Goal: Information Seeking & Learning: Learn about a topic

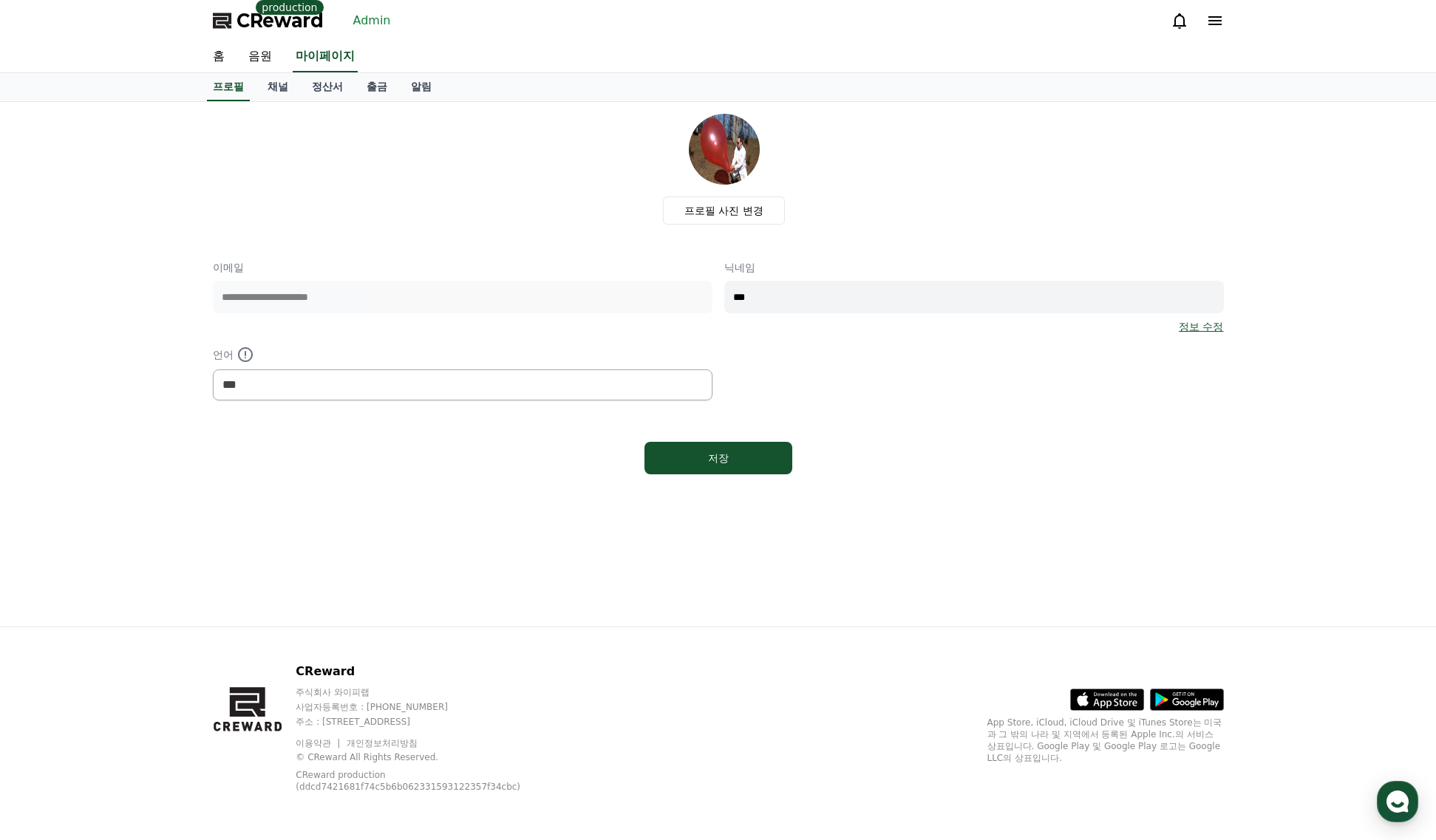
select select "**********"
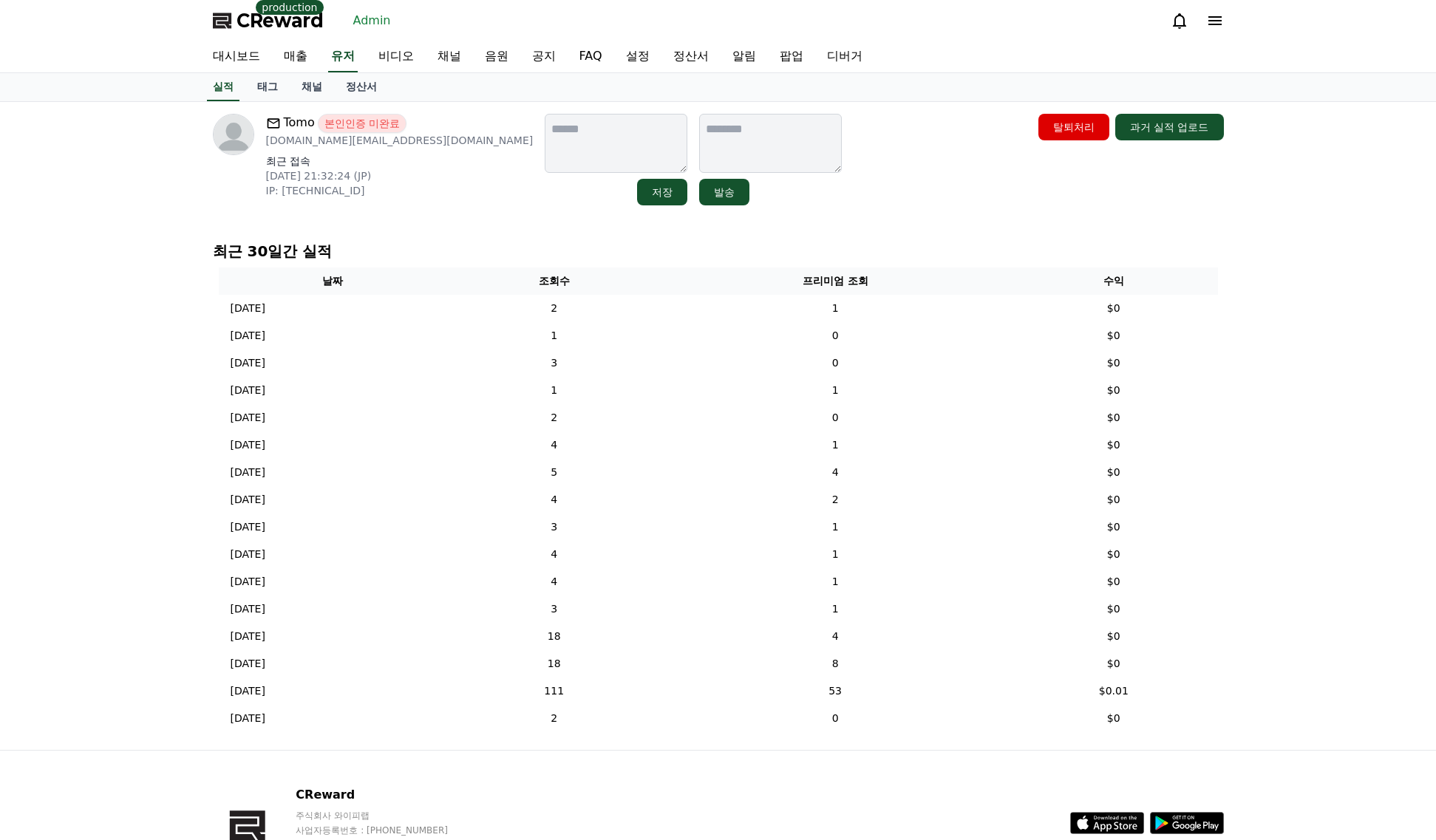
click at [318, 89] on link "채널" at bounding box center [312, 88] width 44 height 28
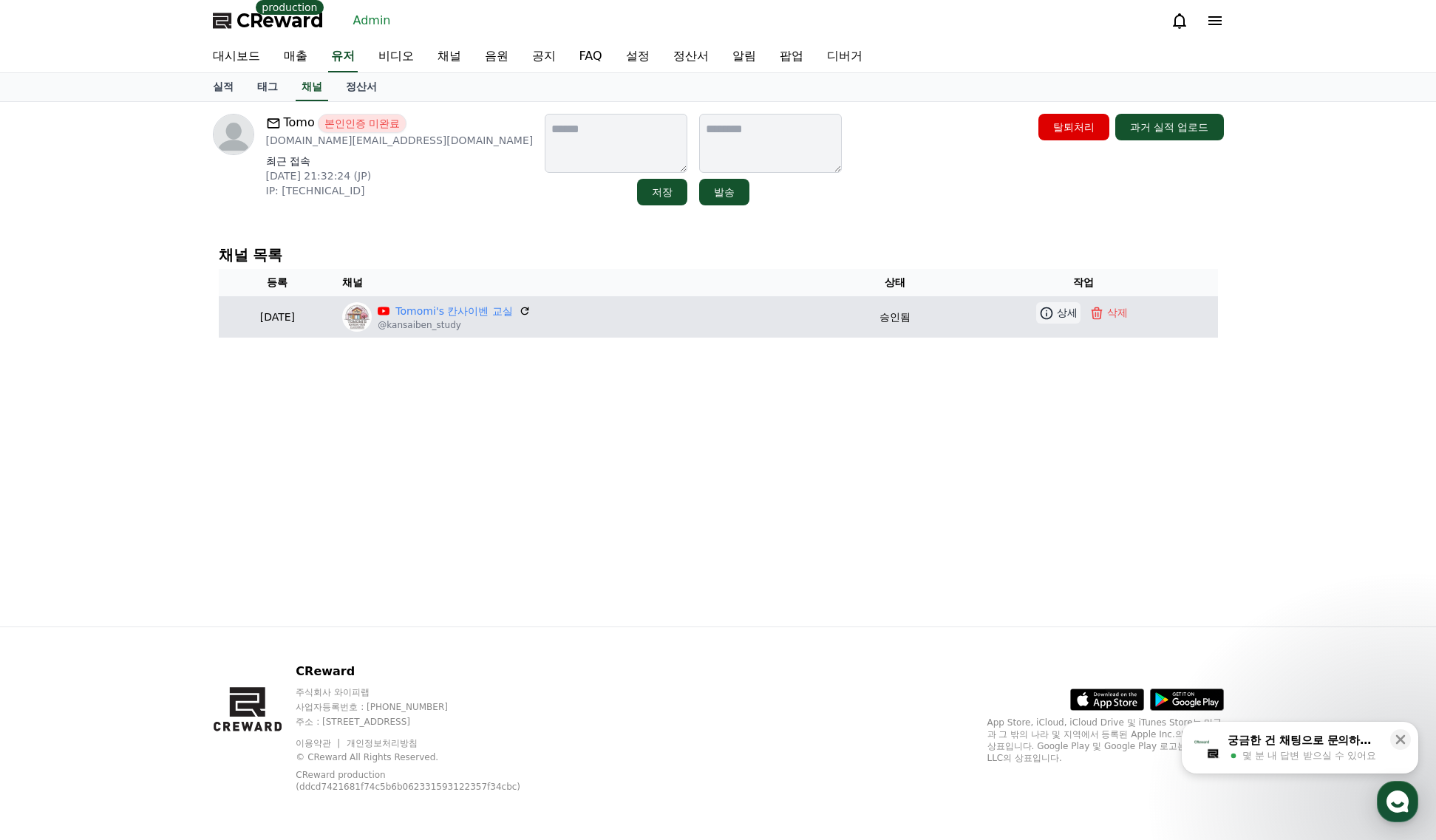
click at [1067, 315] on p "상세" at bounding box center [1067, 313] width 20 height 16
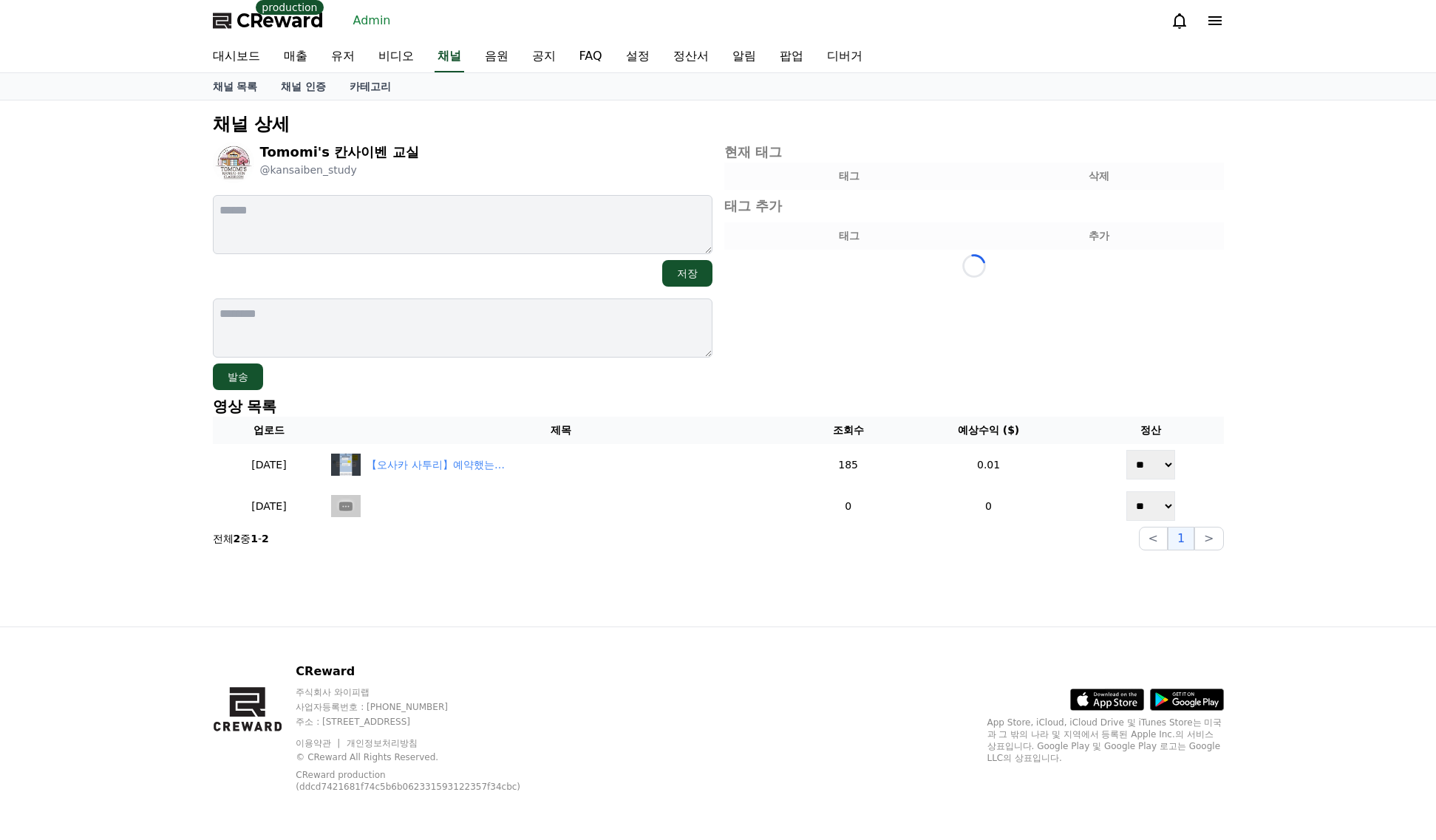
click at [1301, 332] on div "채널 상세 Tomomi's 칸사이벤 교실 @kansaiben_study 저장 발송 Loading... 현재 태그 태그 삭제 태그 추가 태그 추…" at bounding box center [718, 363] width 1436 height 526
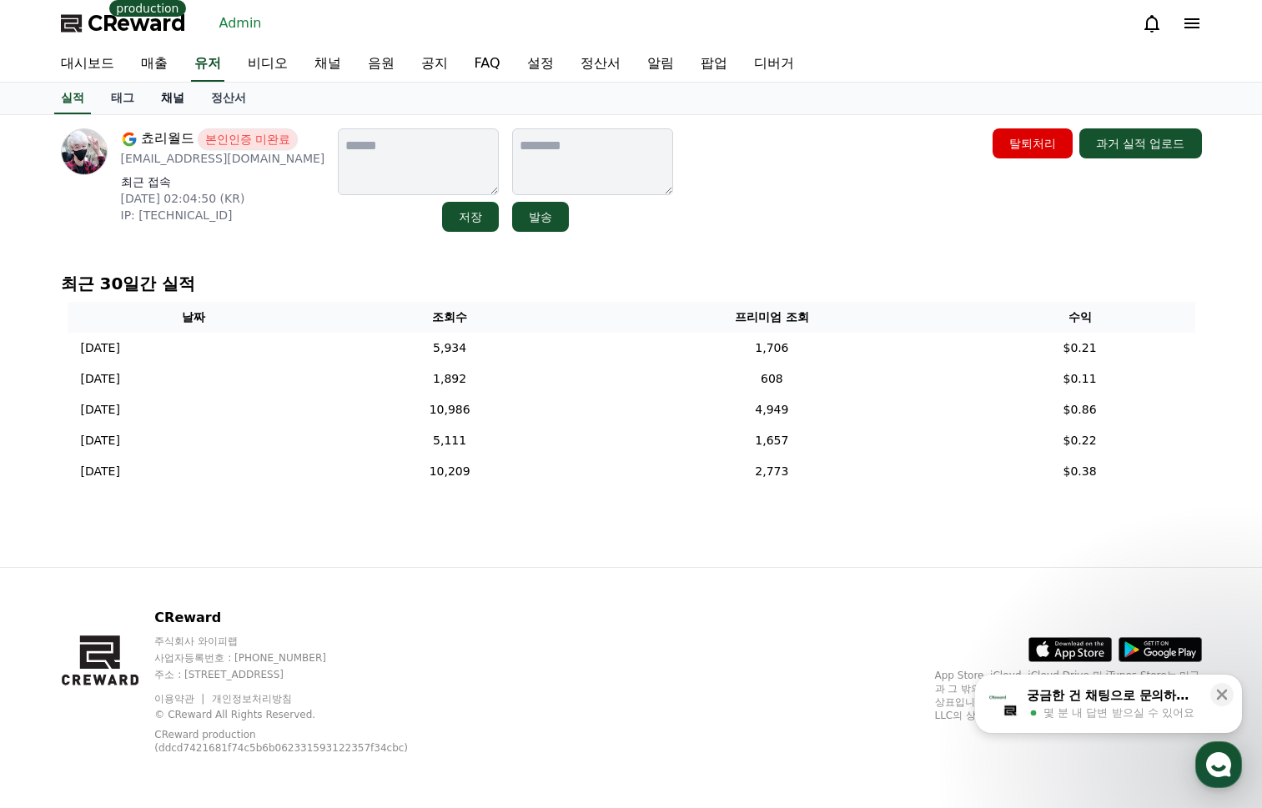
drag, startPoint x: 171, startPoint y: 103, endPoint x: 186, endPoint y: 104, distance: 15.0
click at [170, 103] on link "채널" at bounding box center [173, 99] width 50 height 32
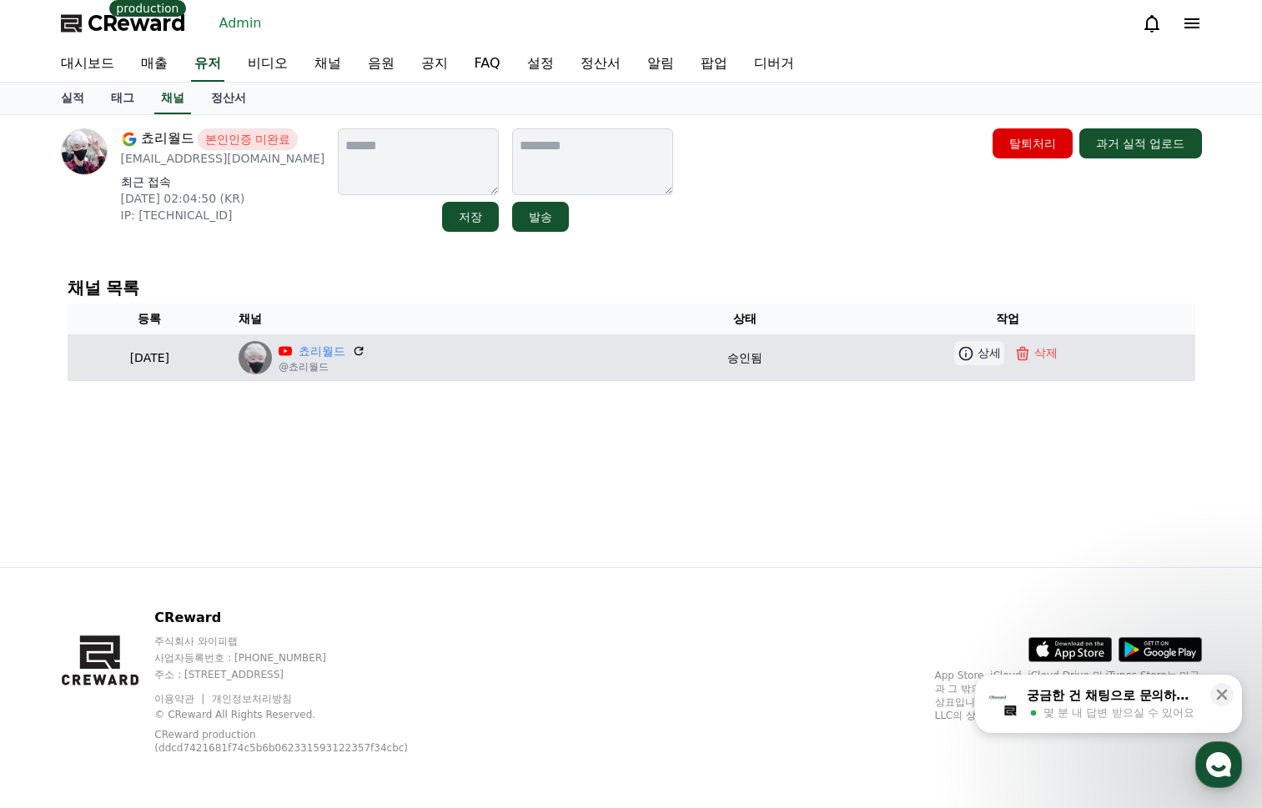
click at [997, 353] on p "상세" at bounding box center [988, 353] width 23 height 18
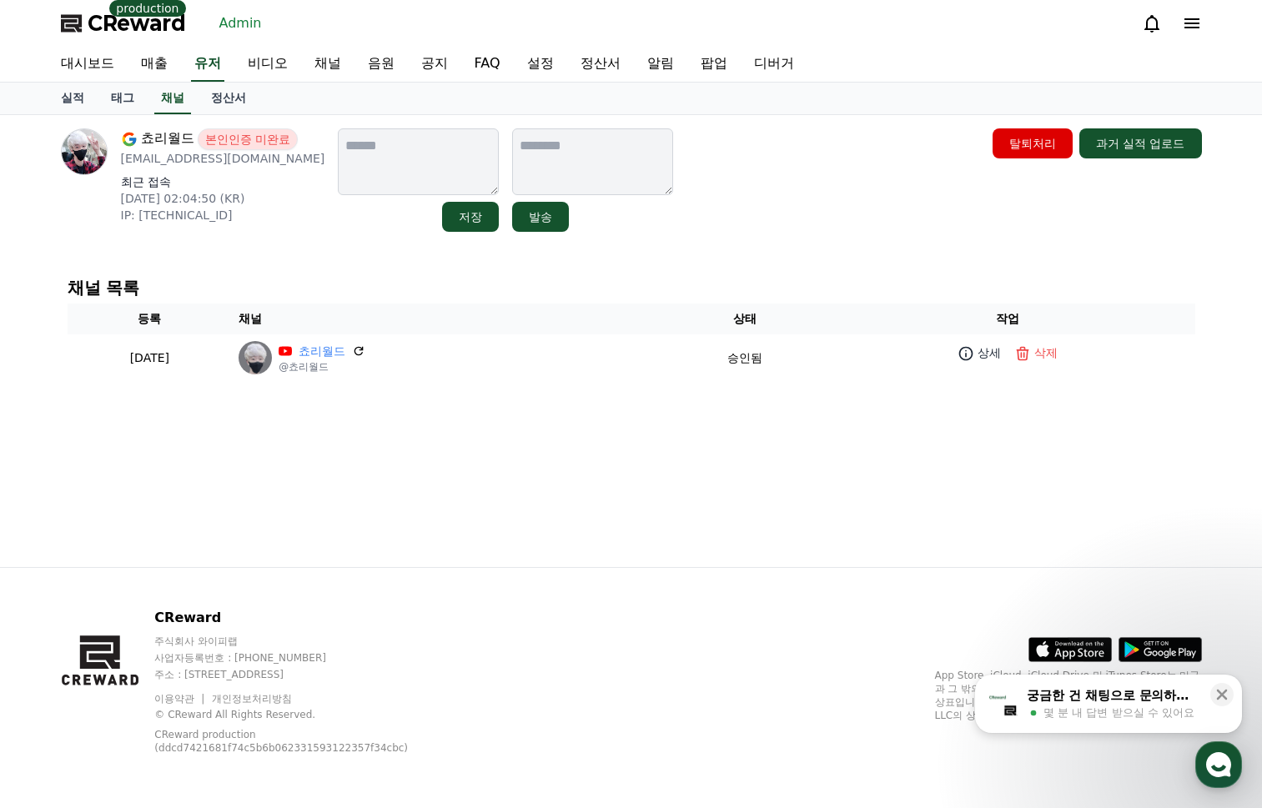
click at [718, 259] on div "쵸리월드 본인인증 미완료 jhczz18@gmail.com 최근 접속 2025-08-17 02:04:50 (KR) IP: 2001:2d8:220…" at bounding box center [632, 341] width 1168 height 452
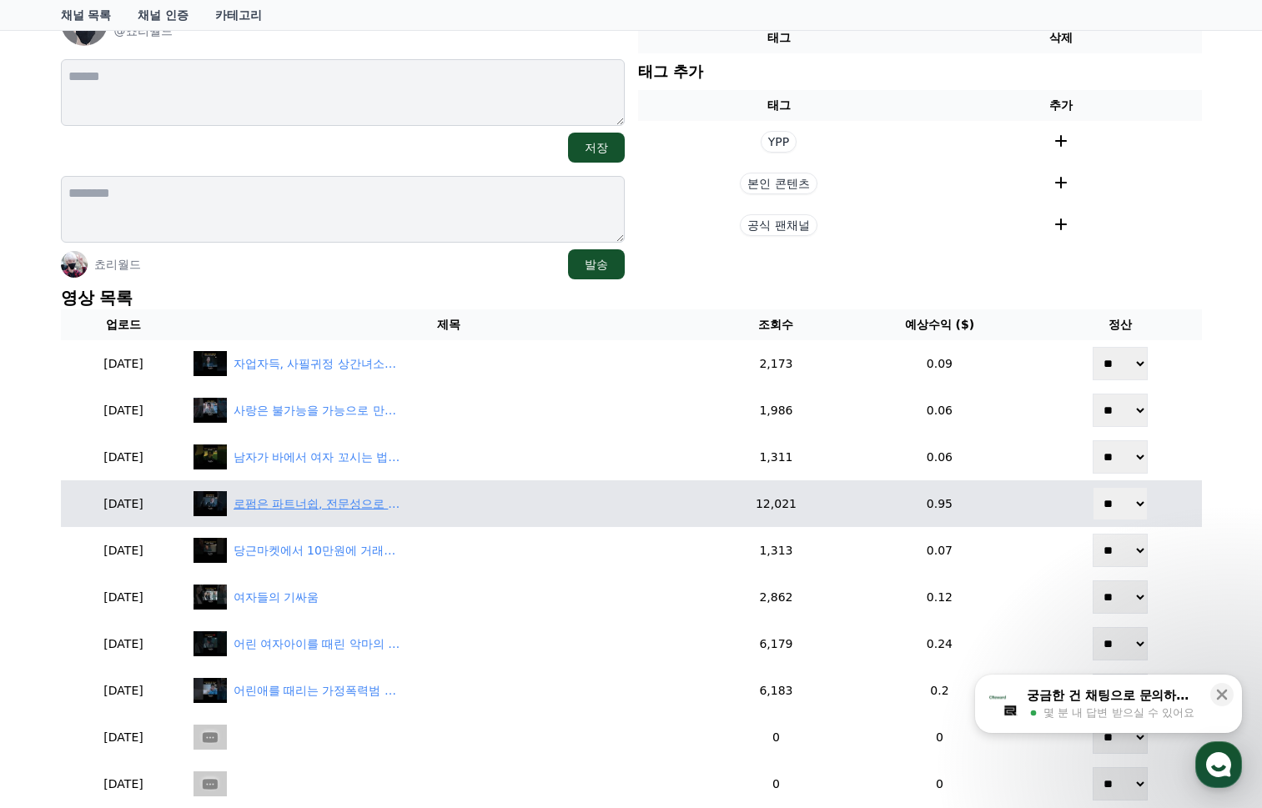
scroll to position [167, 0]
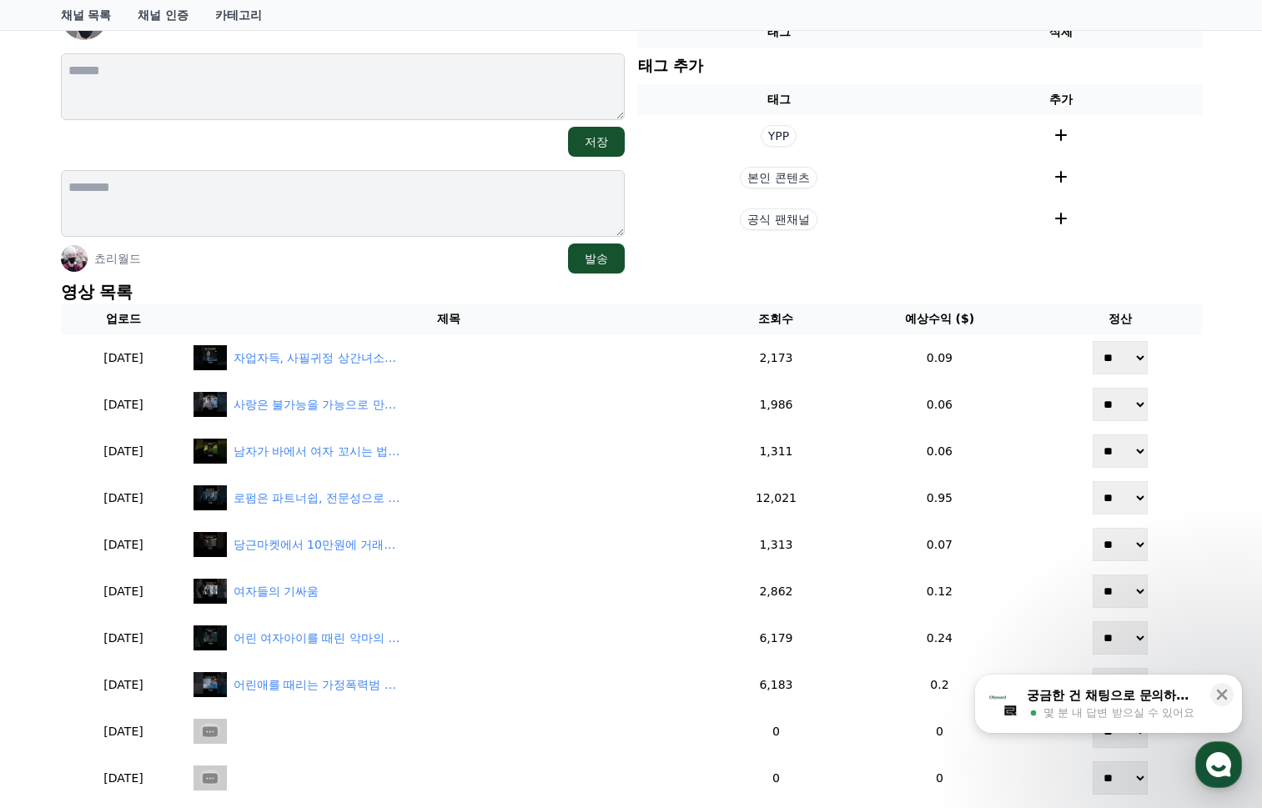
click at [848, 266] on section "현재 태그 태그 삭제 태그 추가 태그 추가 YPP 본인 콘텐츠 공식 팬채널" at bounding box center [920, 133] width 564 height 280
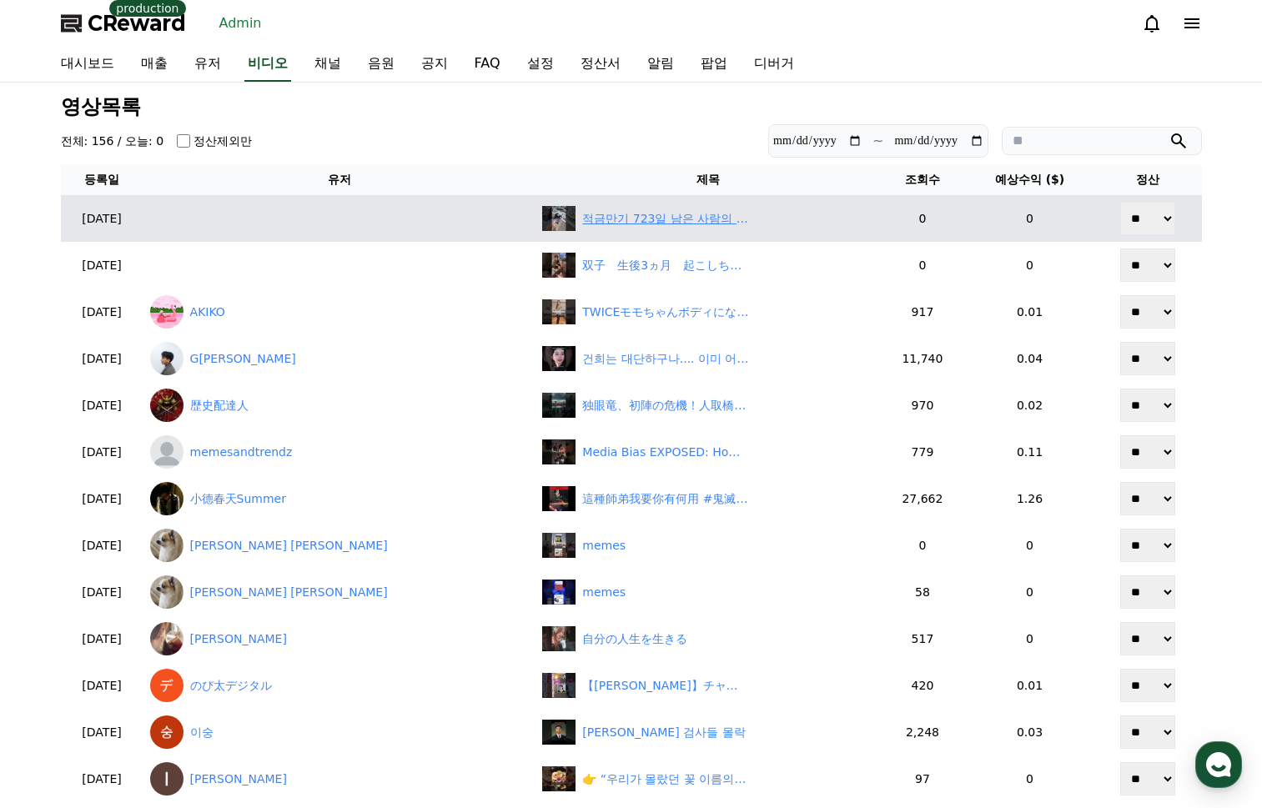
click at [582, 217] on div "적금만기 723일 남은 사람의 일상 “부산은 낭만이제~~~~”" at bounding box center [665, 219] width 167 height 18
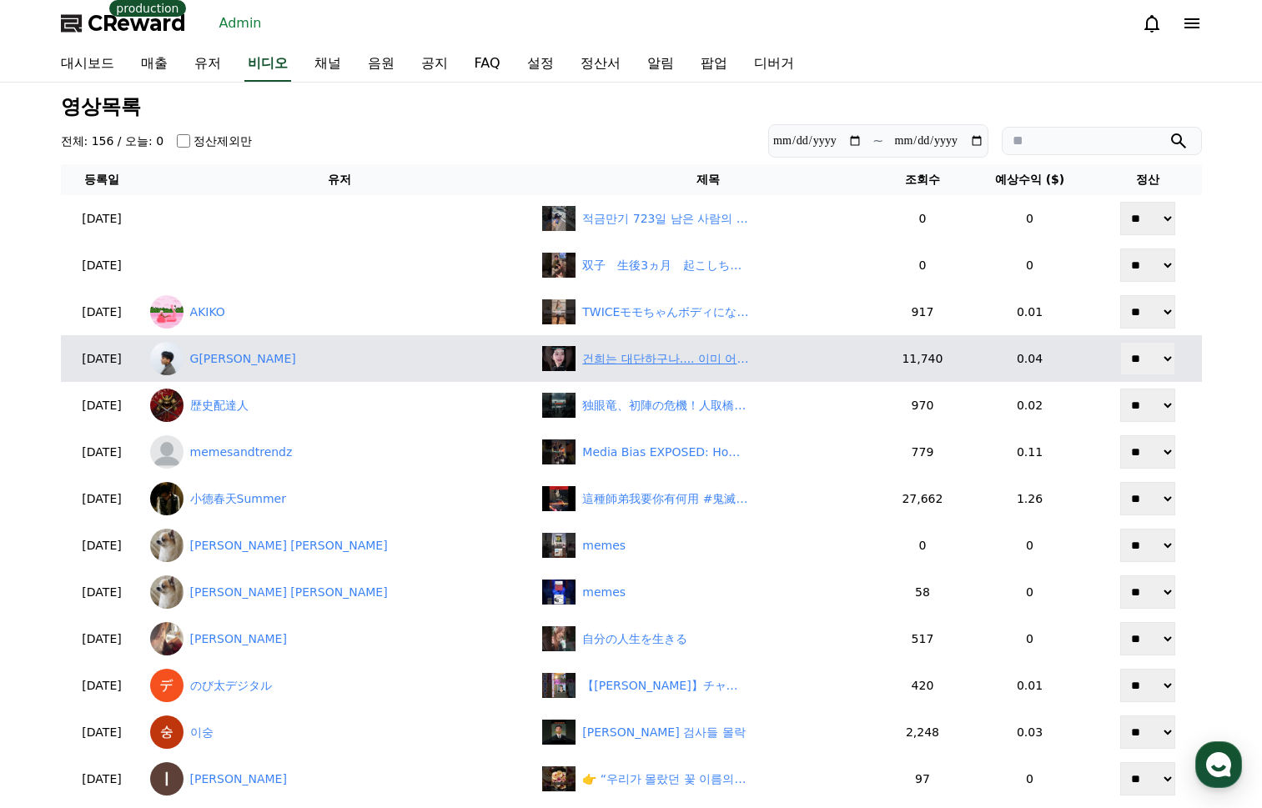
click at [595, 363] on div "건희는 대단하구나.... 이미 어렸을때부터 노인네들 후리기 시작한 #김건희 #영부인" at bounding box center [665, 359] width 167 height 18
click at [272, 357] on link "GwangMin Lee" at bounding box center [339, 358] width 379 height 33
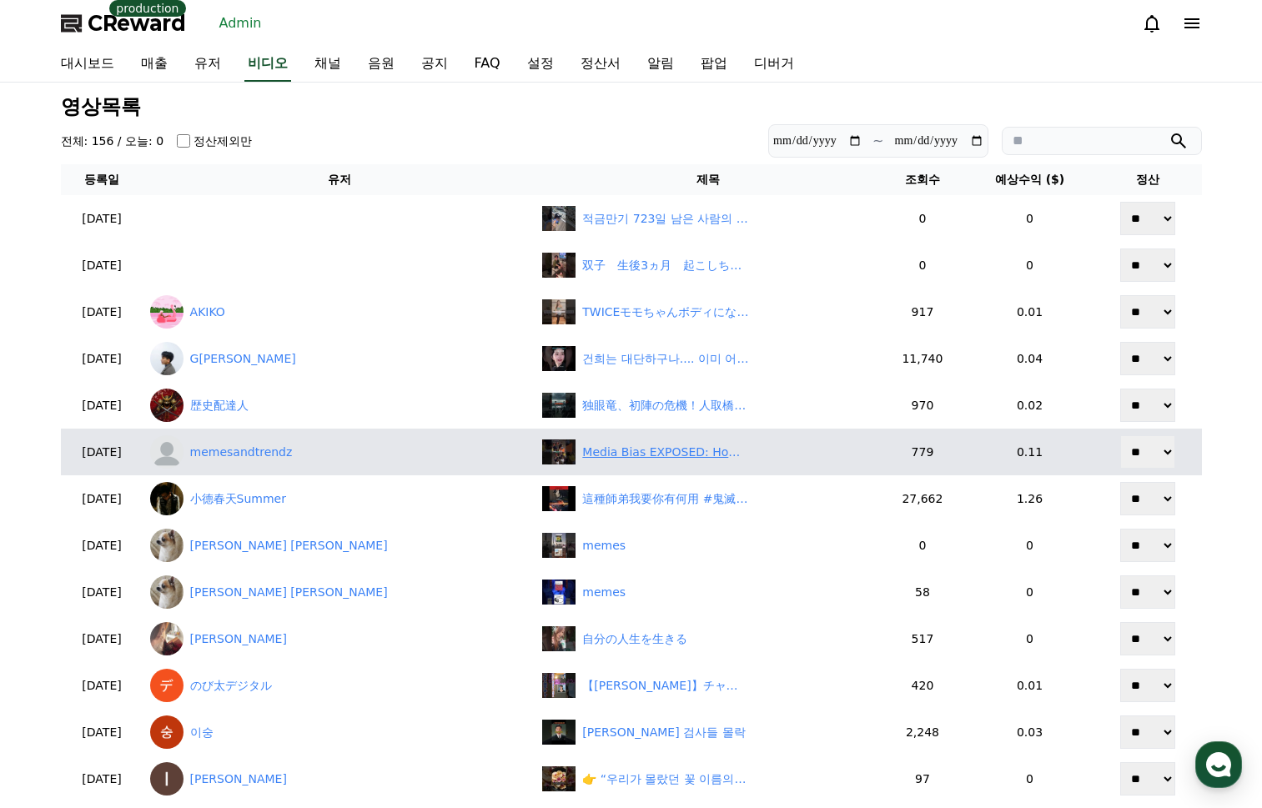
click at [605, 460] on div "Media Bias EXPOSED: How News Plays Favorites & Shapes Views! #shorts" at bounding box center [665, 453] width 167 height 18
click at [293, 451] on link "memesandtrendz" at bounding box center [339, 451] width 379 height 33
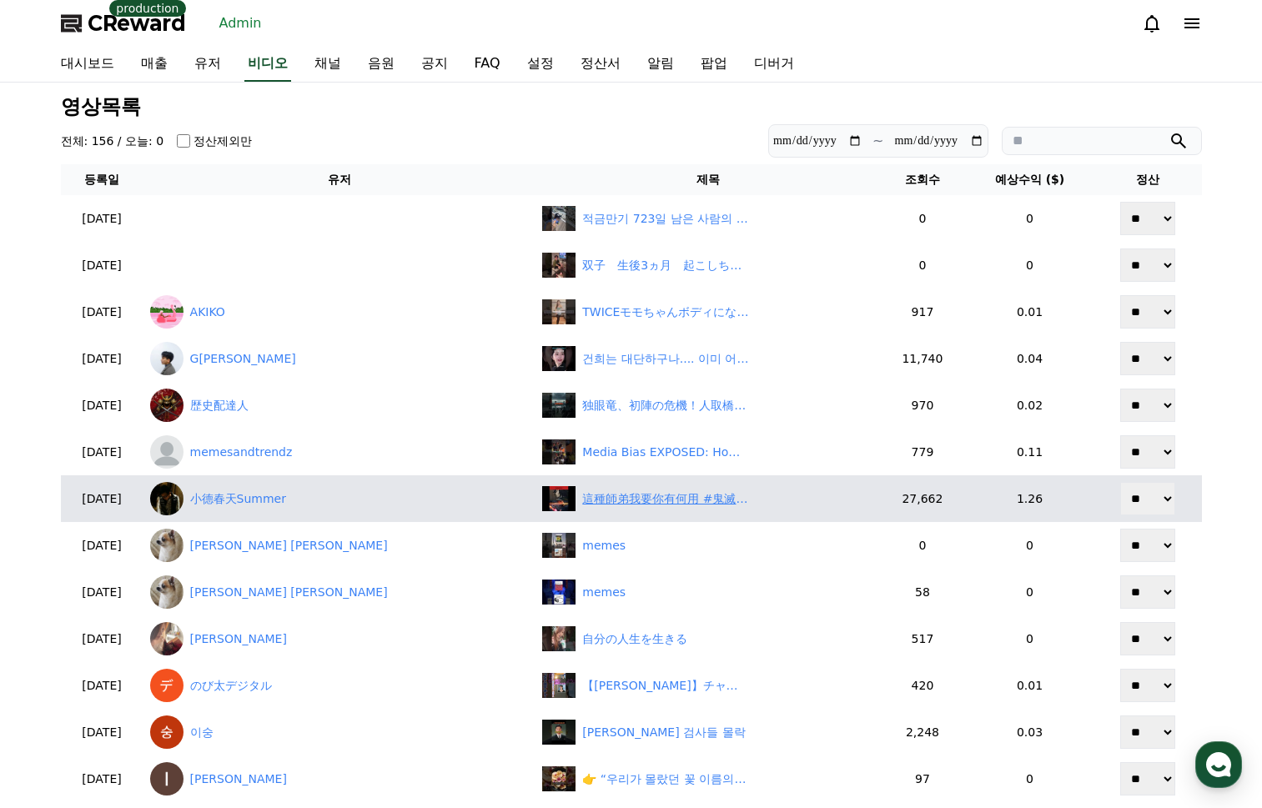
click at [672, 498] on div "這種師弟我要你有何用 #鬼滅之刃 #炭治郎 #義勇" at bounding box center [665, 499] width 167 height 18
click at [286, 500] on link "小德春天Summer" at bounding box center [339, 498] width 379 height 33
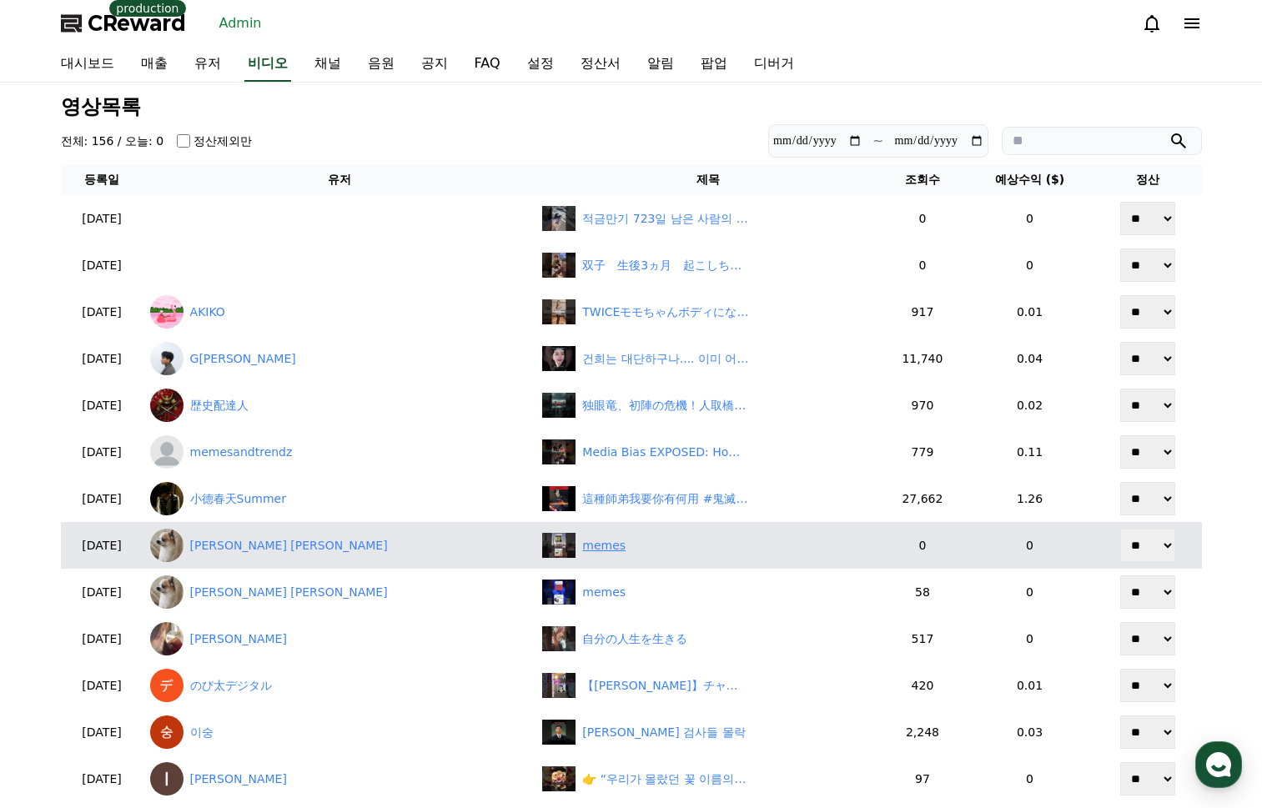
click at [586, 550] on div "memes" at bounding box center [707, 545] width 331 height 25
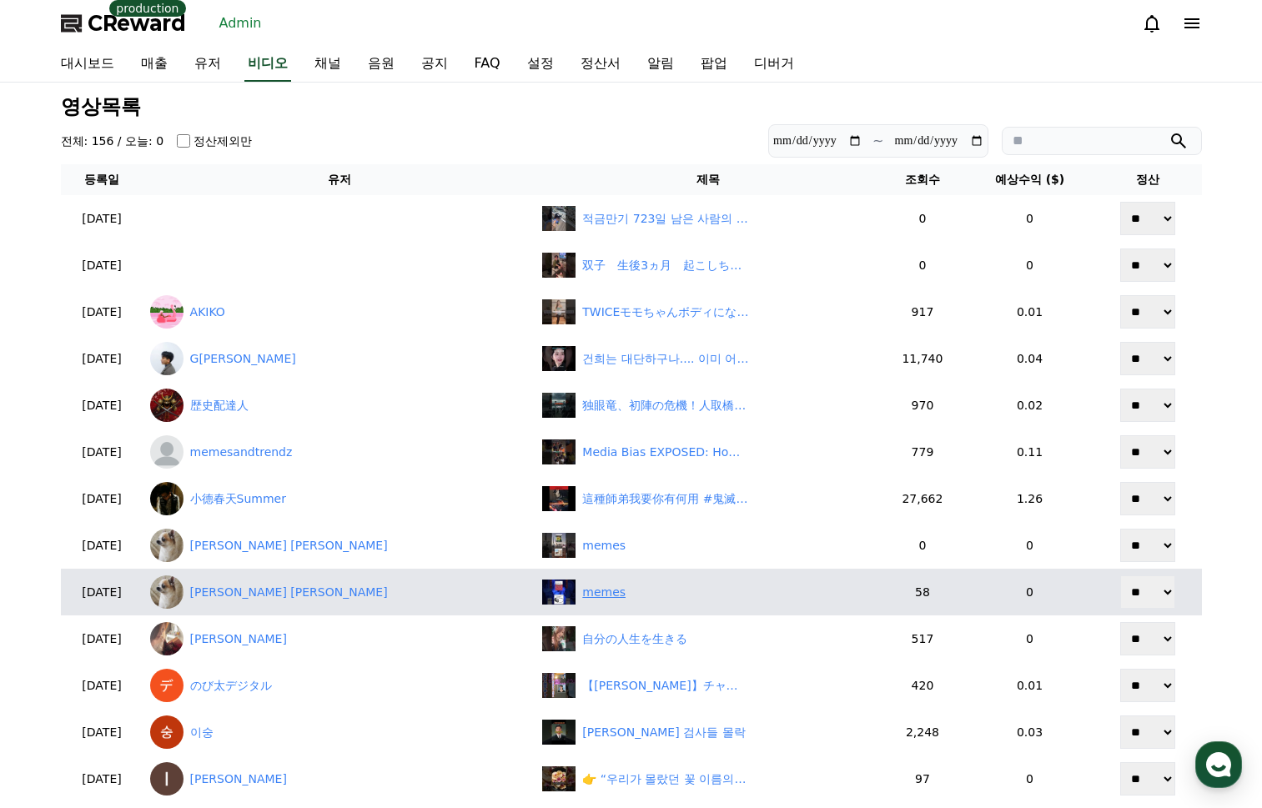
click at [542, 594] on img at bounding box center [558, 592] width 33 height 25
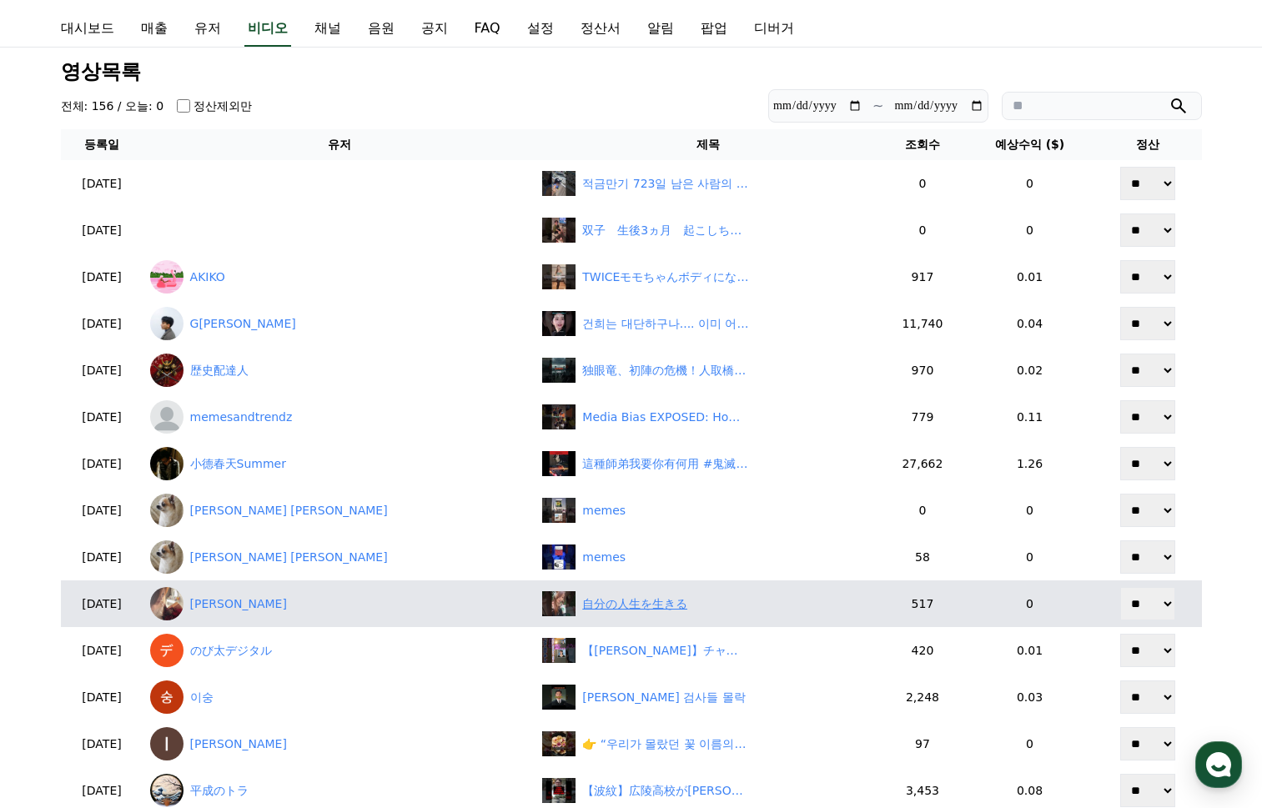
scroll to position [83, 0]
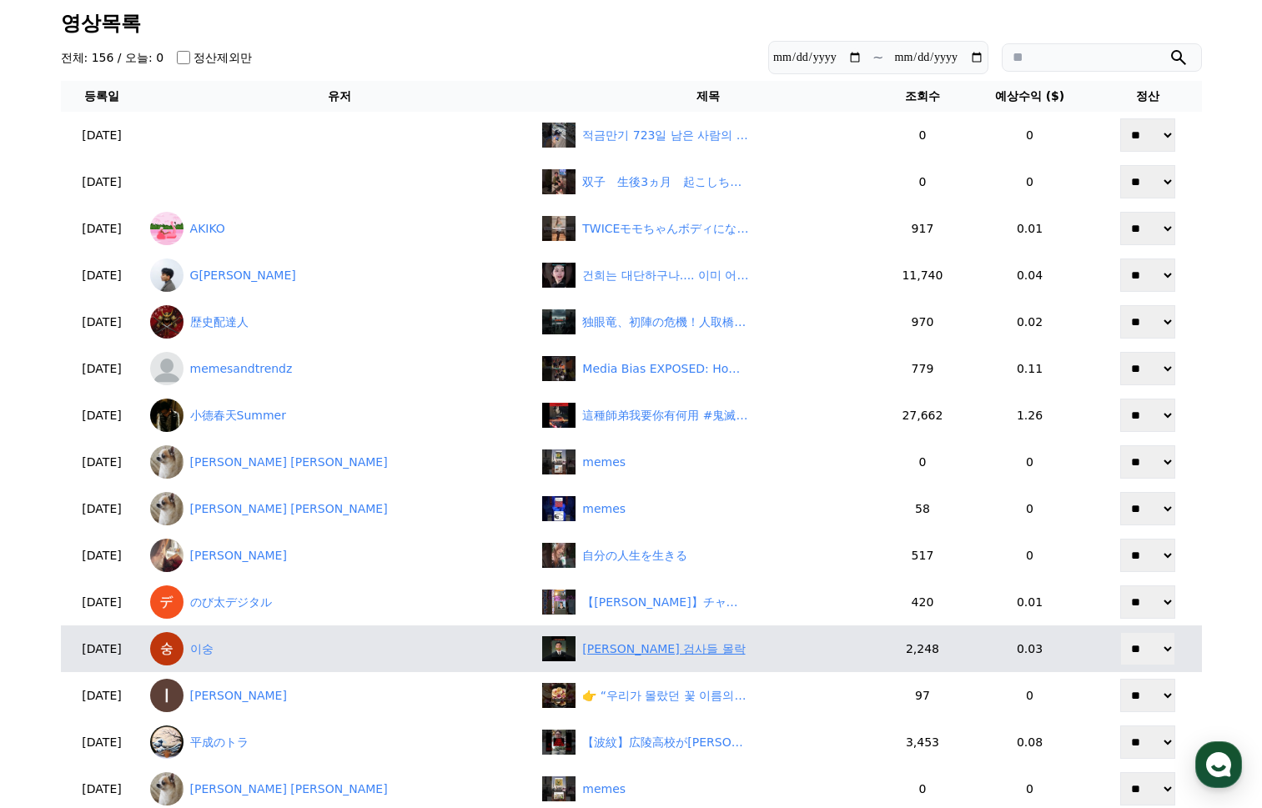
click at [593, 642] on div "윤석열 검사들 몰락" at bounding box center [663, 649] width 163 height 18
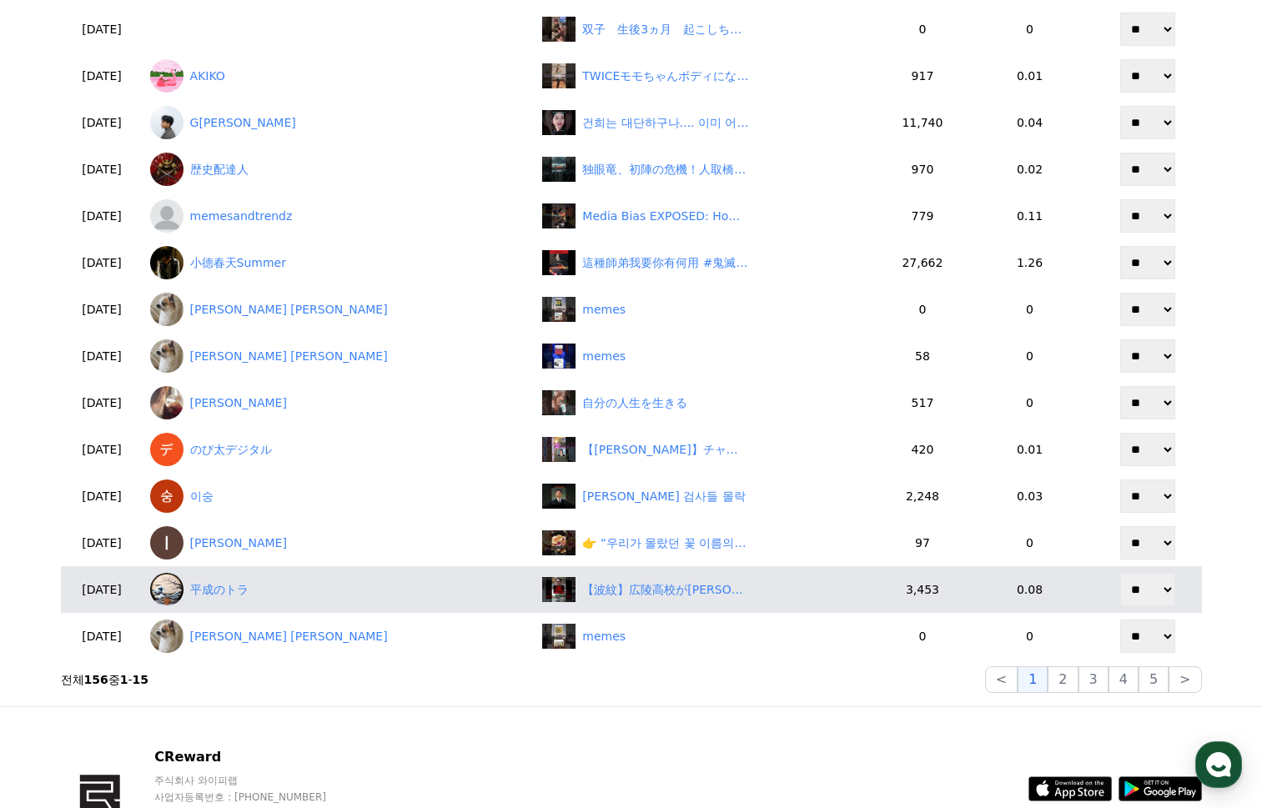
scroll to position [250, 0]
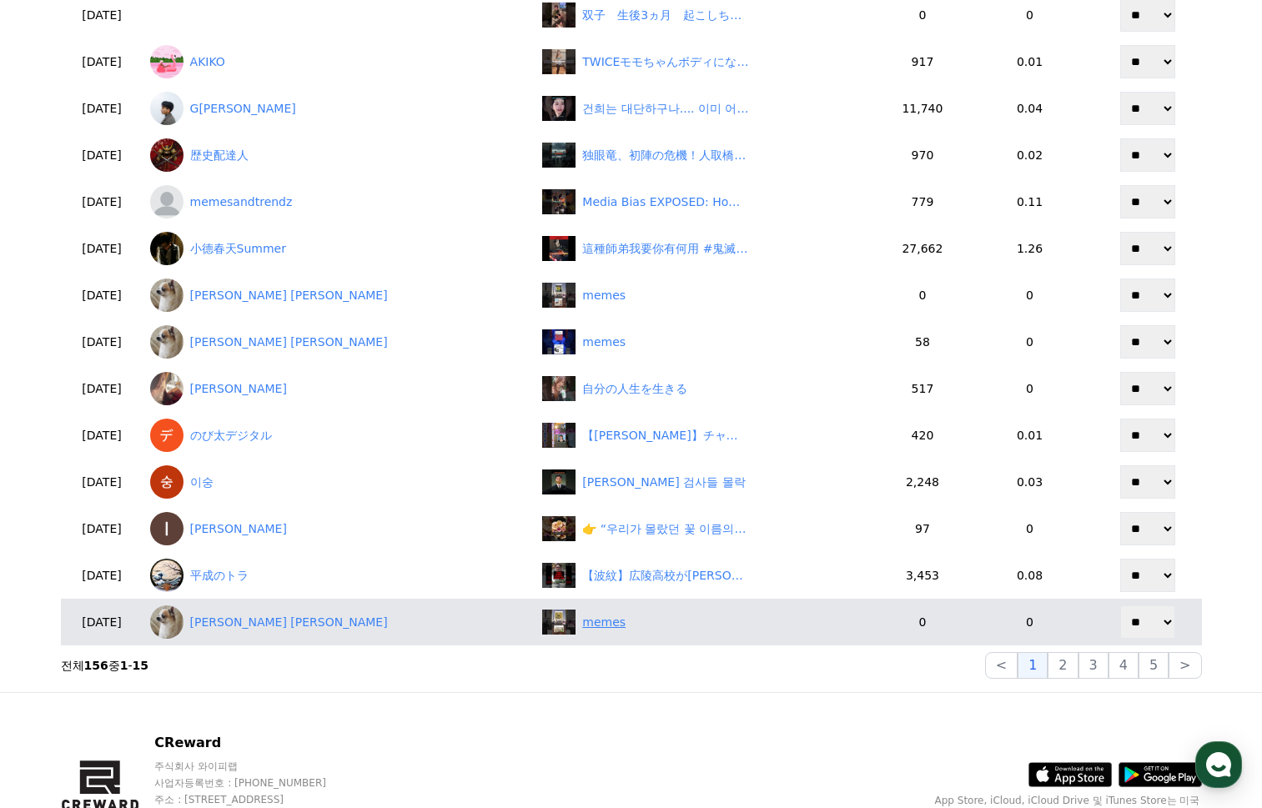
click at [610, 625] on div "memes" at bounding box center [707, 622] width 331 height 25
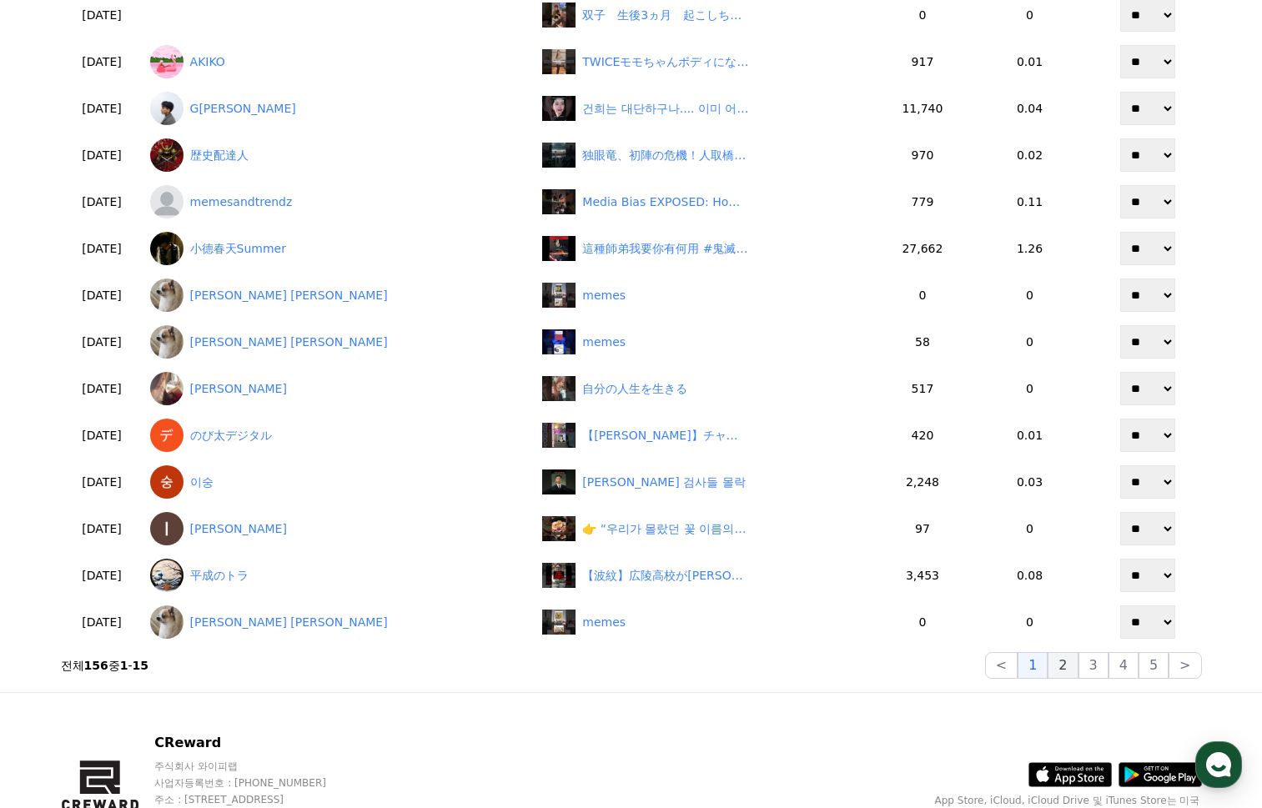
click at [1069, 666] on button "2" at bounding box center [1062, 665] width 30 height 27
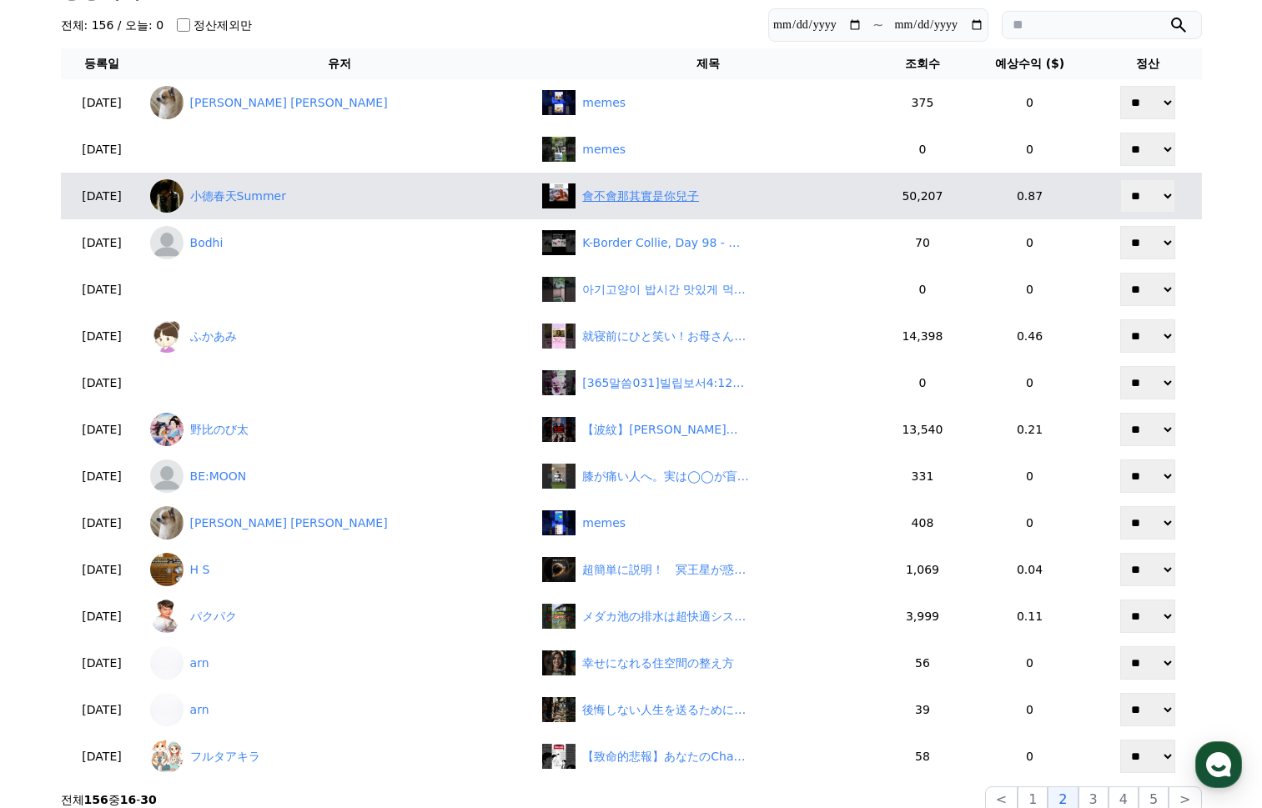
scroll to position [83, 0]
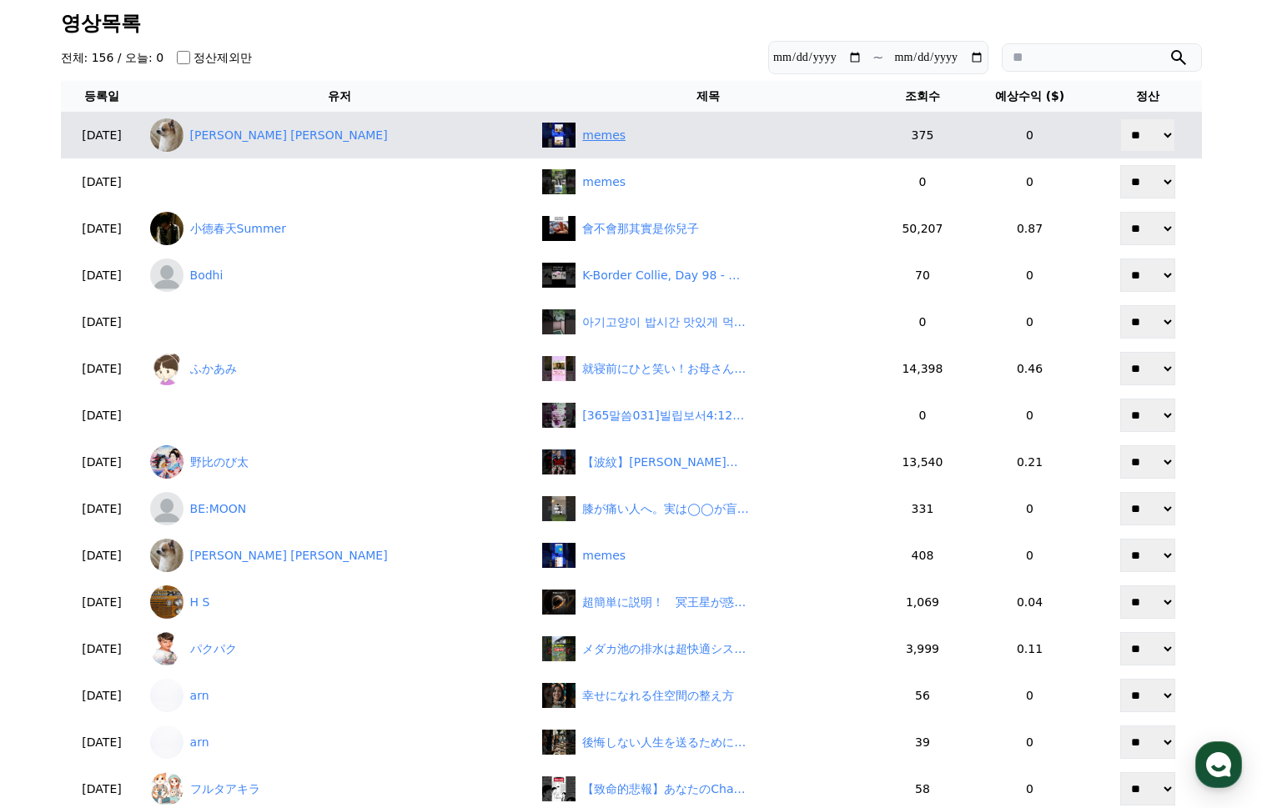
click at [582, 136] on div "memes" at bounding box center [603, 136] width 43 height 18
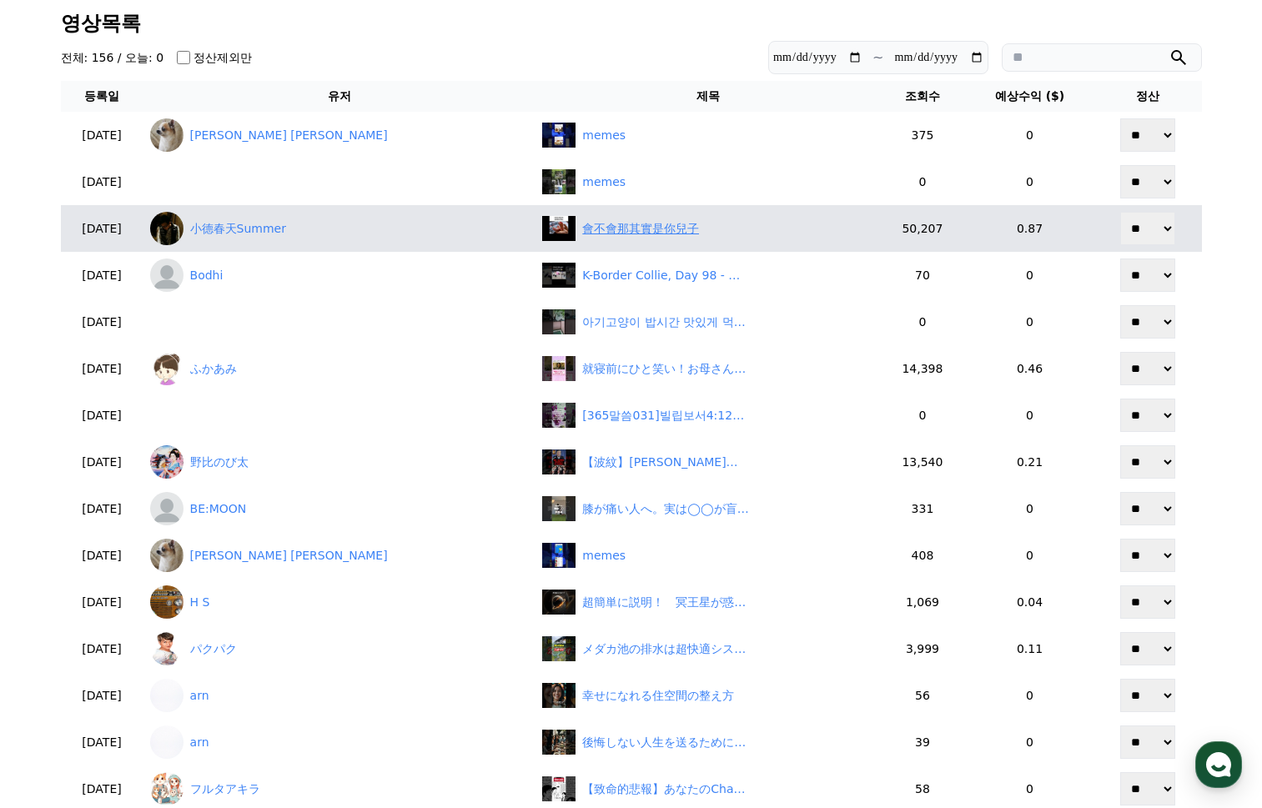
click at [582, 229] on div "會不會那其實是你兒子" at bounding box center [640, 229] width 117 height 18
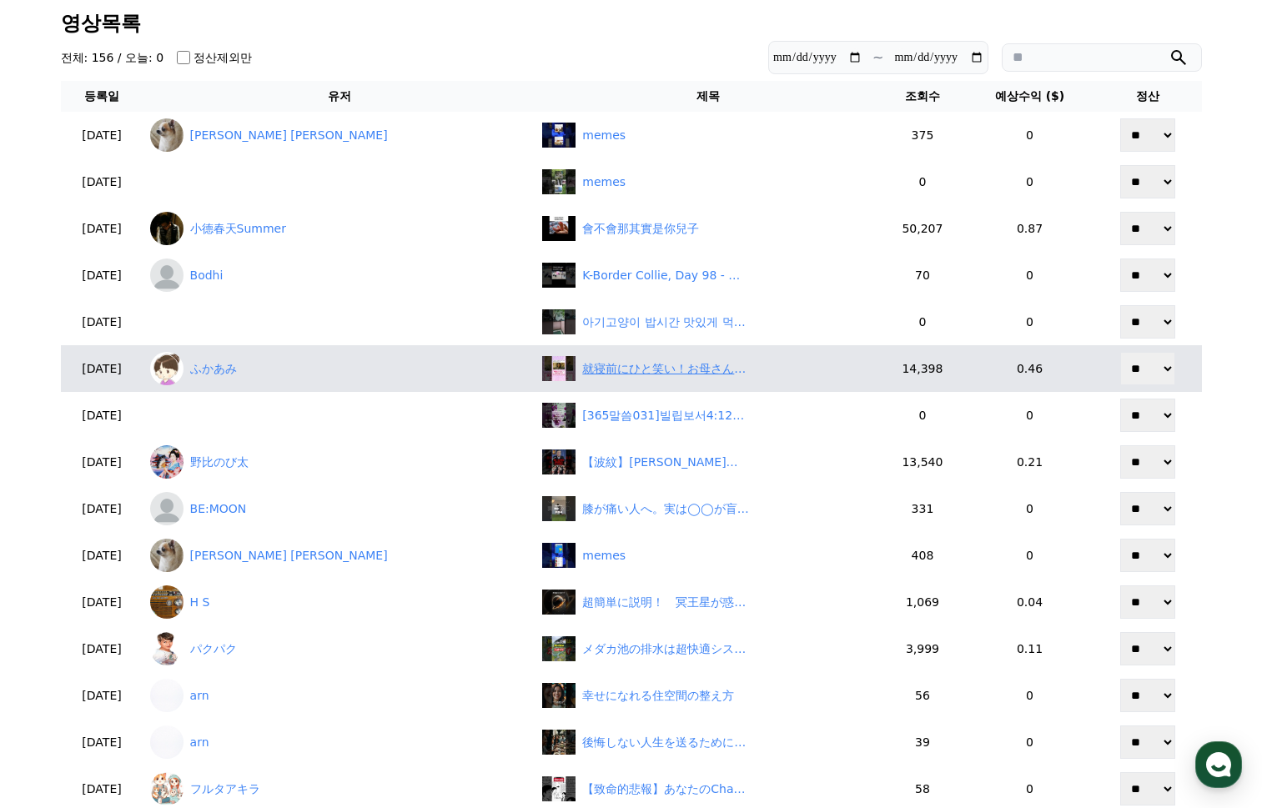
click at [597, 374] on div "就寝前にひと笑い！お母さんたちの大沢たかお祭りｗｗｗ　#大沢たかお祭り" at bounding box center [665, 369] width 167 height 18
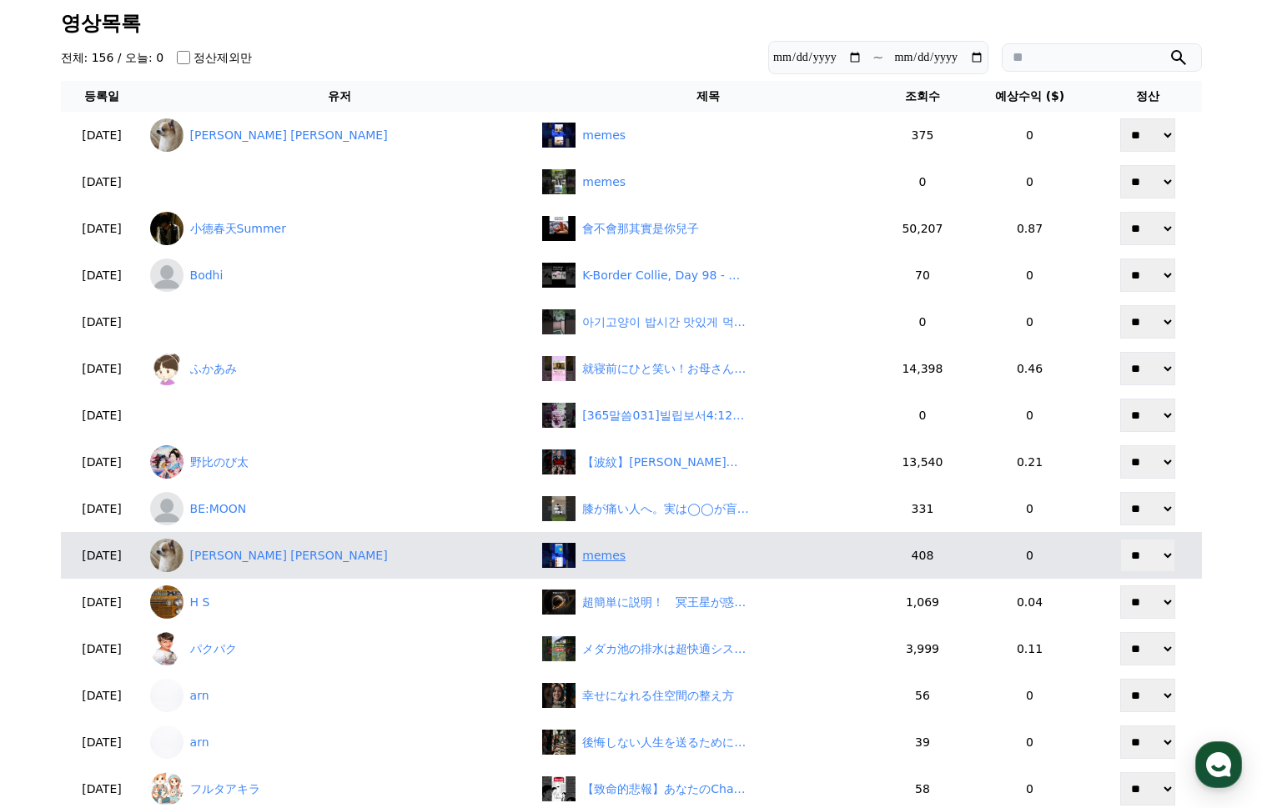
click at [582, 550] on div "memes" at bounding box center [603, 556] width 43 height 18
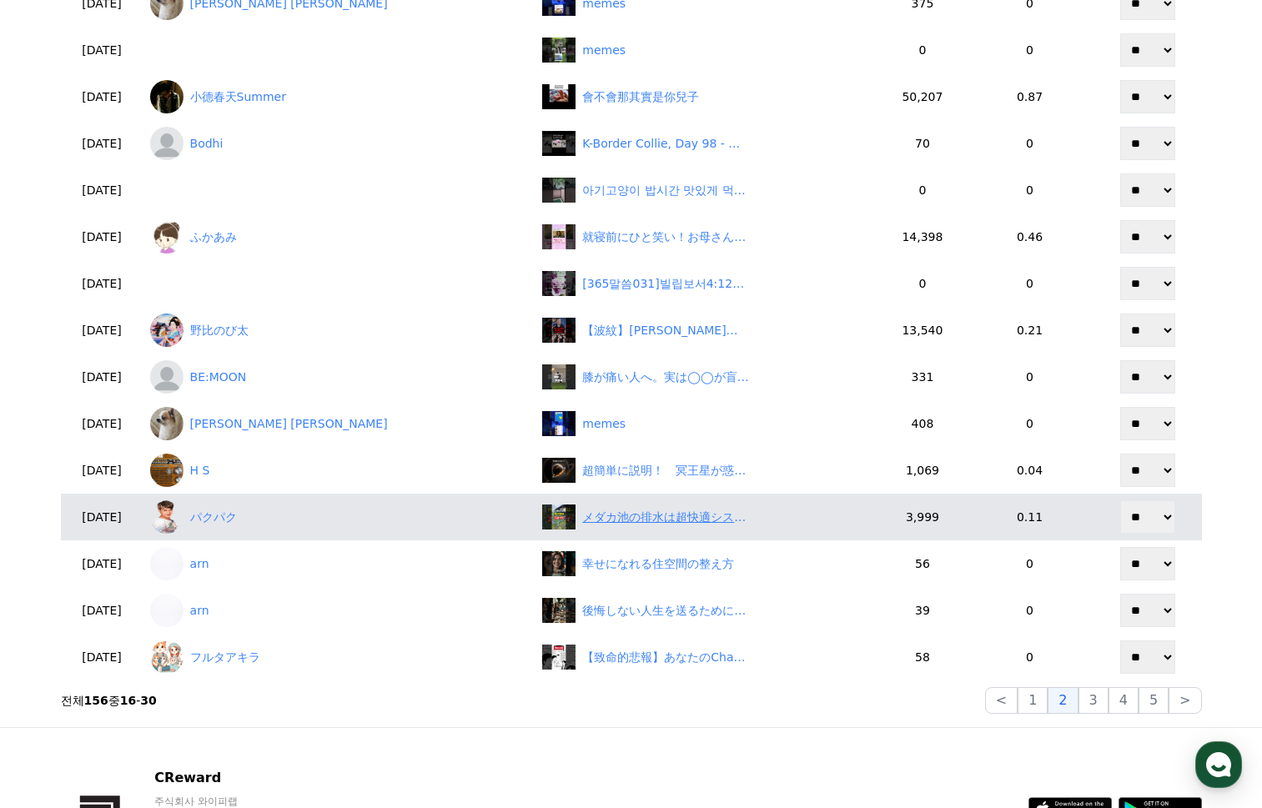
scroll to position [250, 0]
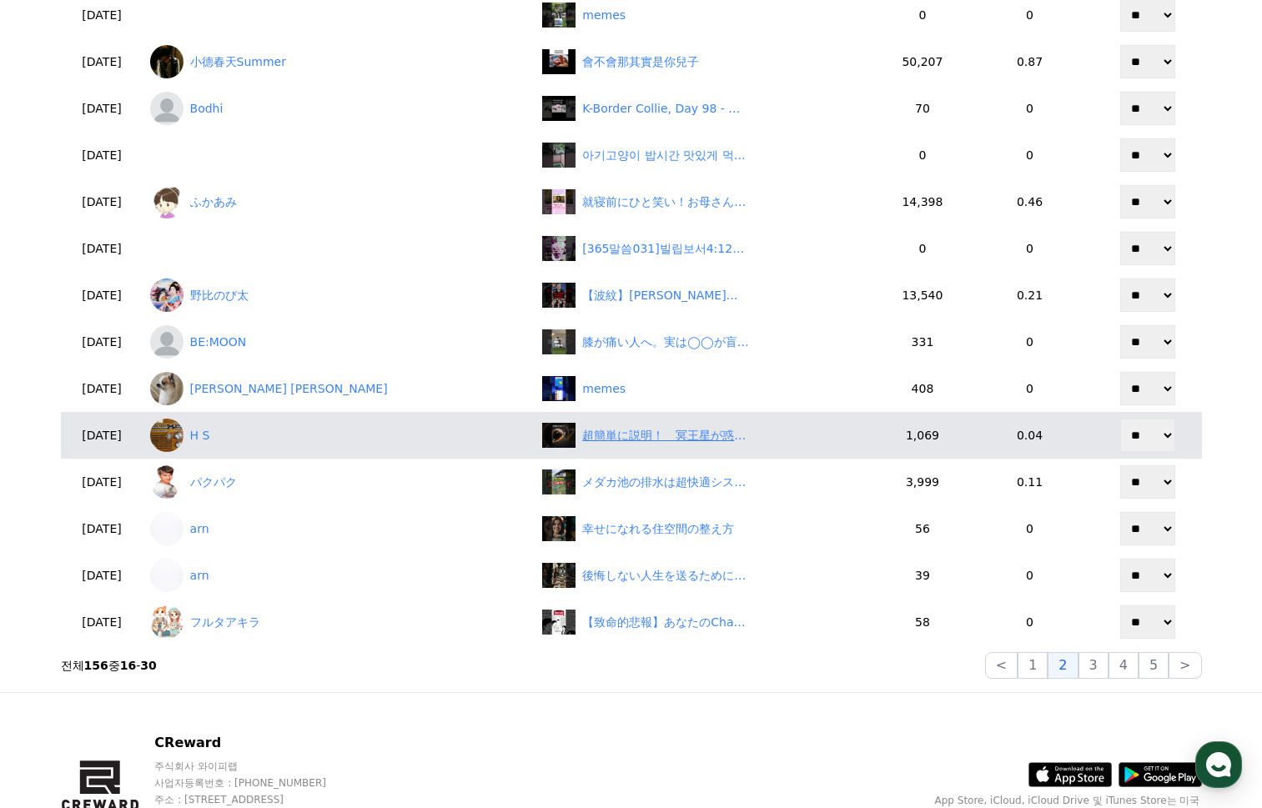
click at [607, 443] on div "超簡単に説明！　冥王星が惑星から除外された本当の理由？！　#shorts #雑学　#宇宙" at bounding box center [665, 436] width 167 height 18
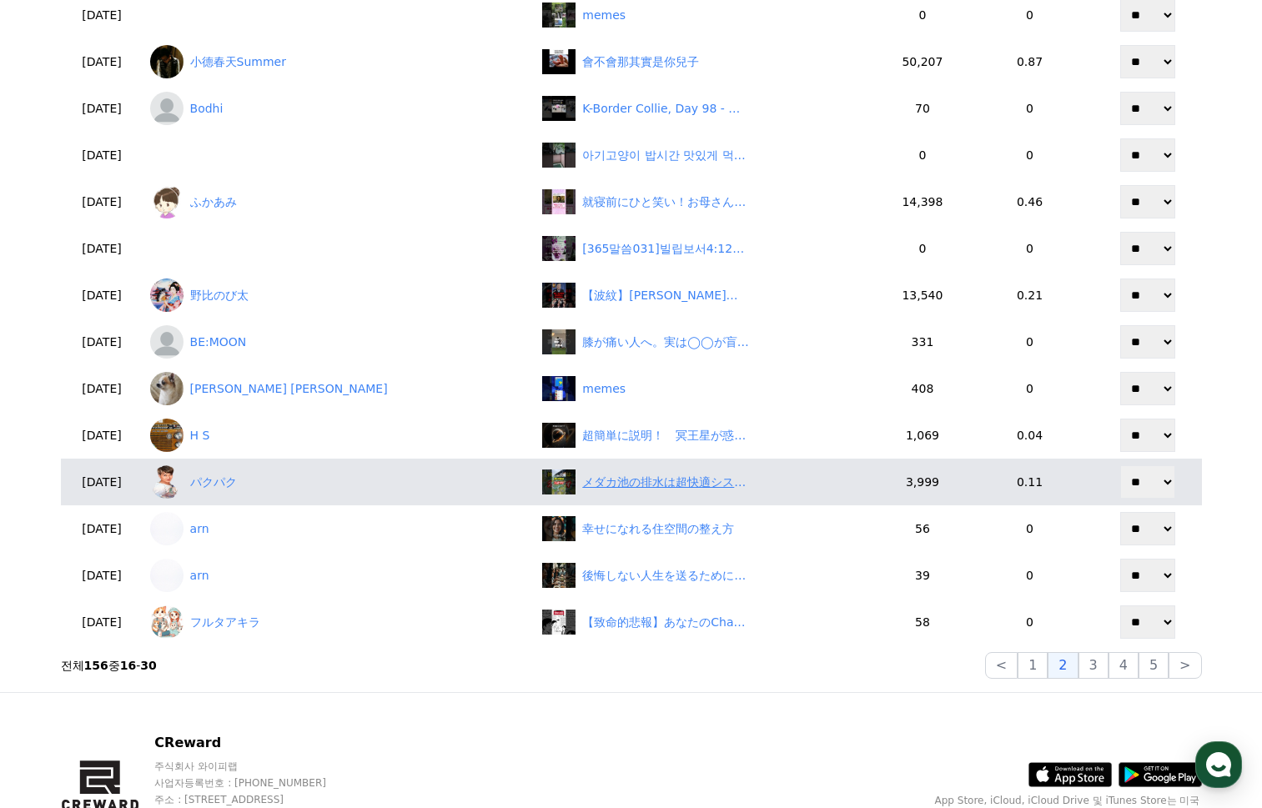
click at [598, 480] on div "メダカ池の排水は超快適システム" at bounding box center [665, 483] width 167 height 18
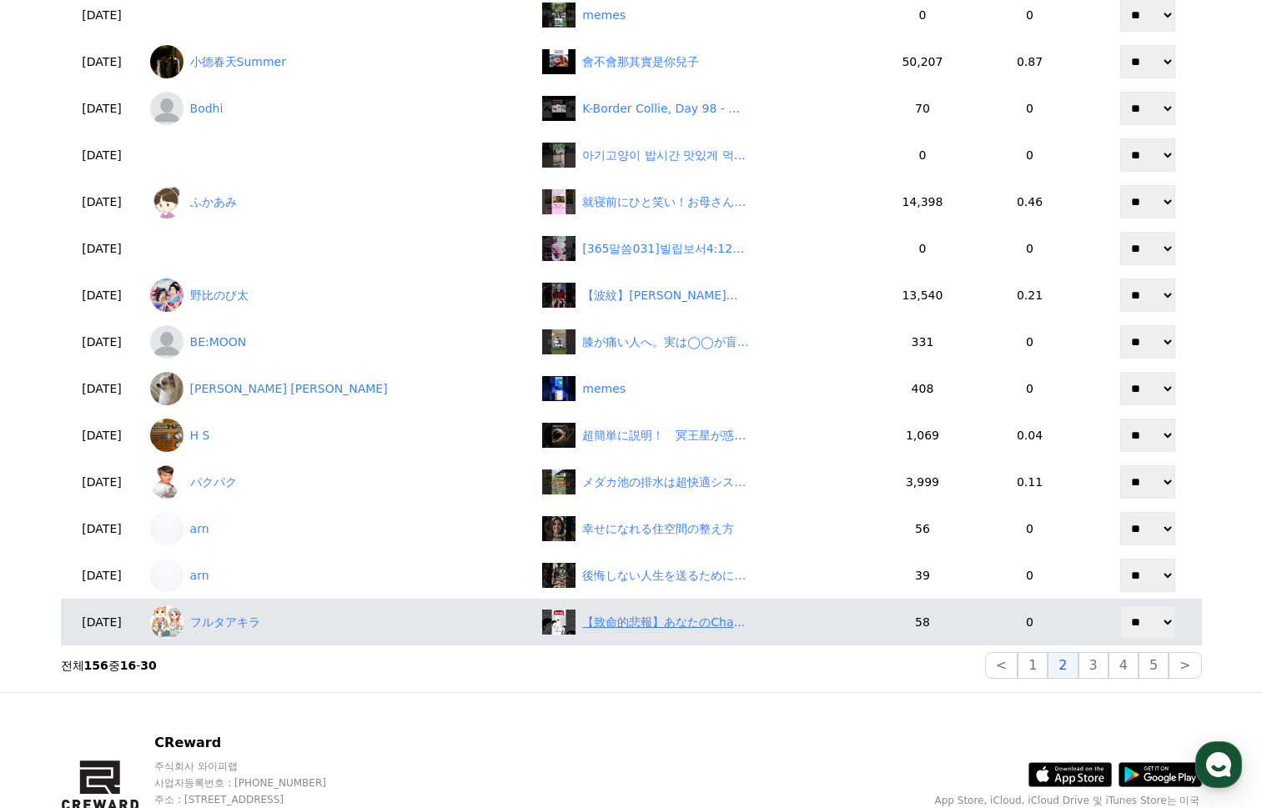
click at [649, 612] on div "【致命的悲報】あなたのChatGPT、日本語が通じてません#プロンプト #ChatGPT使い方 #AI語 #語学学習 #コミュニケーション #翻訳 #裏技 #…" at bounding box center [707, 622] width 331 height 25
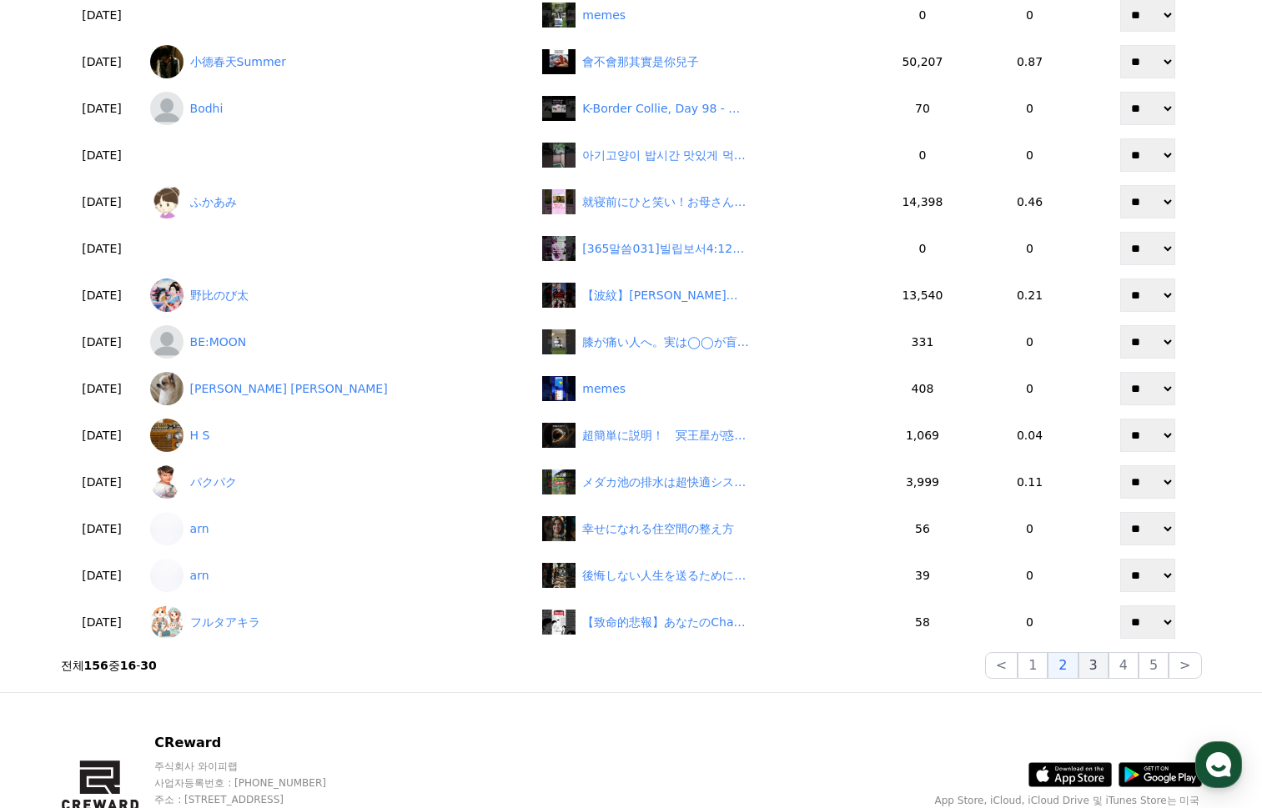
click at [1101, 665] on button "3" at bounding box center [1093, 665] width 30 height 27
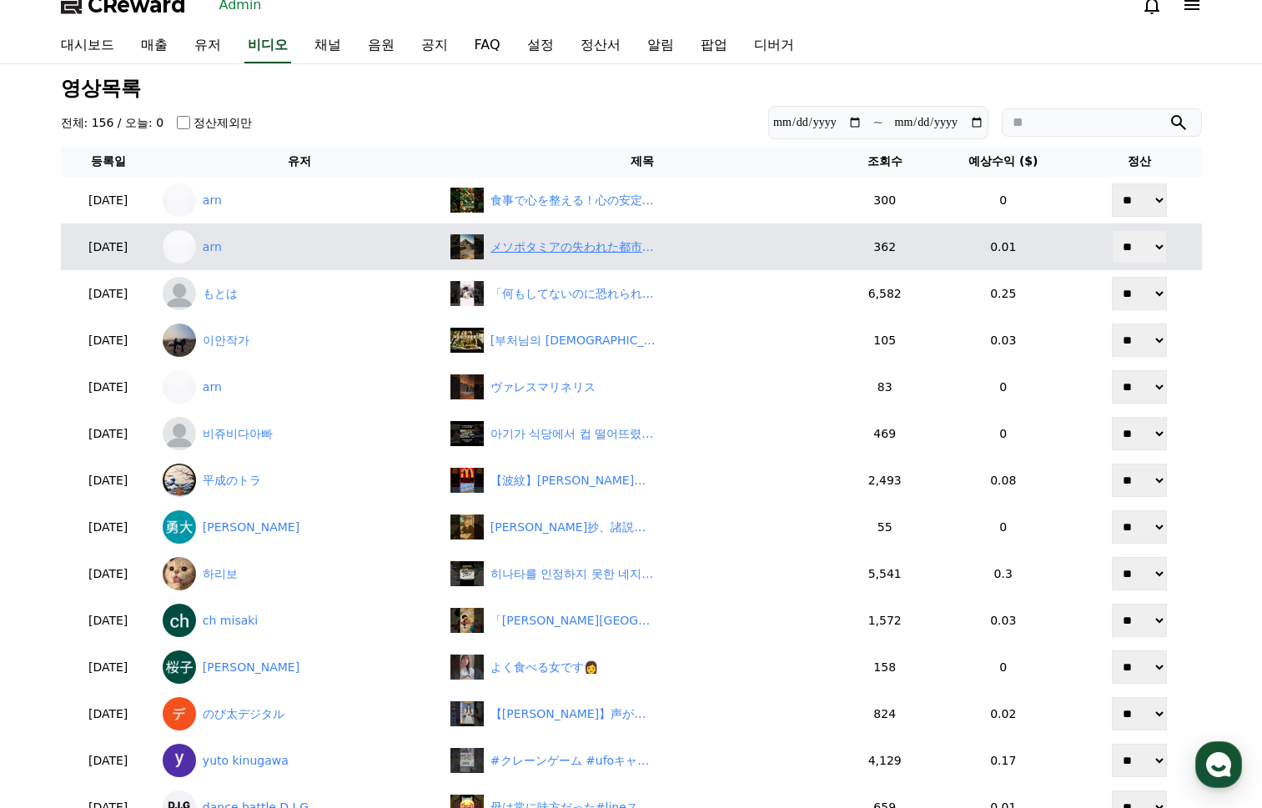
scroll to position [0, 0]
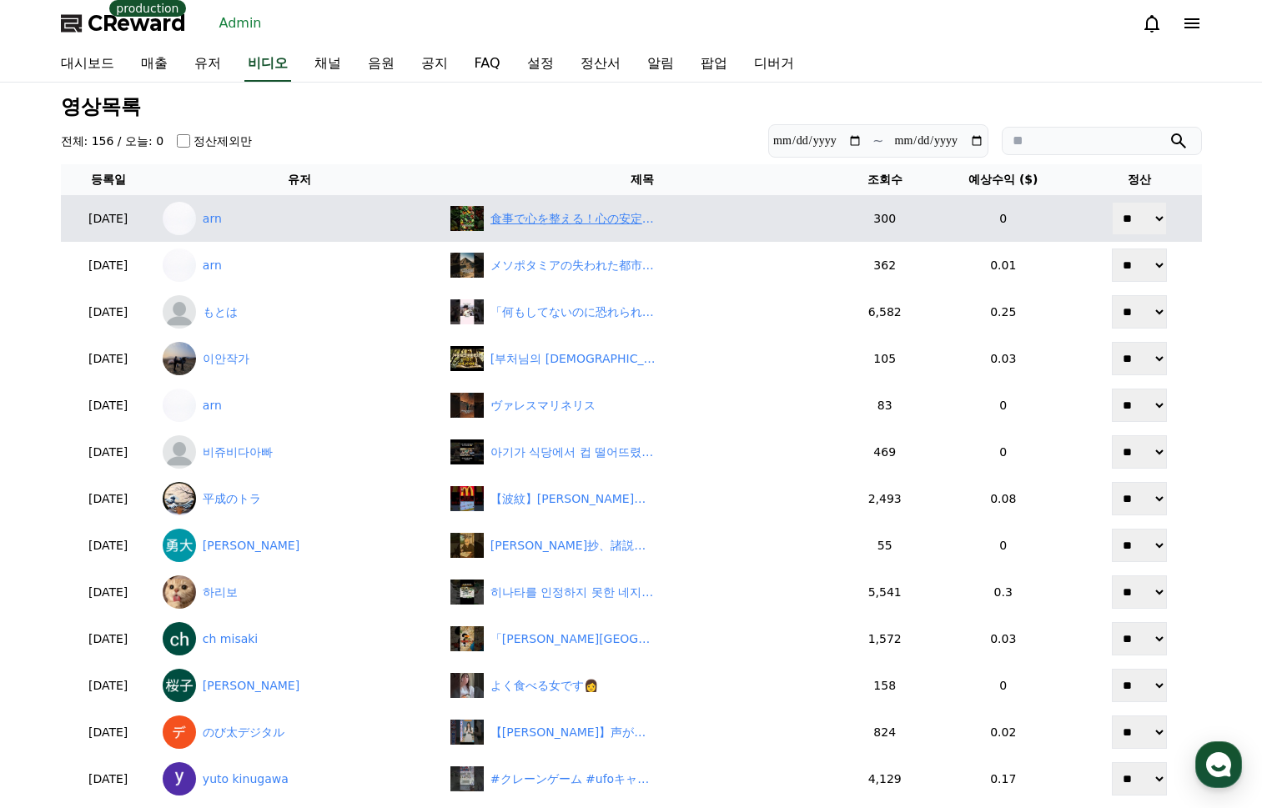
click at [548, 216] on div "食事で心を整える！心の安定をサポートする栄養素" at bounding box center [573, 219] width 167 height 18
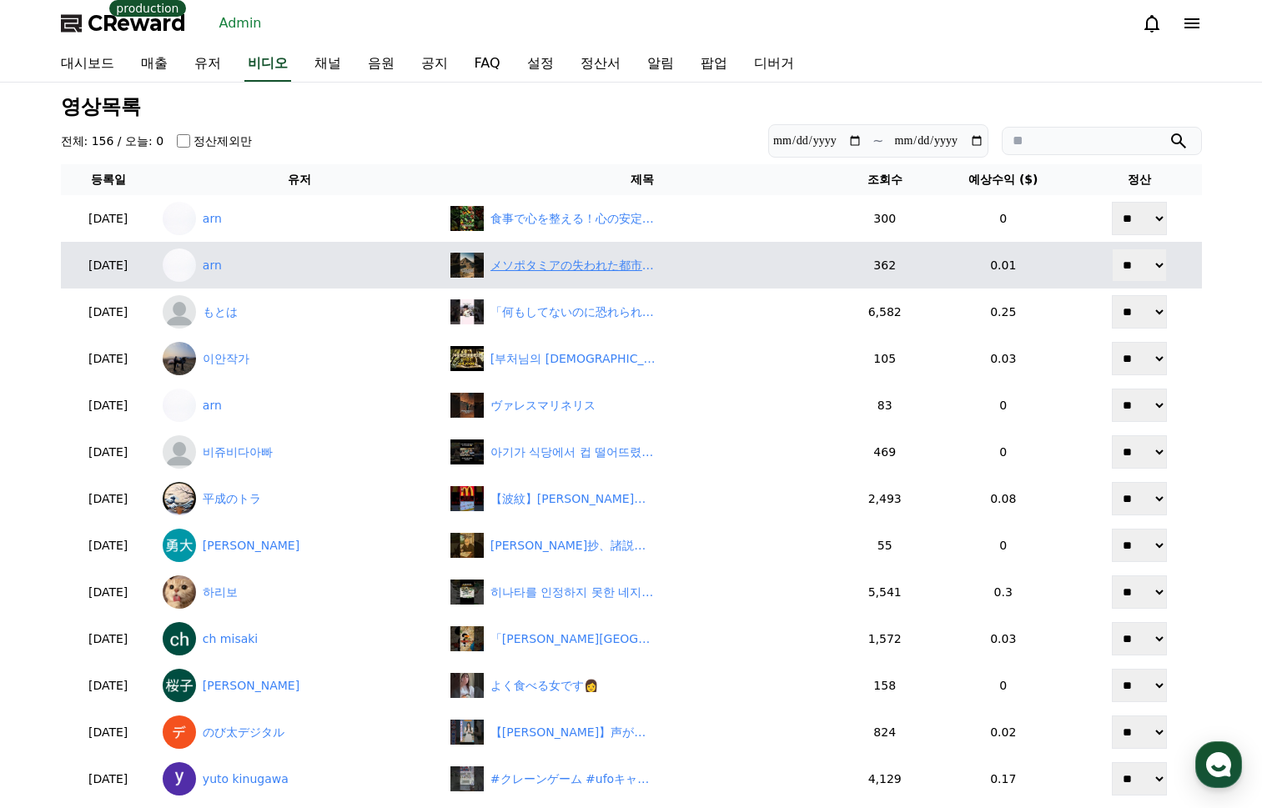
click at [578, 264] on div "メソポタミアの失われた都市　ウルとその遺跡" at bounding box center [573, 266] width 167 height 18
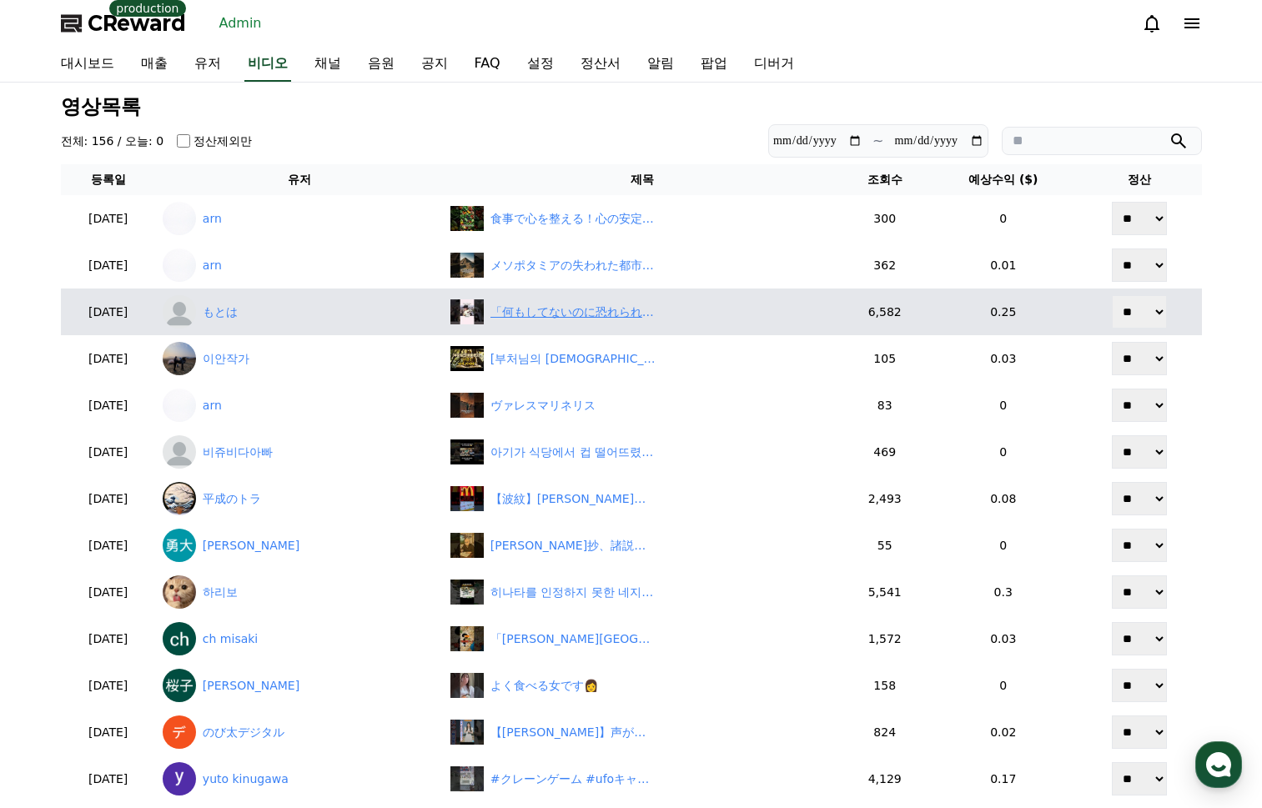
click at [589, 299] on div "「何もしてないのに恐れられた」原辰徳に関する雑学 #原辰徳 #松井秀喜 #落合博満 #巨人 #読売ジャイアンツ" at bounding box center [642, 311] width 384 height 25
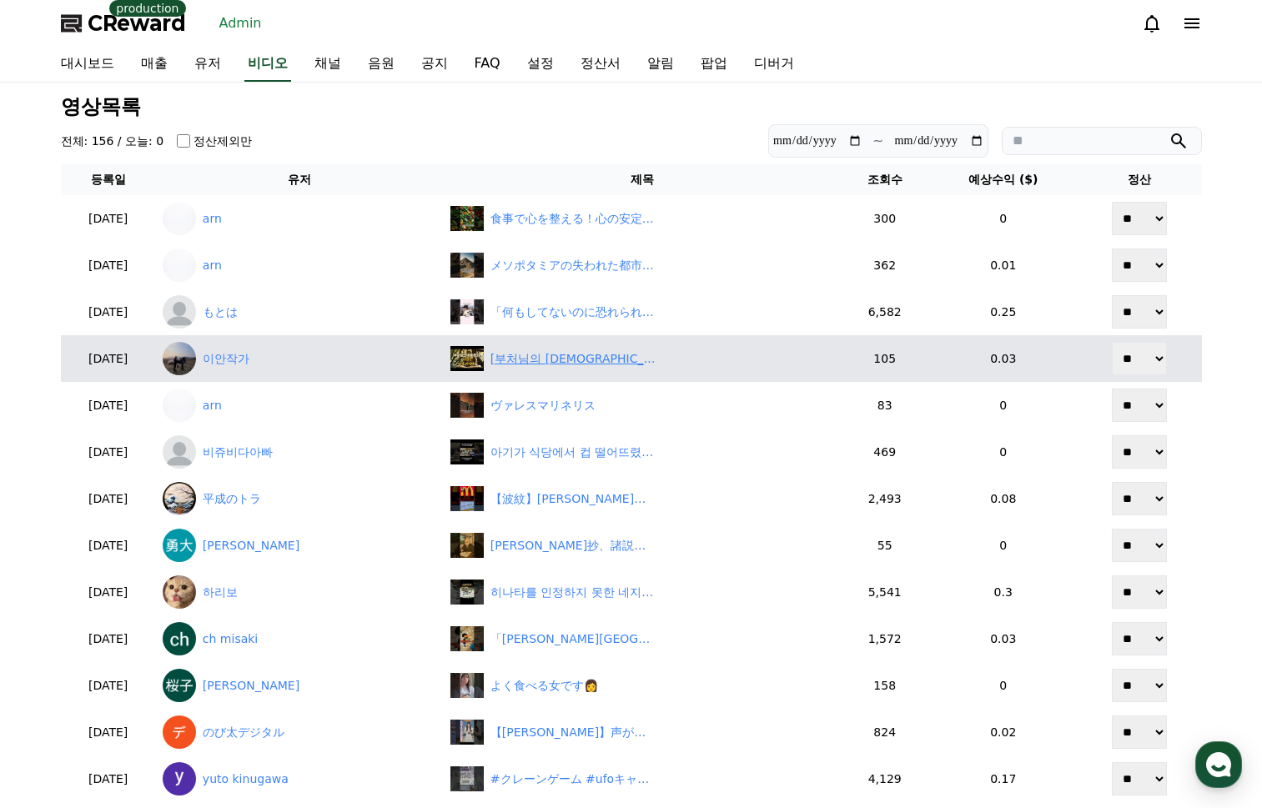
click at [530, 367] on div "[부처님의 무아론]- 3, "이것은 나가 아니다"" at bounding box center [573, 359] width 167 height 18
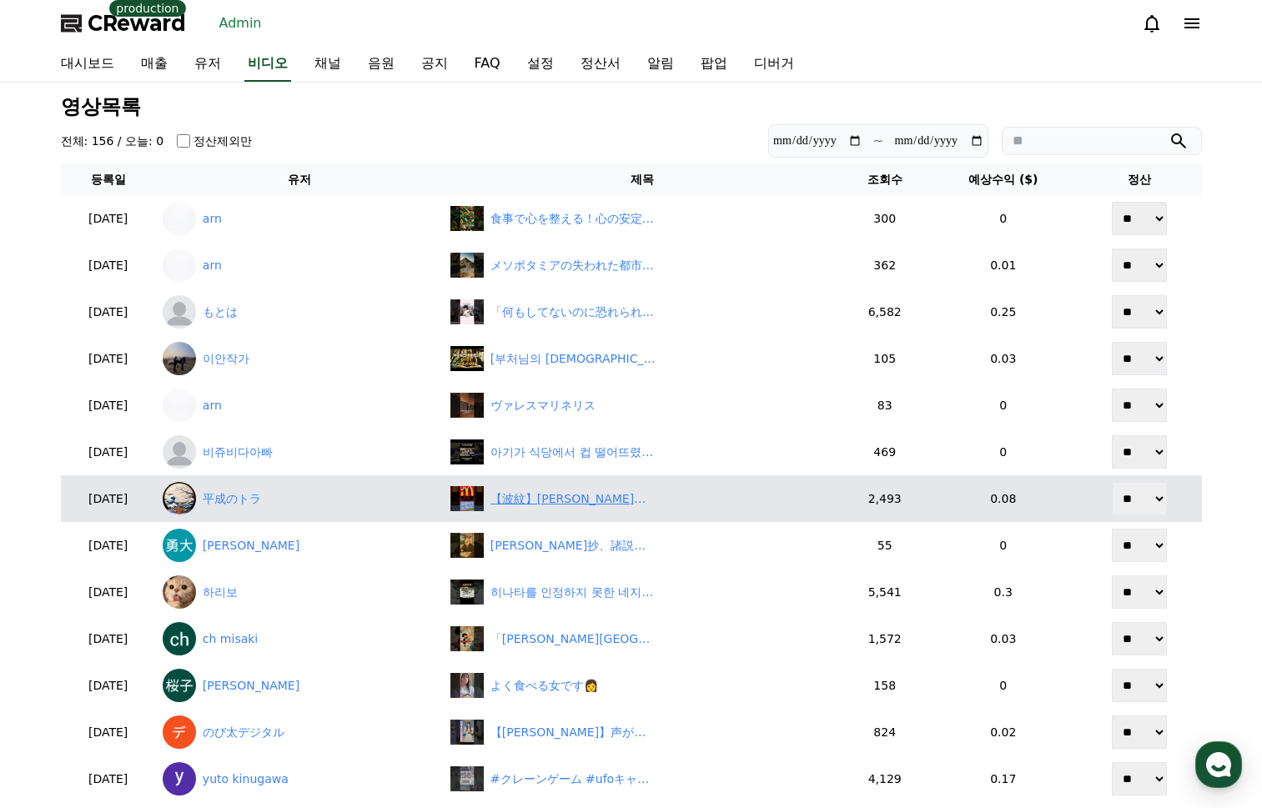
click at [578, 507] on div "【波紋】マクドナルドがワンピース企画を急遽中止！「転売対策ゼロ」に批判殺到 　#shorts" at bounding box center [573, 499] width 167 height 18
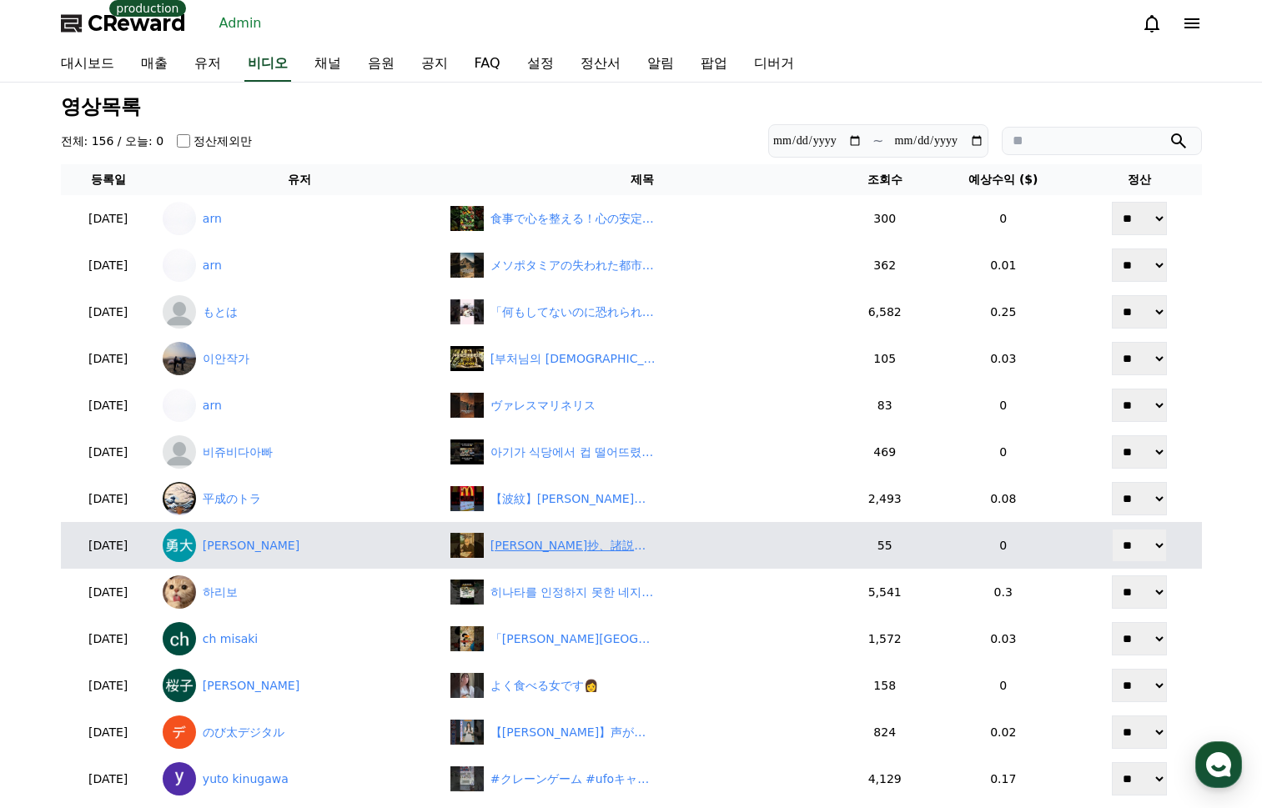
click at [549, 541] on div "三沢抄、諸説あり。" at bounding box center [573, 546] width 167 height 18
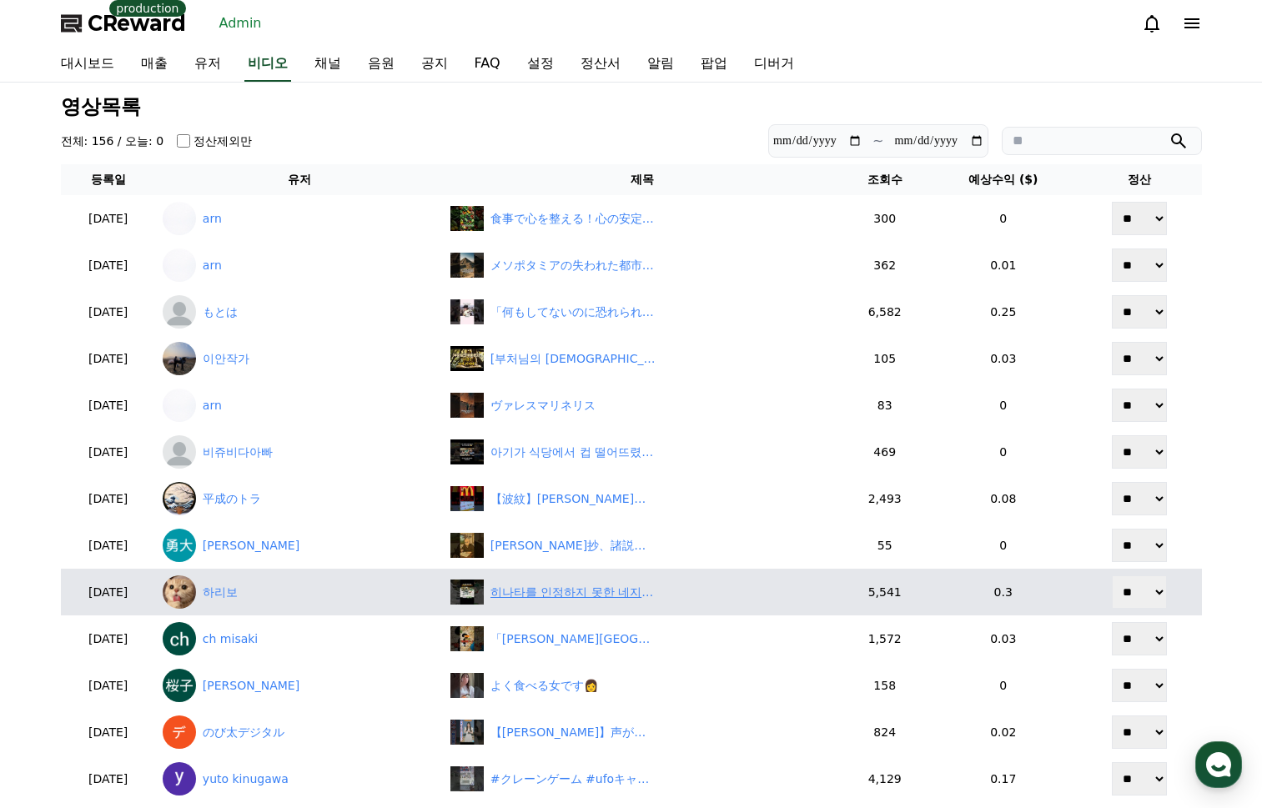
click at [581, 592] on div "히나타를 인정하지 못한 네지를 말리는 카카시와 가이" at bounding box center [573, 593] width 167 height 18
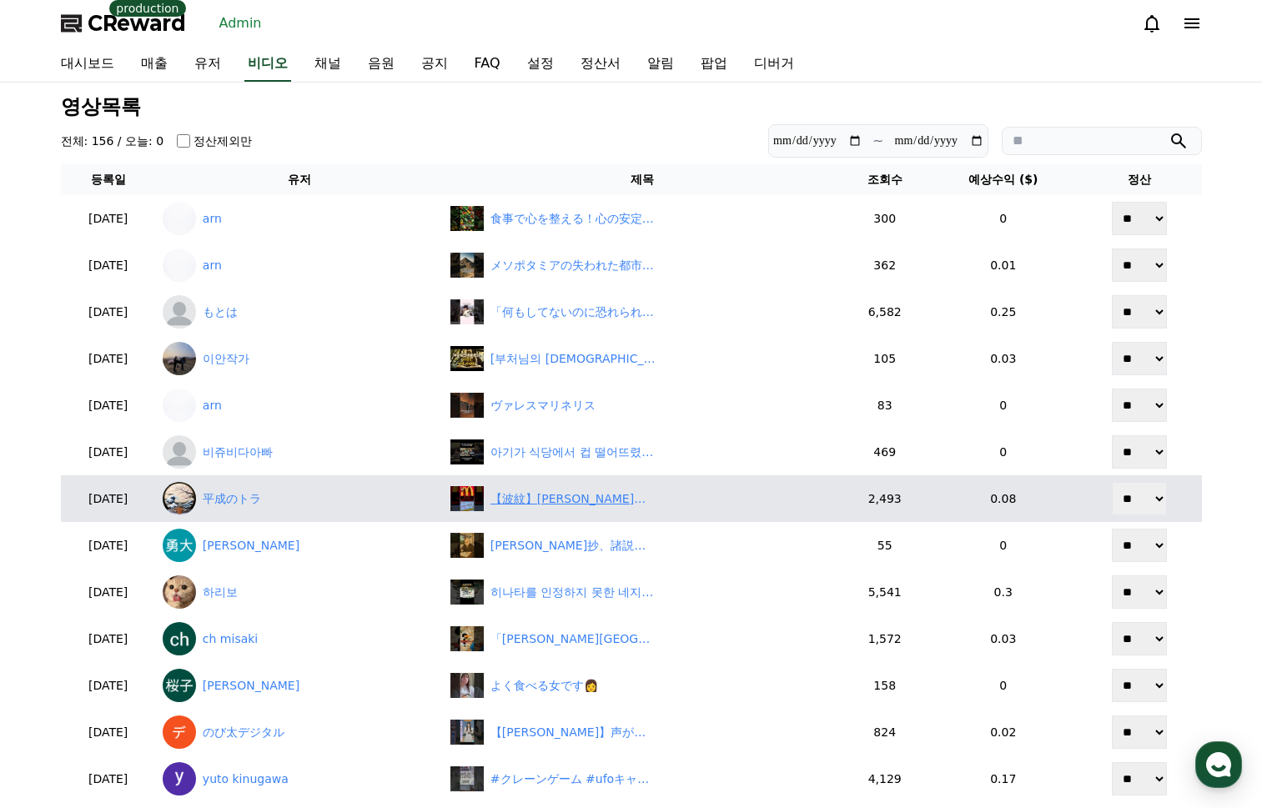
click at [623, 503] on div "【波紋】マクドナルドがワンピース企画を急遽中止！「転売対策ゼロ」に批判殺到 　#shorts" at bounding box center [573, 499] width 167 height 18
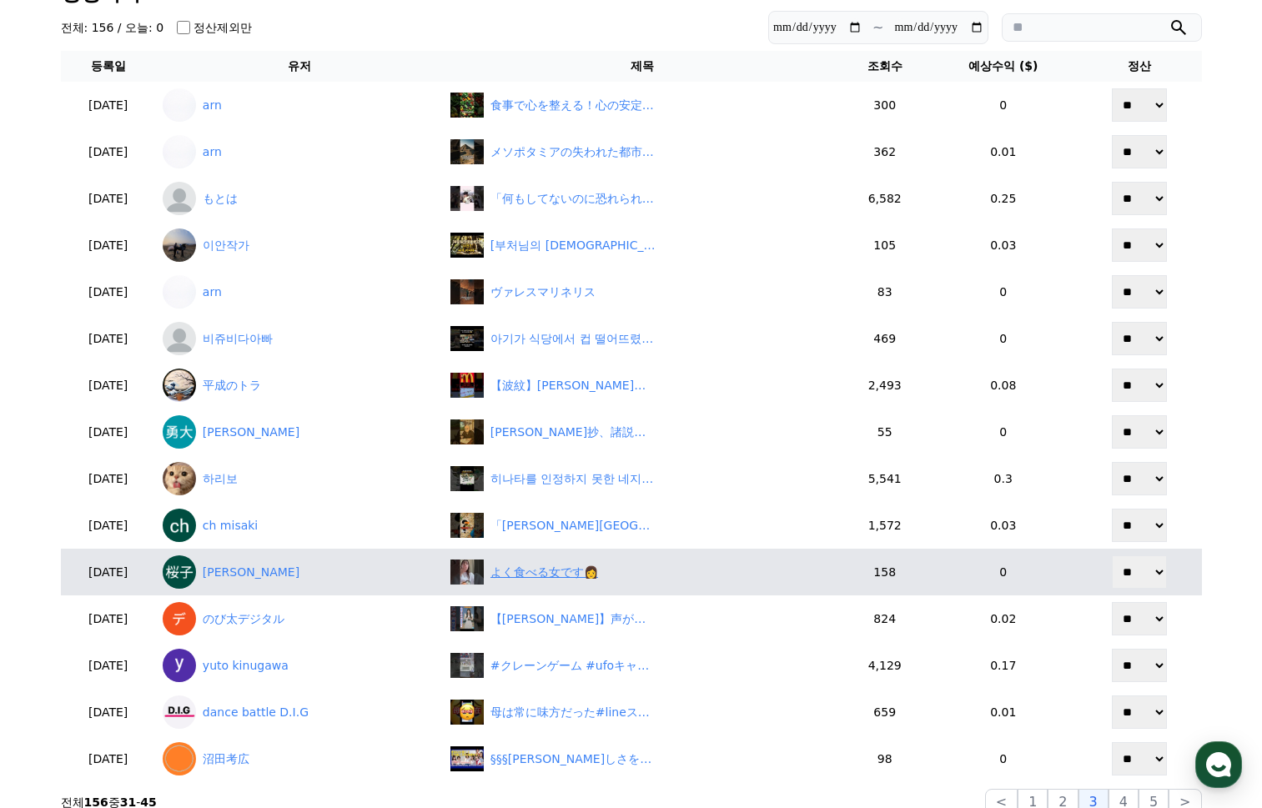
scroll to position [167, 0]
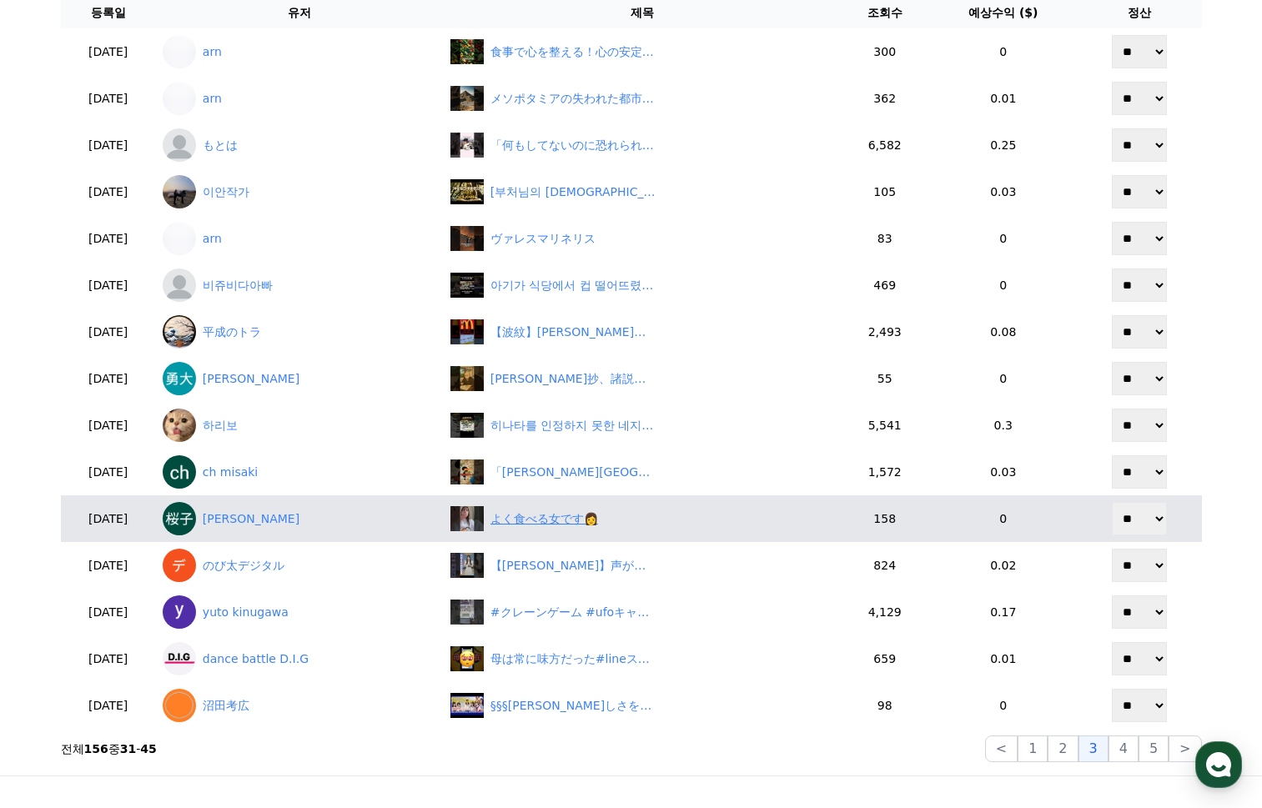
click at [568, 522] on div "よく食べる女です👩" at bounding box center [544, 519] width 108 height 18
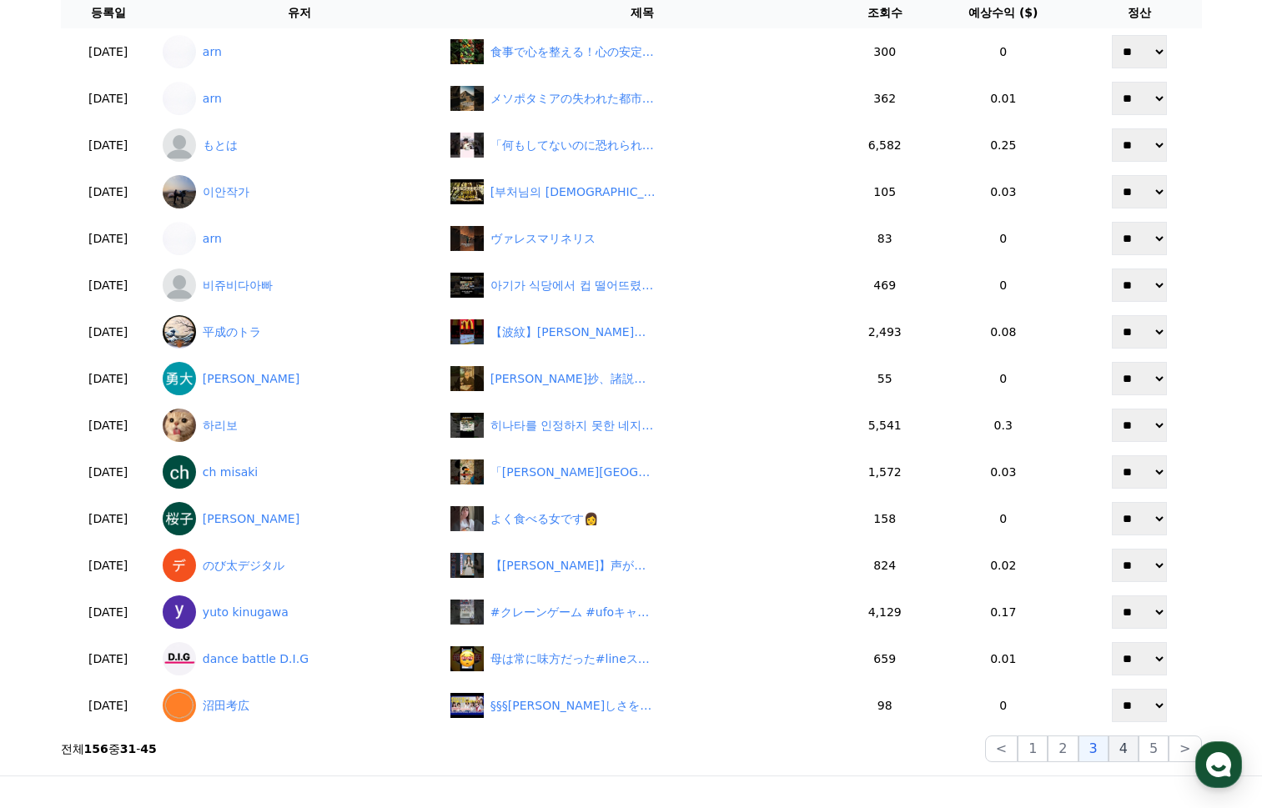
click at [1131, 741] on button "4" at bounding box center [1123, 749] width 30 height 27
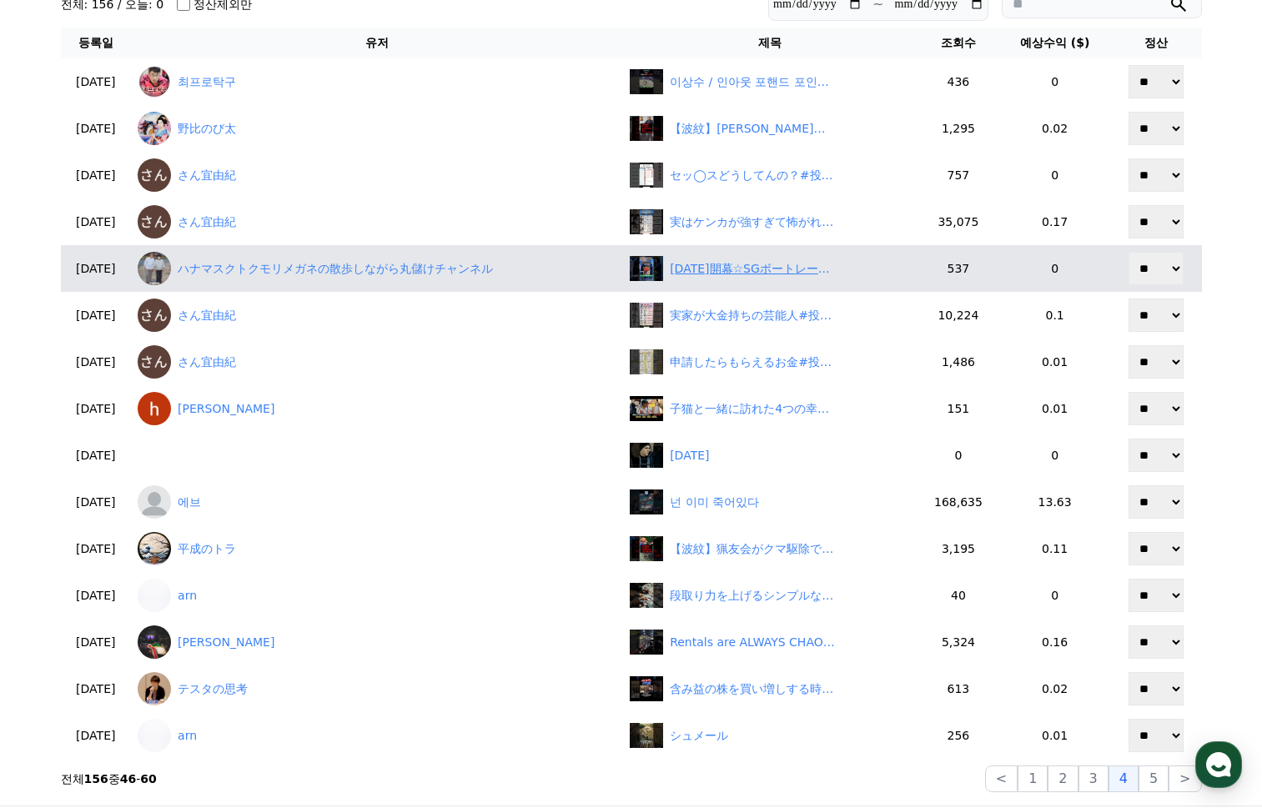
scroll to position [83, 0]
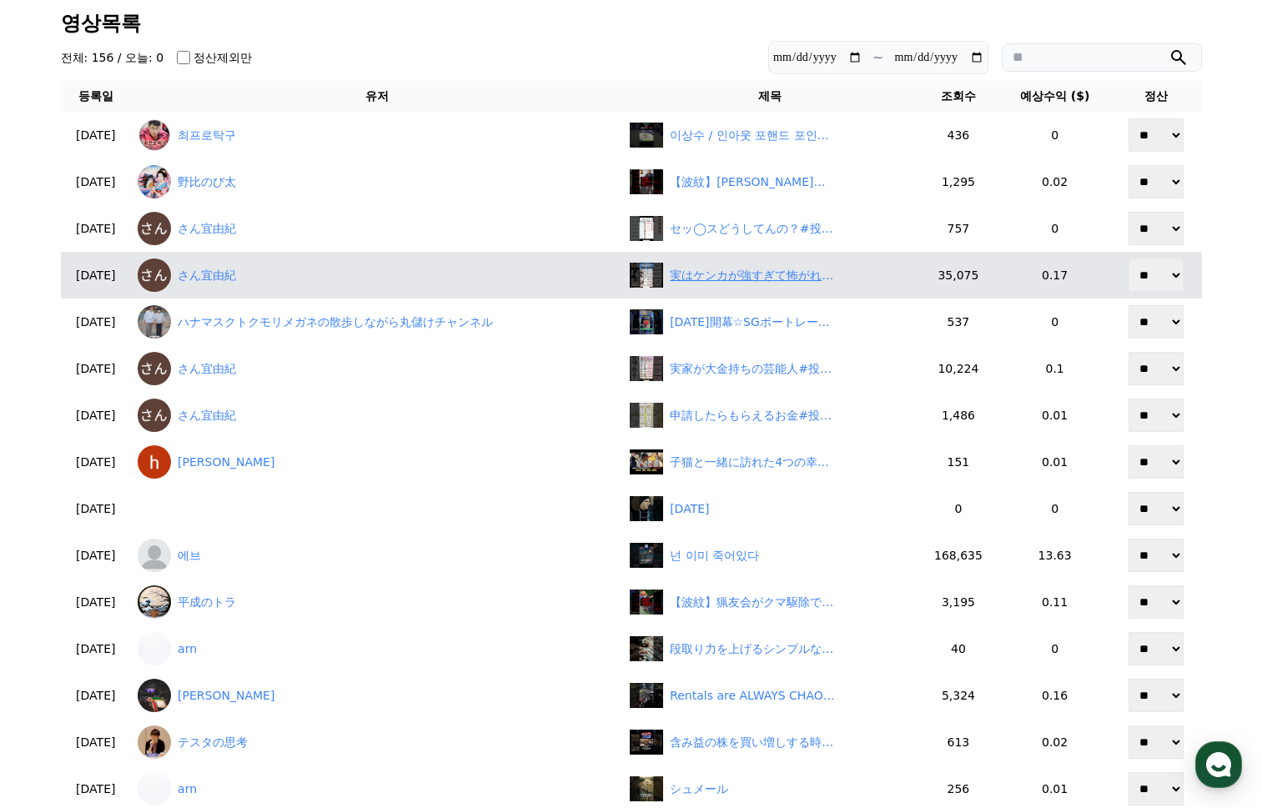
click at [757, 277] on div "実はケンカが強すぎて怖がれてた芸能人#投資#転職#貯金" at bounding box center [753, 276] width 167 height 18
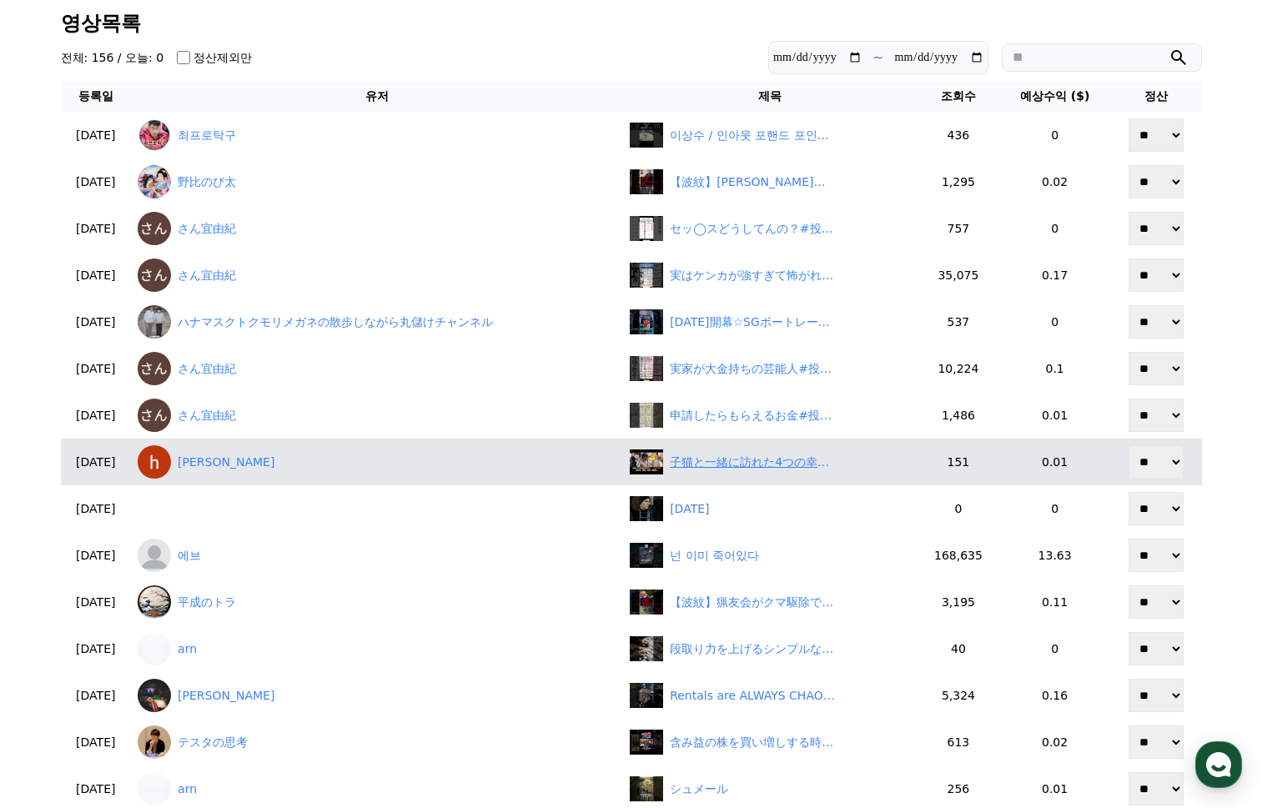
click at [730, 465] on div "子猫と一緒に訪れた4つの幸運エピソード！" at bounding box center [753, 463] width 167 height 18
click at [231, 462] on link "hiroshi gon" at bounding box center [377, 461] width 479 height 33
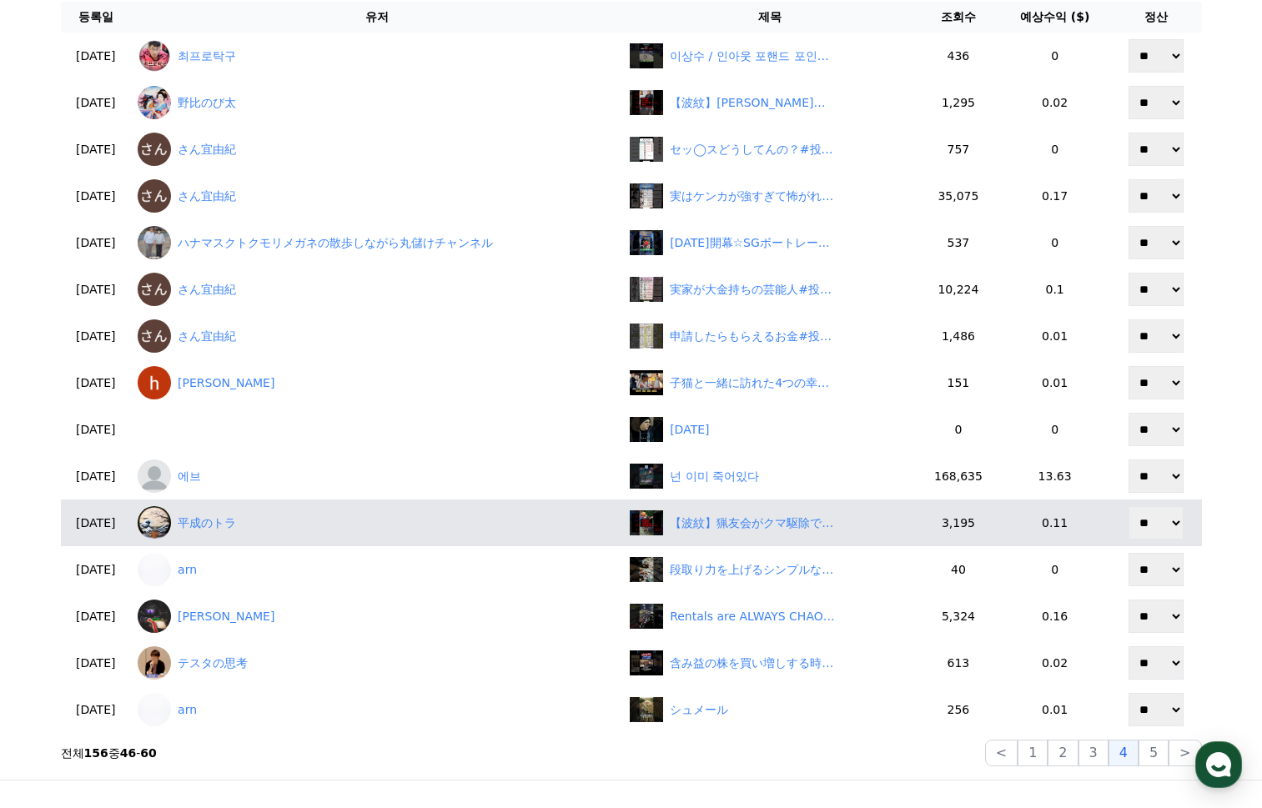
scroll to position [167, 0]
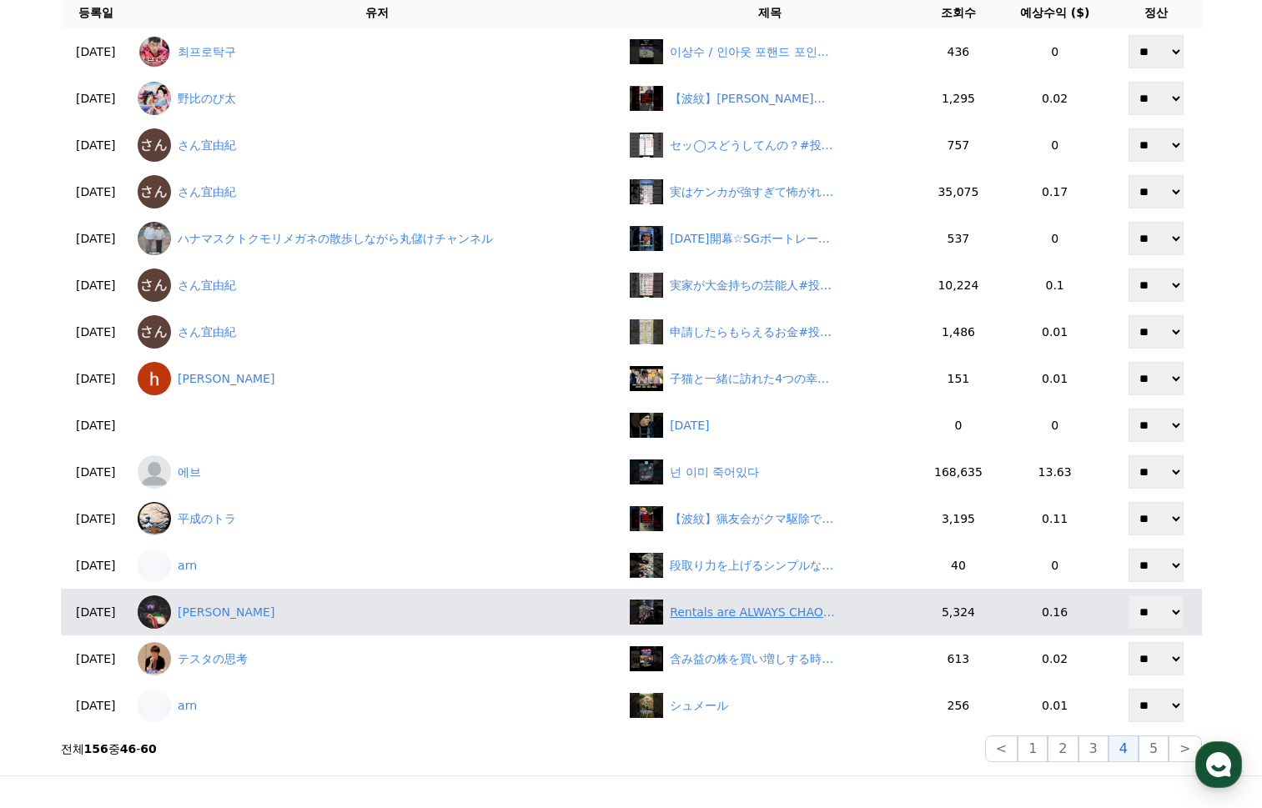
click at [751, 608] on div "Rentals are ALWAYS CHAOTIC #karting #gokart #racing #cars" at bounding box center [753, 613] width 167 height 18
click at [786, 622] on div "Rentals are ALWAYS CHAOTIC #karting #gokart #racing #cars" at bounding box center [770, 612] width 280 height 25
click at [243, 605] on link "William Lee" at bounding box center [377, 611] width 479 height 33
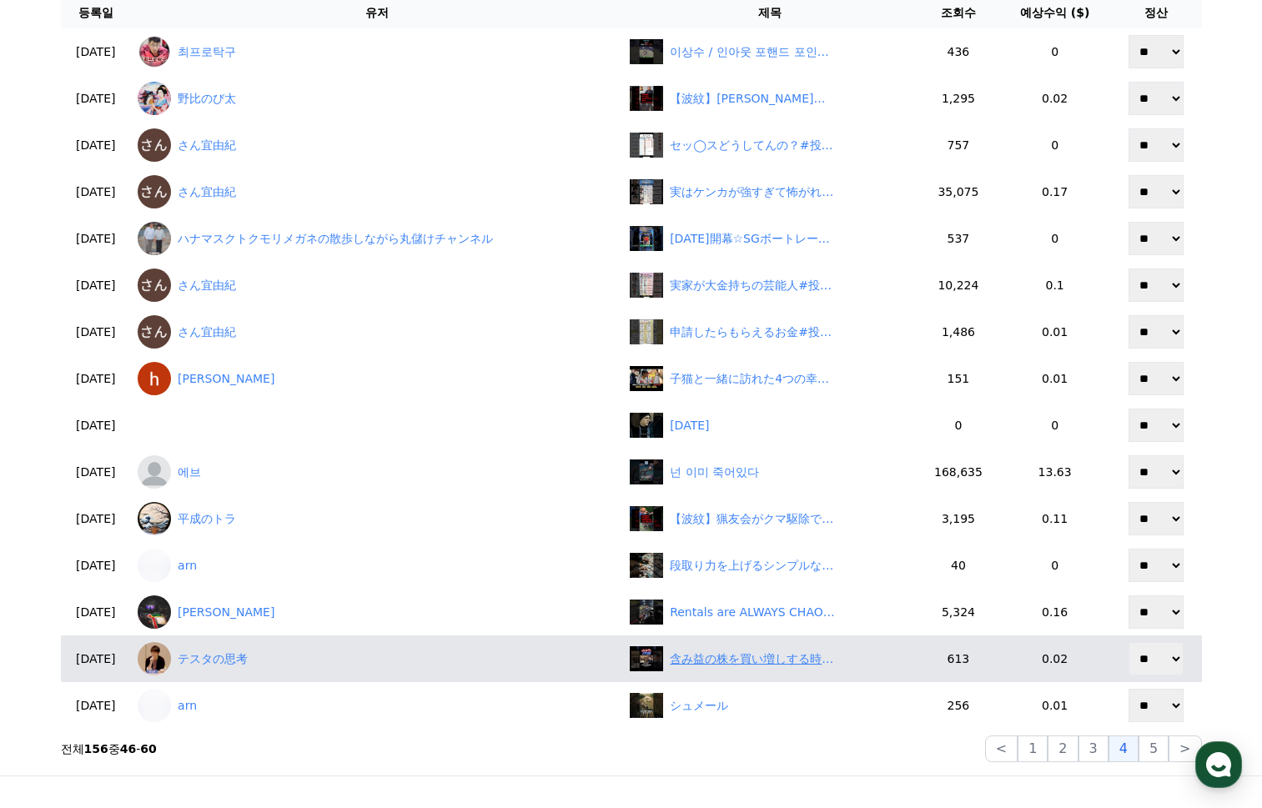
click at [742, 658] on div "含み益の株を買い増しする時の数量は? #テスタ#テスタ切り抜き#投資初心者#株初心者#塩漬け#ナンピン#中長期投資#メタプラネット#ビットコイン#暗号資産#仮…" at bounding box center [753, 660] width 167 height 18
click at [223, 665] on link "テスタの思考" at bounding box center [377, 658] width 479 height 33
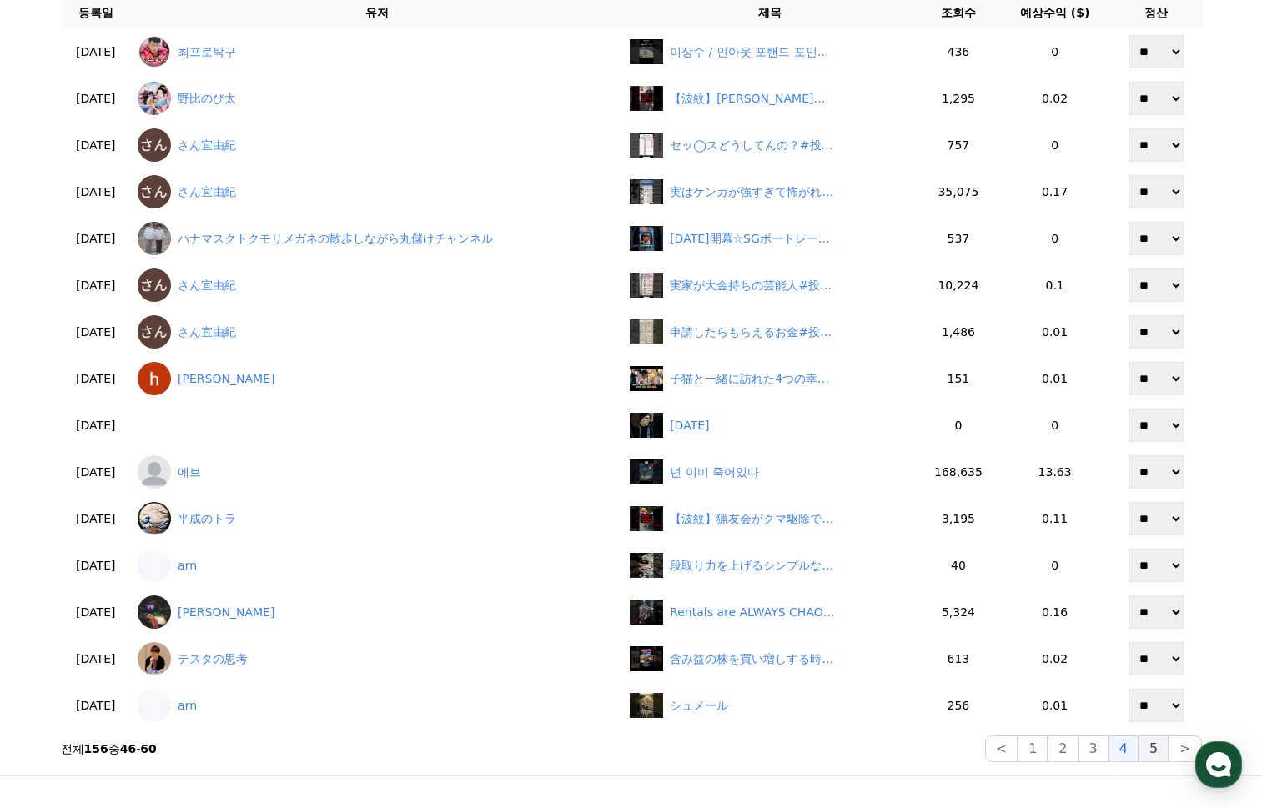
click at [1149, 744] on button "5" at bounding box center [1153, 749] width 30 height 27
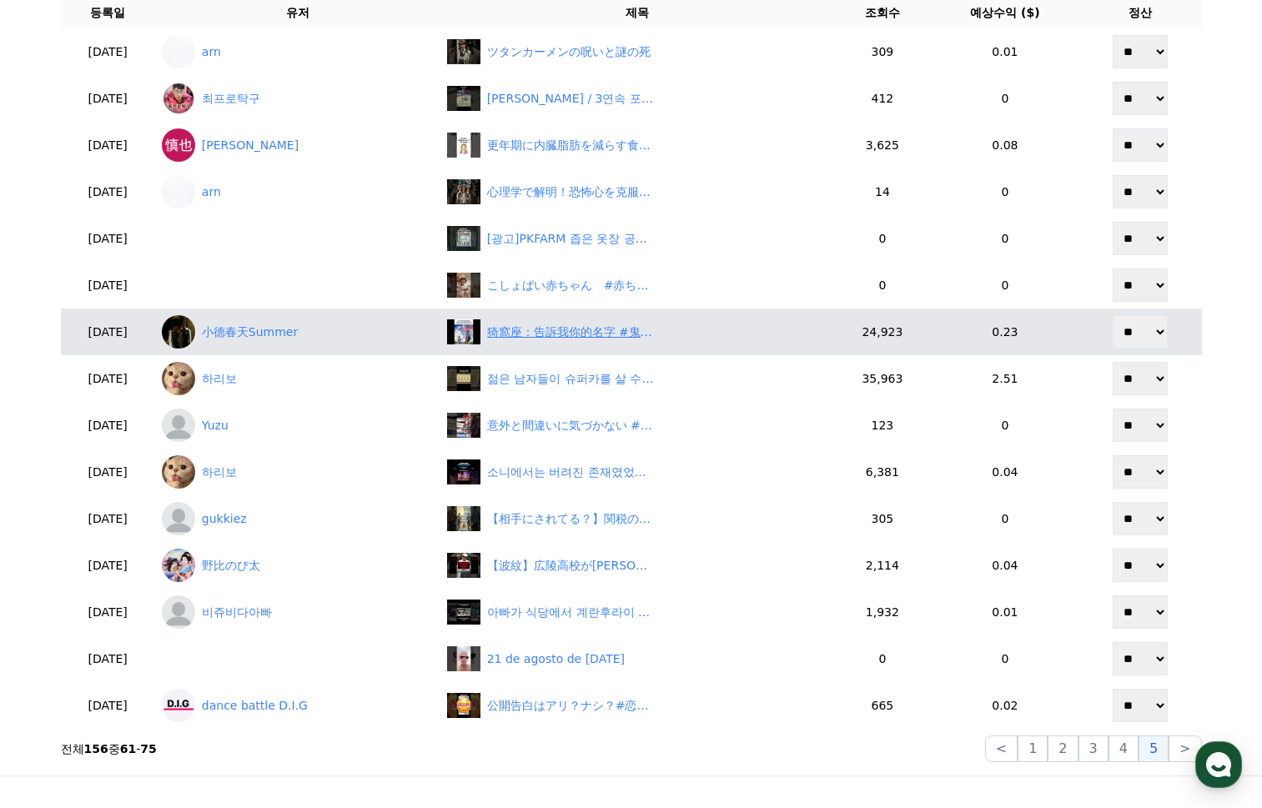
click at [552, 333] on div "猗窩座：告訴我你的名字 #鬼滅之刃 #無限城" at bounding box center [570, 333] width 167 height 18
click at [292, 330] on link "小德春天Summer" at bounding box center [298, 331] width 272 height 33
click at [304, 321] on link "小德春天Summer" at bounding box center [298, 331] width 272 height 33
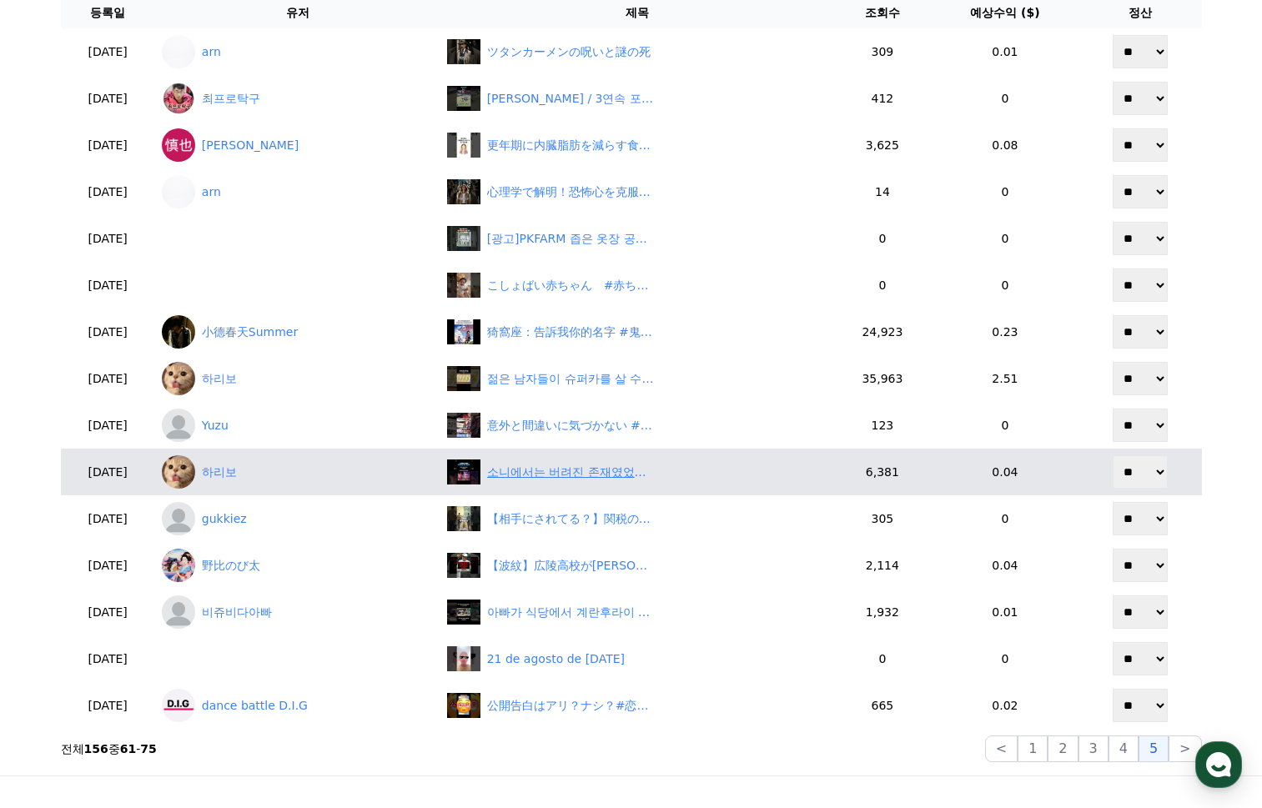
click at [609, 481] on div "소니에서는 버려진 존재였었다는 케데헌" at bounding box center [637, 472] width 380 height 25
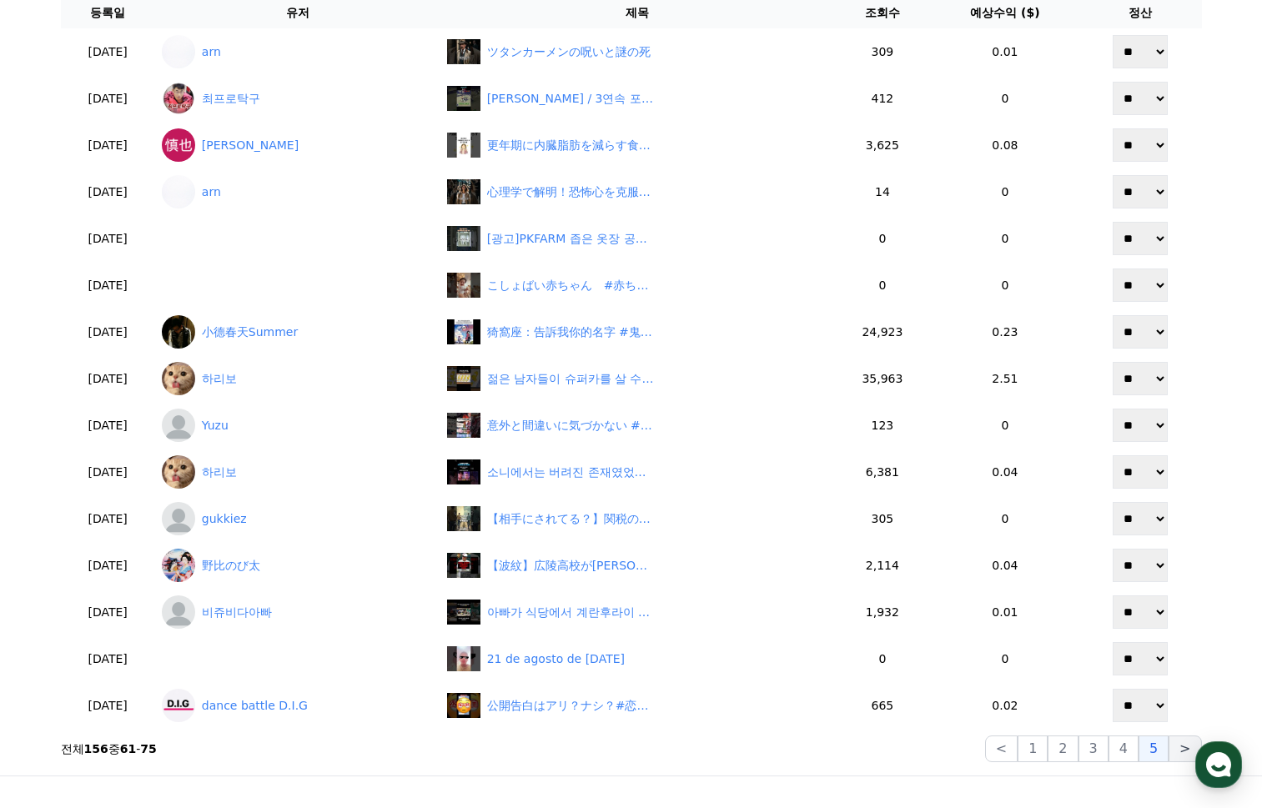
click at [1182, 746] on button ">" at bounding box center [1184, 749] width 33 height 27
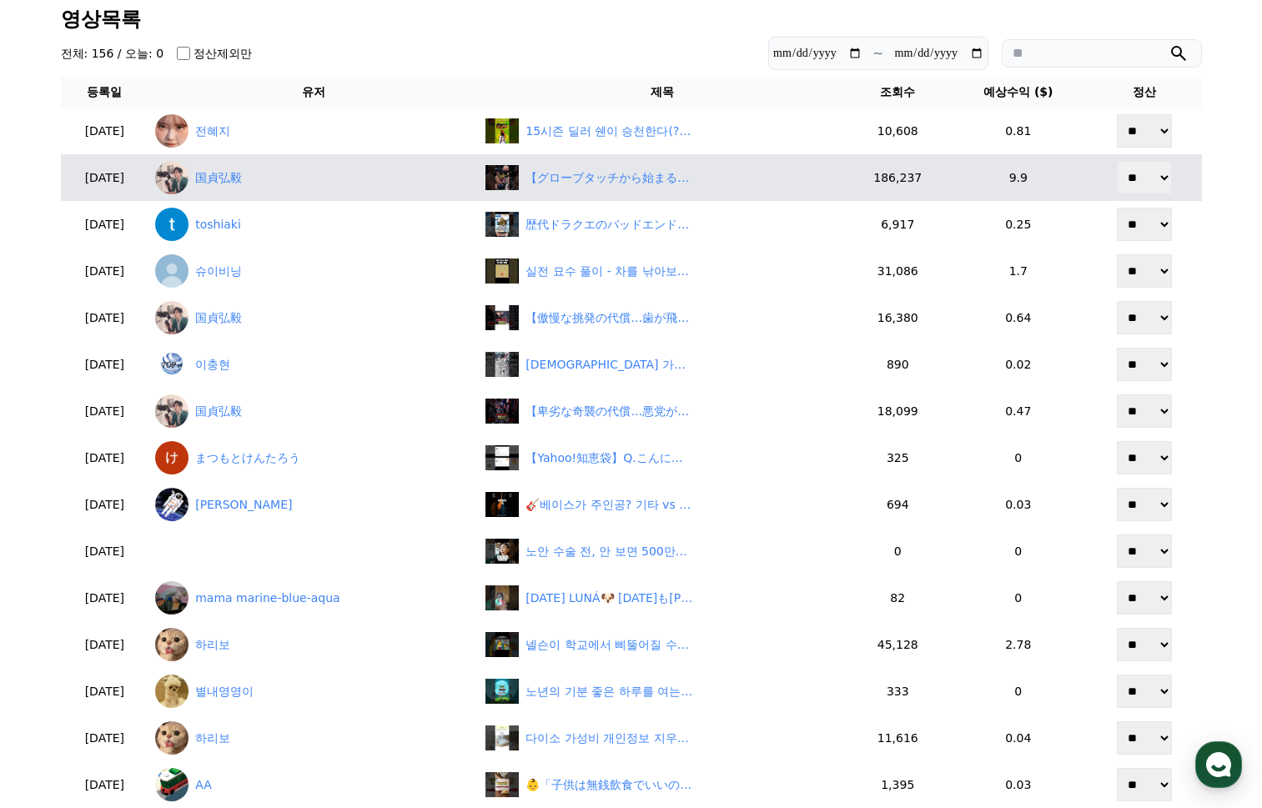
scroll to position [83, 0]
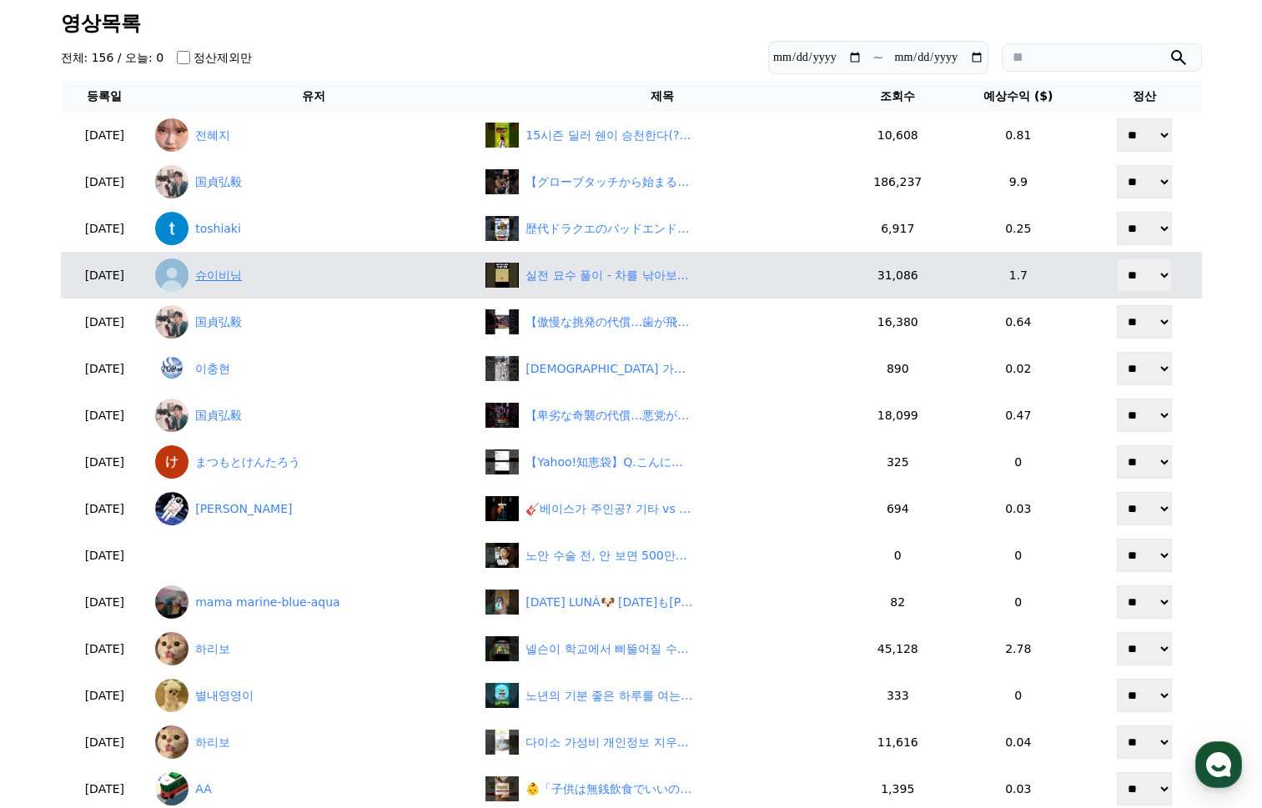
click at [268, 279] on link "슈이비닝" at bounding box center [313, 275] width 317 height 33
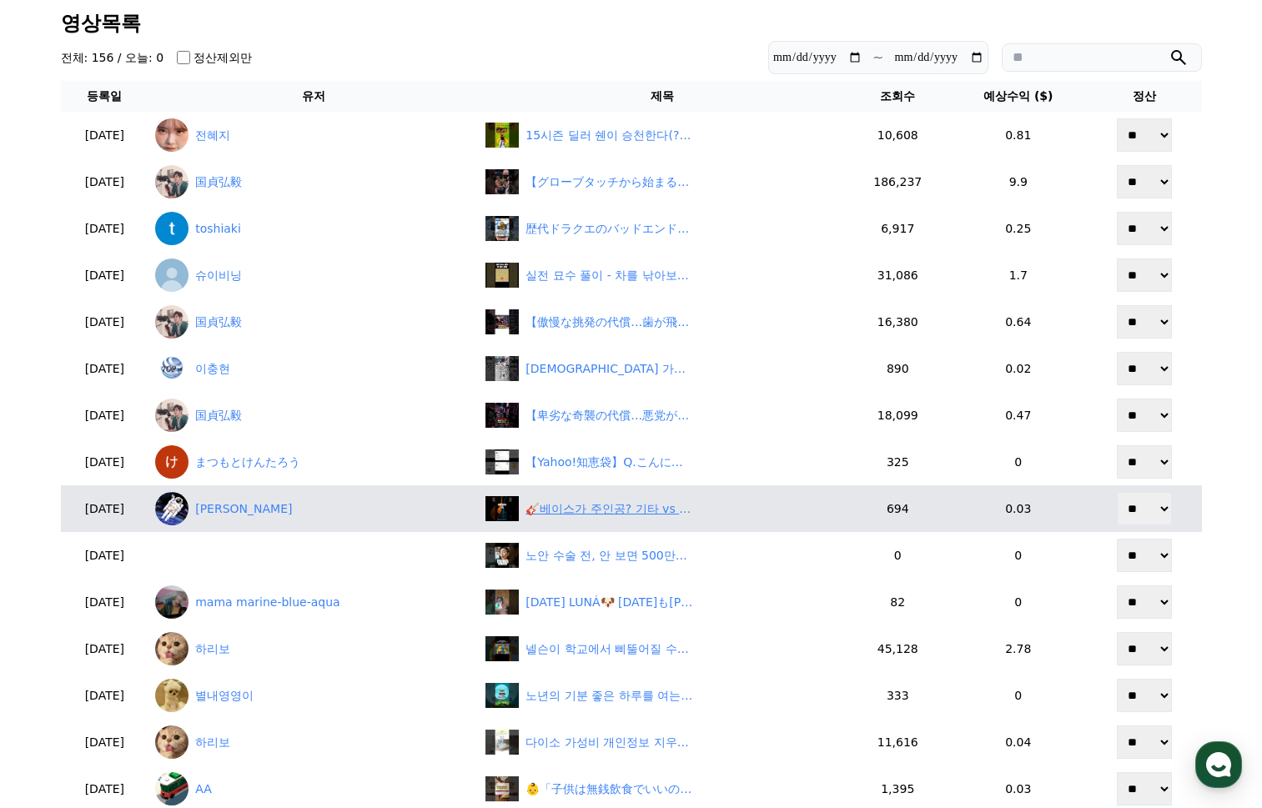
click at [630, 520] on div "🎸베이스가 주인공? 기타 vs 베이스 역할 바뀐 전설곡들 #shorts" at bounding box center [662, 508] width 354 height 25
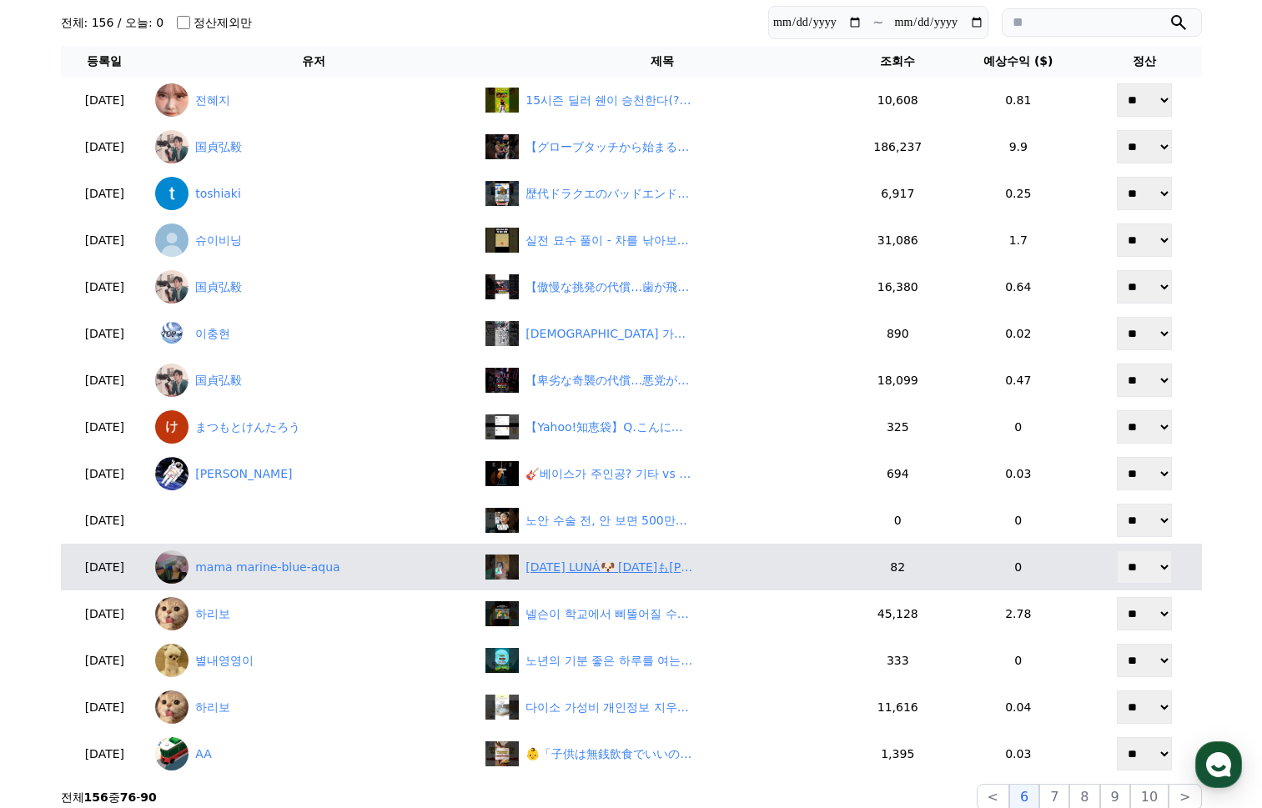
scroll to position [167, 0]
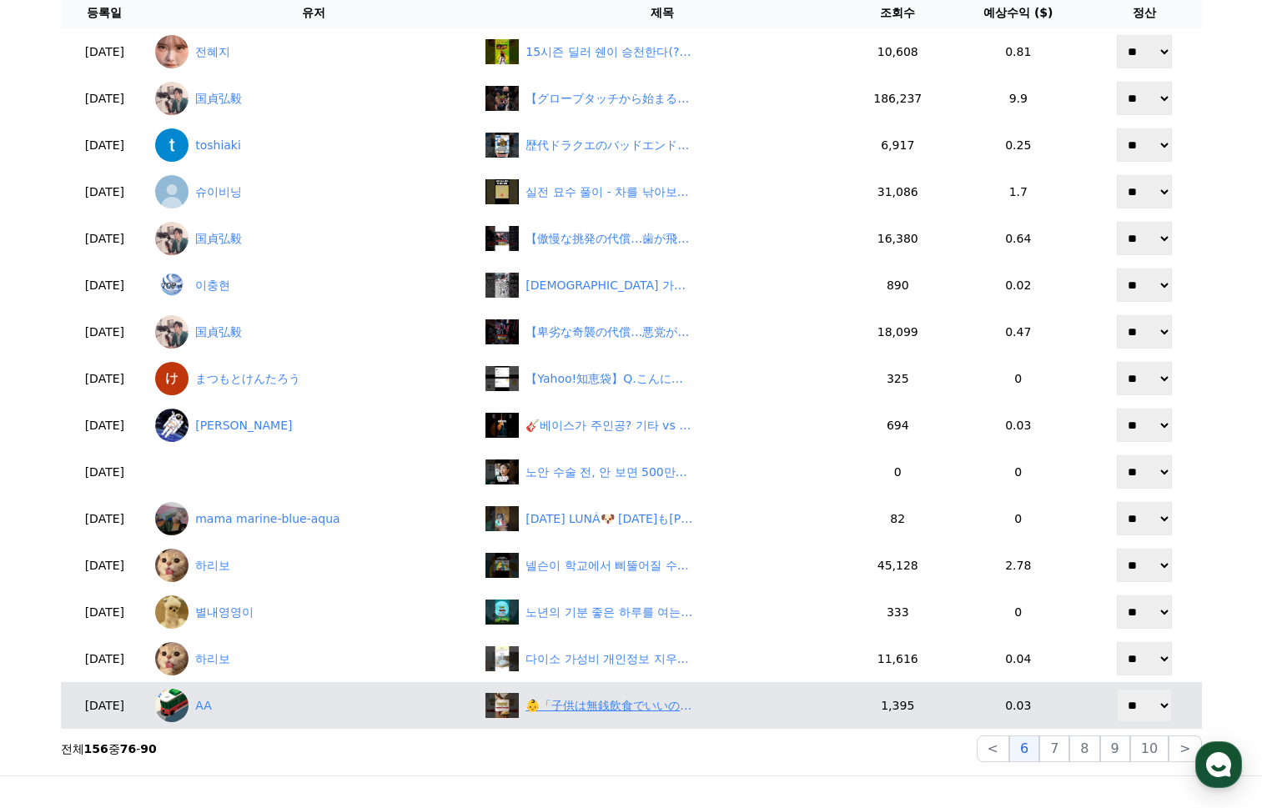
click at [580, 706] on div "👶「子供は無銭飲食でいいの？」 #shorts" at bounding box center [608, 706] width 167 height 18
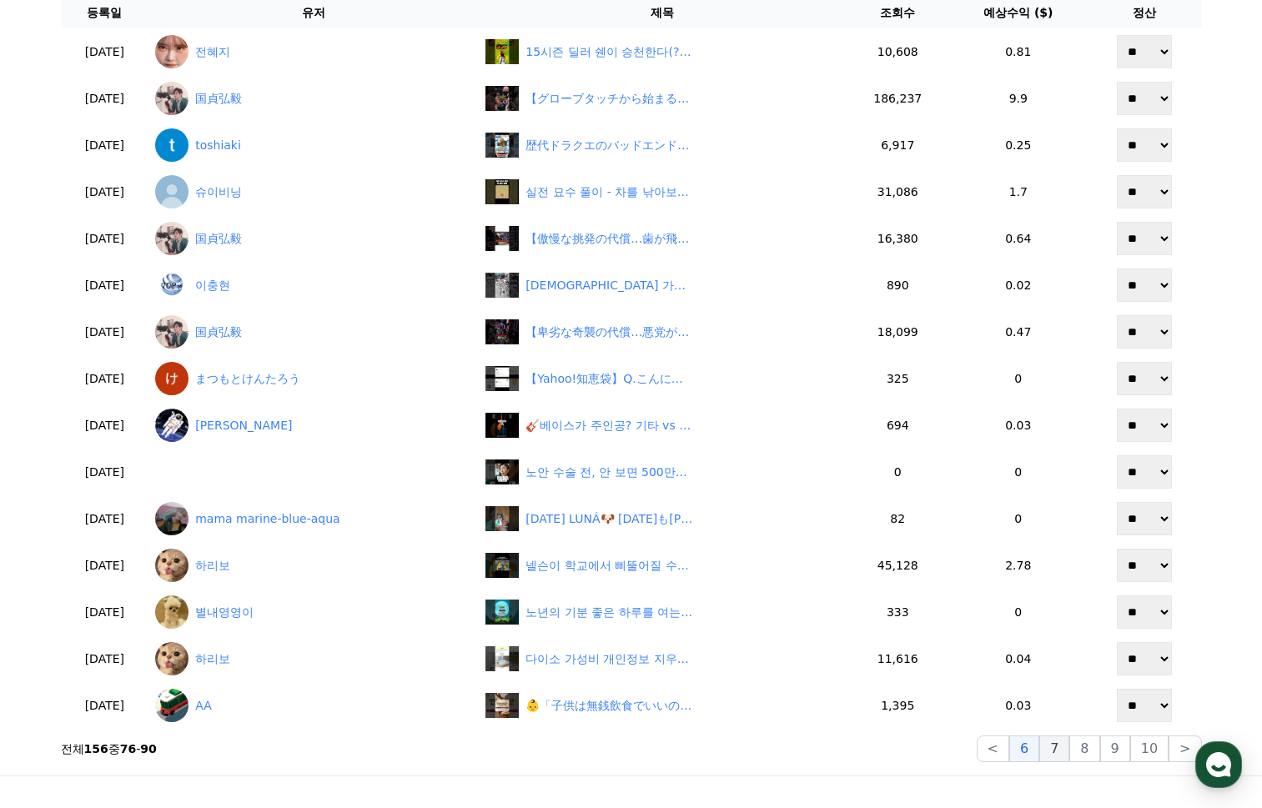
click at [1067, 746] on button "7" at bounding box center [1054, 749] width 30 height 27
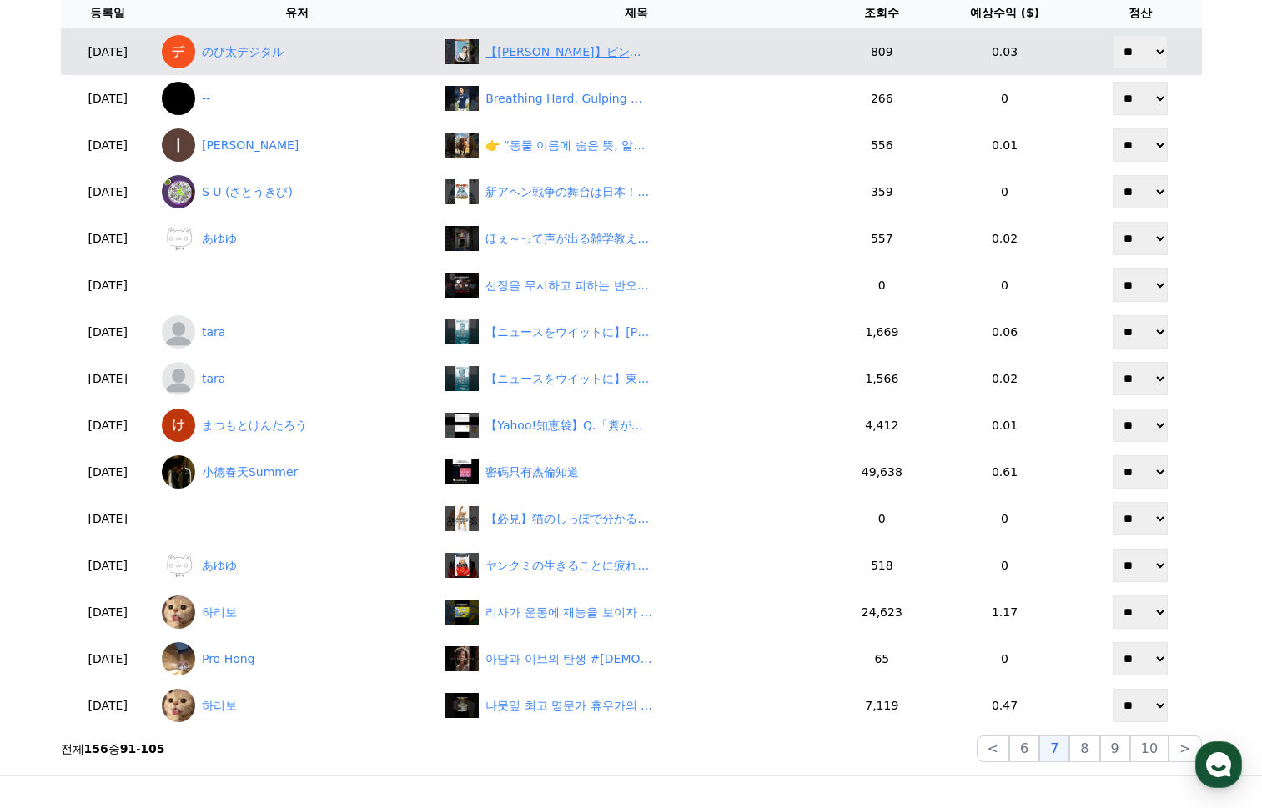
click at [596, 58] on div "【小林李衣奈】ピントがボケてるのでカメラに近づいてくる美人お天気キャスターりーちゃん【ウェザーニュースLiVE切り抜き】 #かわいい" at bounding box center [568, 52] width 167 height 18
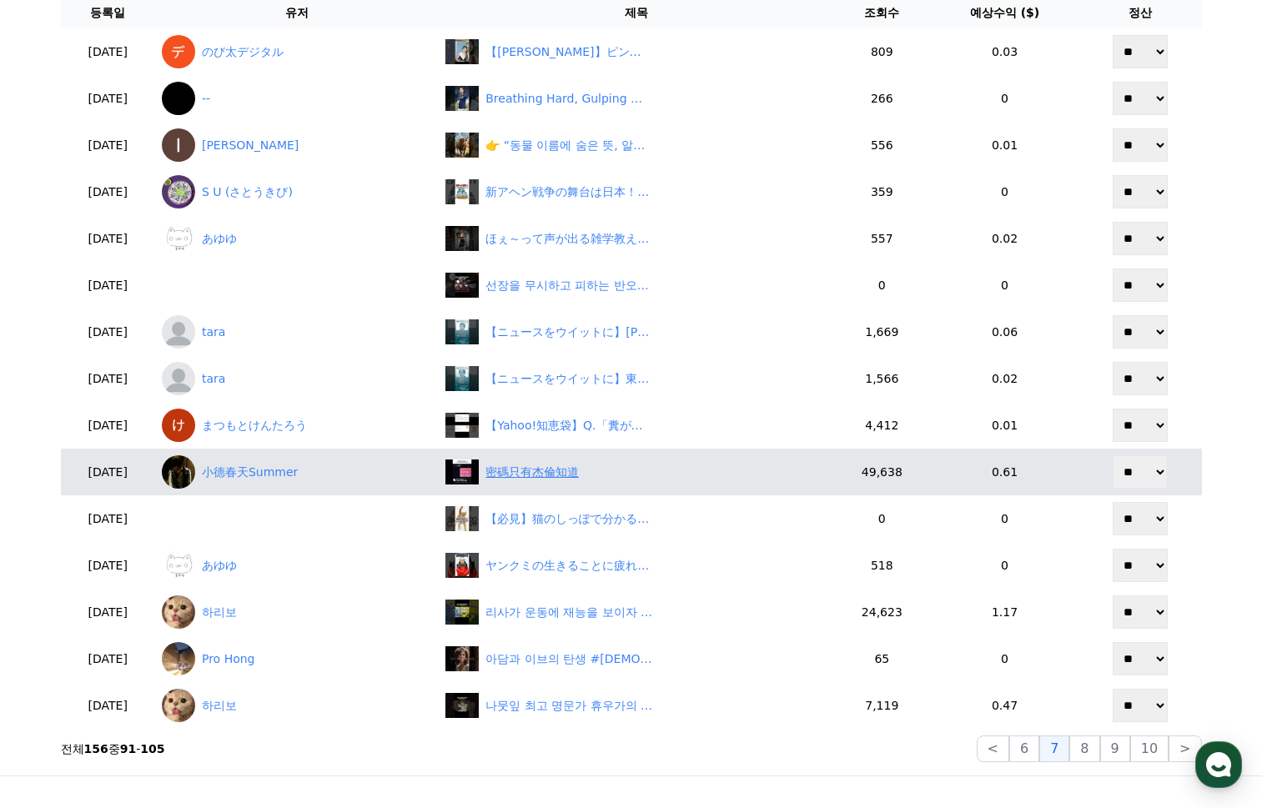
click at [563, 465] on div "密碼只有杰倫知道" at bounding box center [531, 473] width 93 height 18
click at [562, 475] on div "密碼只有杰倫知道" at bounding box center [531, 473] width 93 height 18
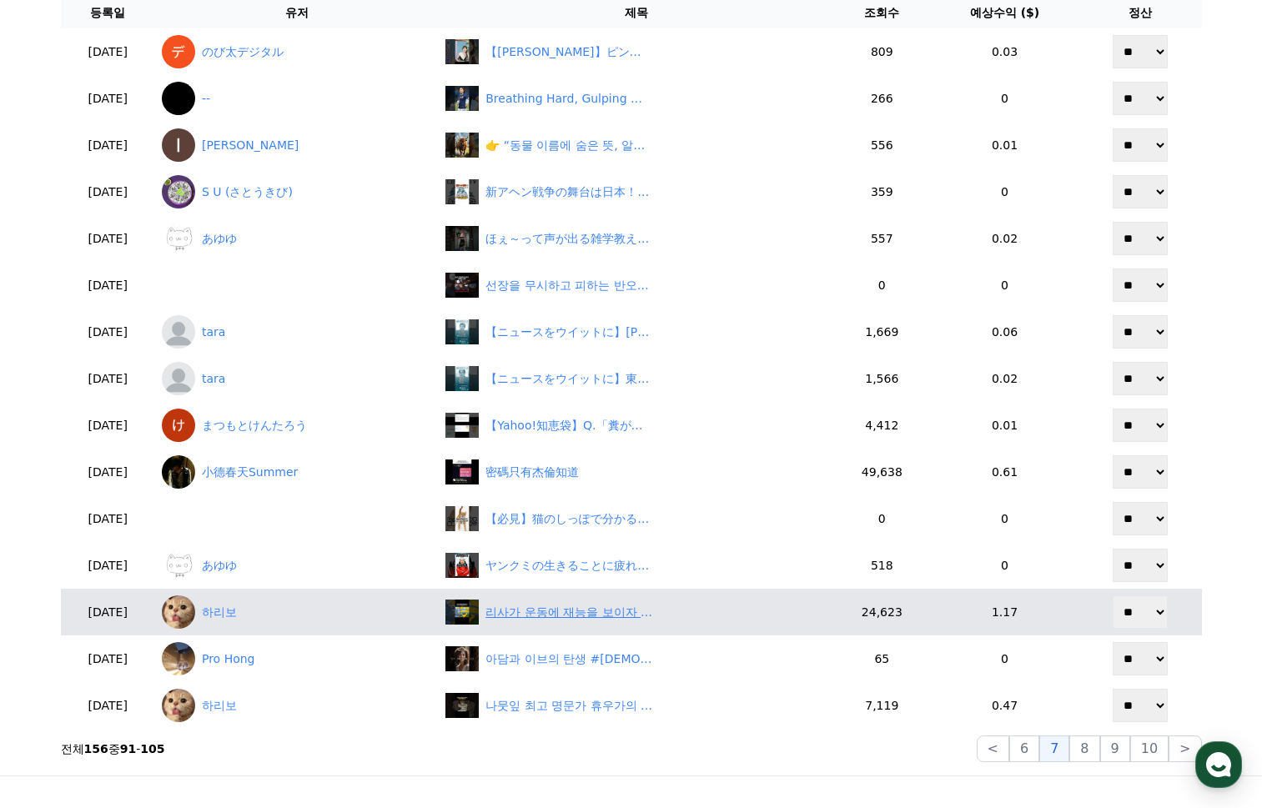
click at [621, 605] on div "리사가 운동에 재능을 보이자 점점 사라져버린 바트의 자리" at bounding box center [568, 613] width 167 height 18
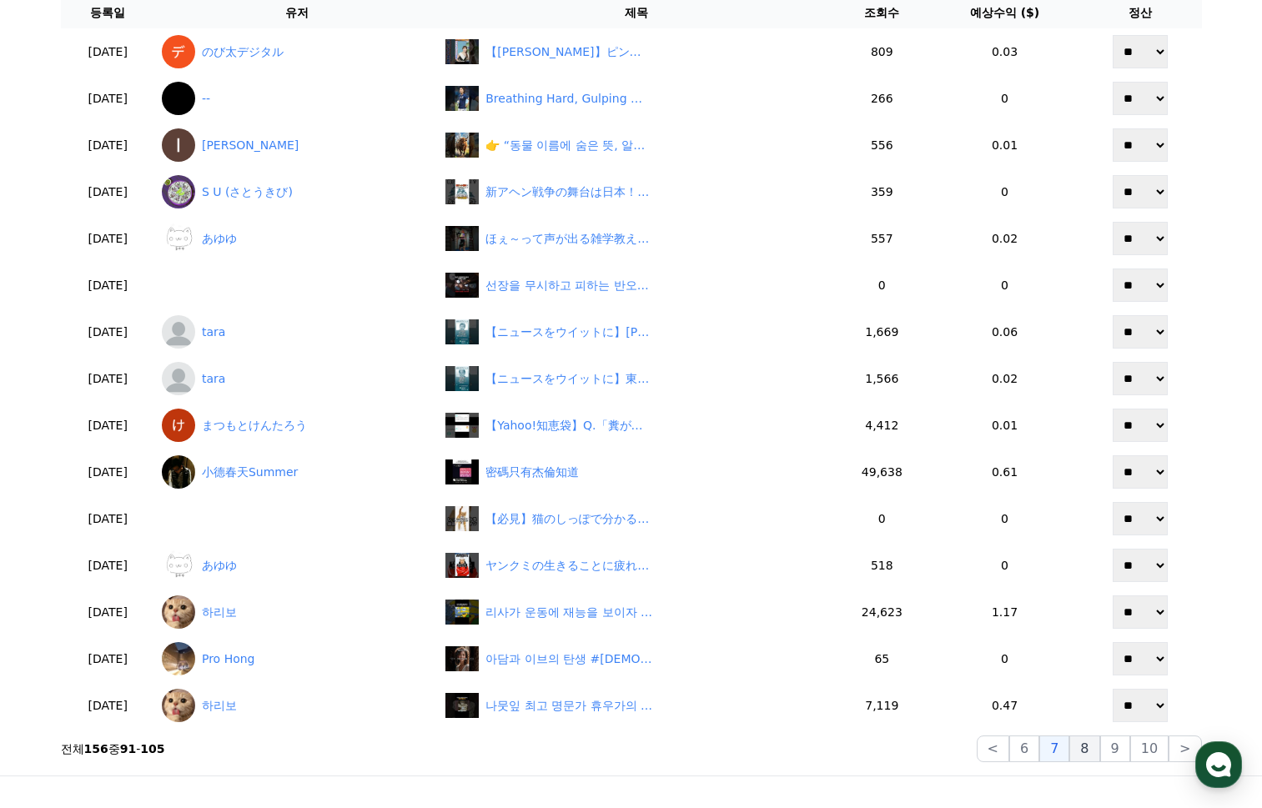
click at [1093, 750] on button "8" at bounding box center [1084, 749] width 30 height 27
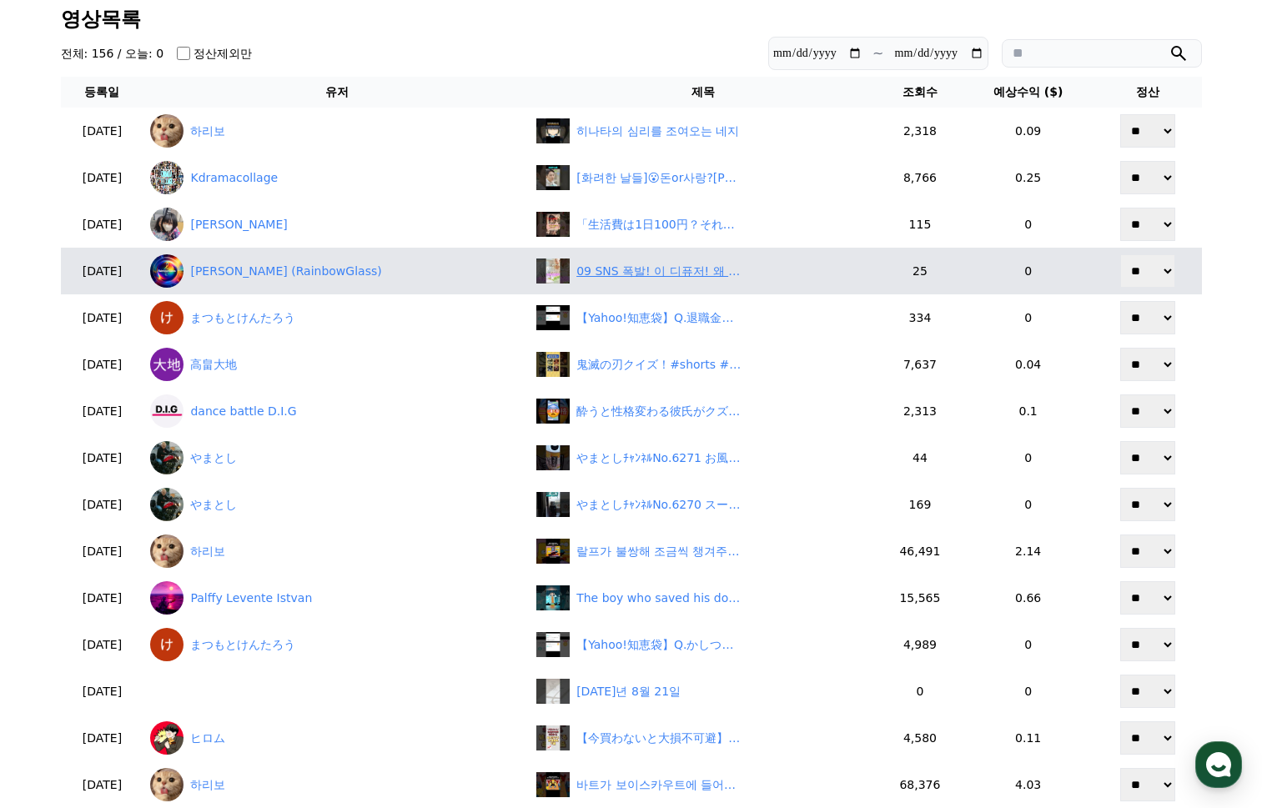
scroll to position [83, 0]
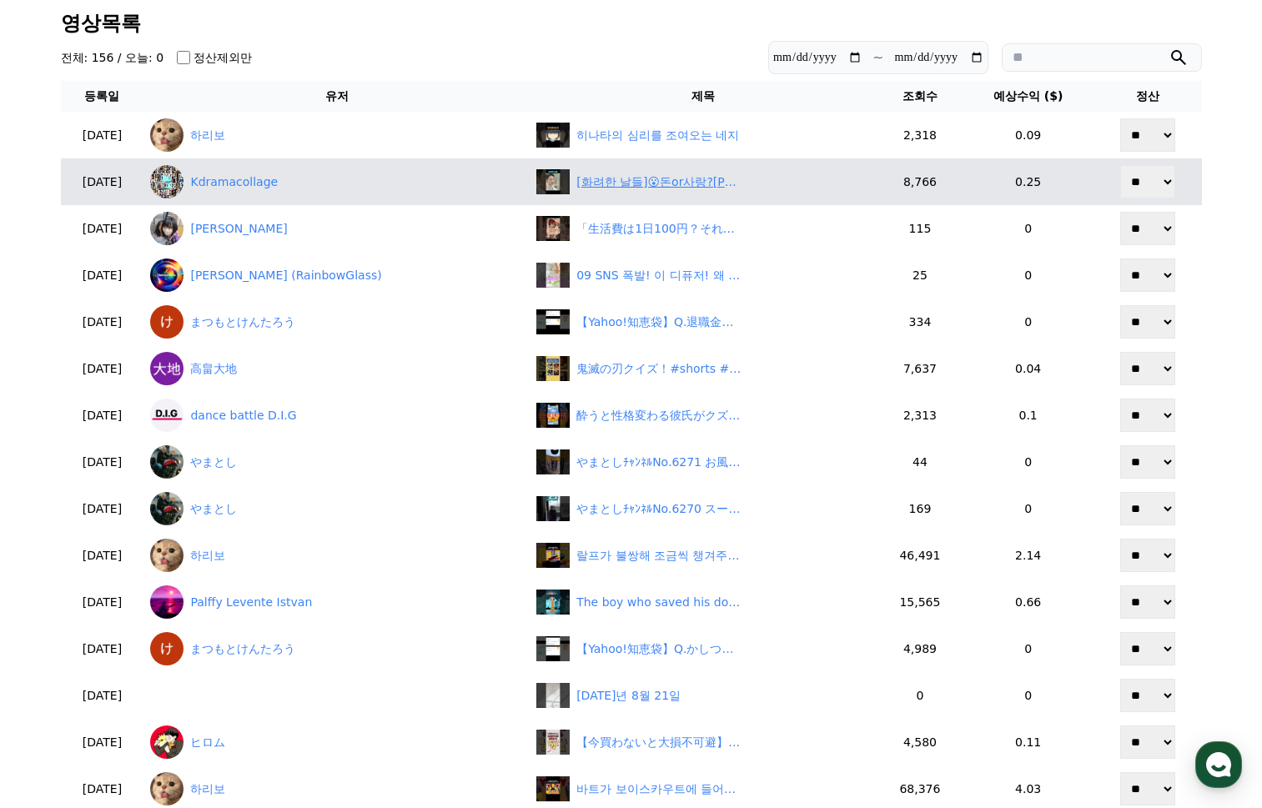
click at [617, 183] on div "[화려한 날들]😮돈or사랑?지혁의 결혼😥은오의 깨달음,#화려한날들,#KBS2,#주말드라마,#5회,#결혼,#짝사랑,#정일우,#정인선,#윤현민#k…" at bounding box center [659, 182] width 167 height 18
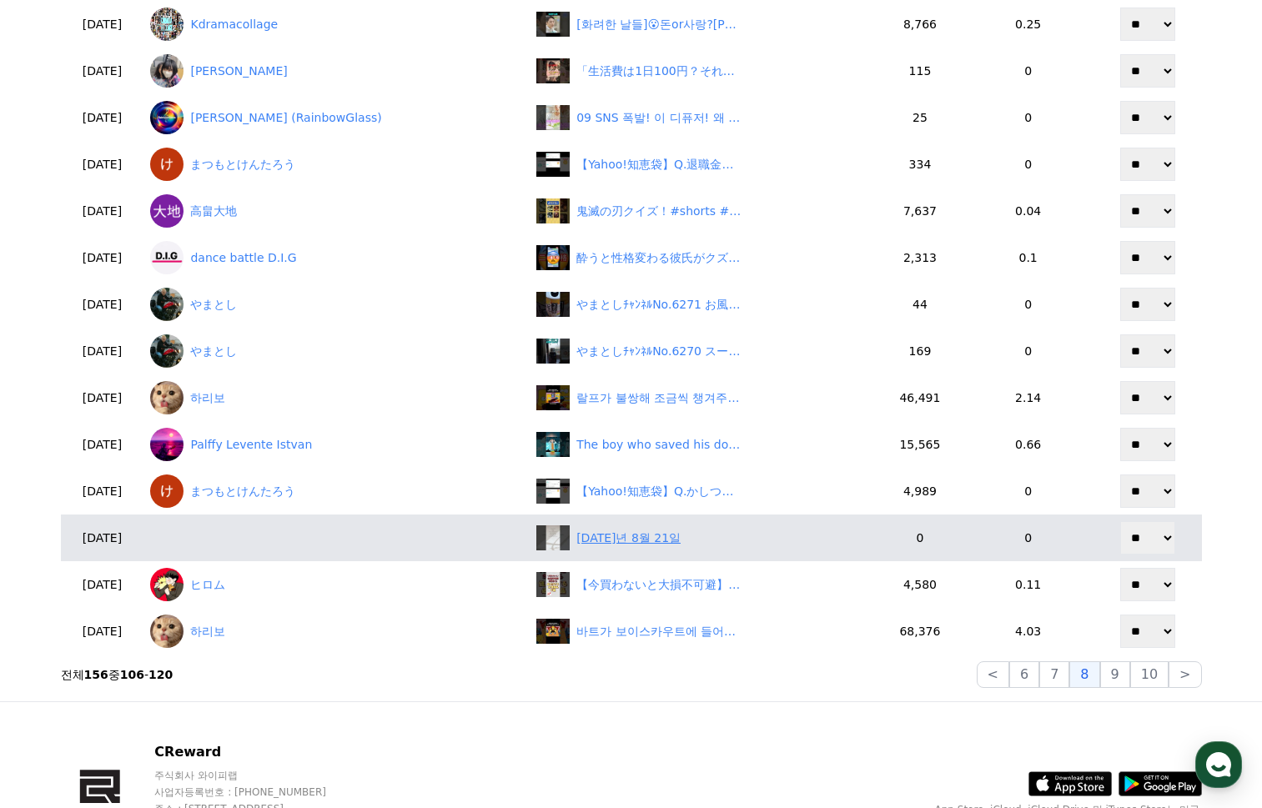
scroll to position [250, 0]
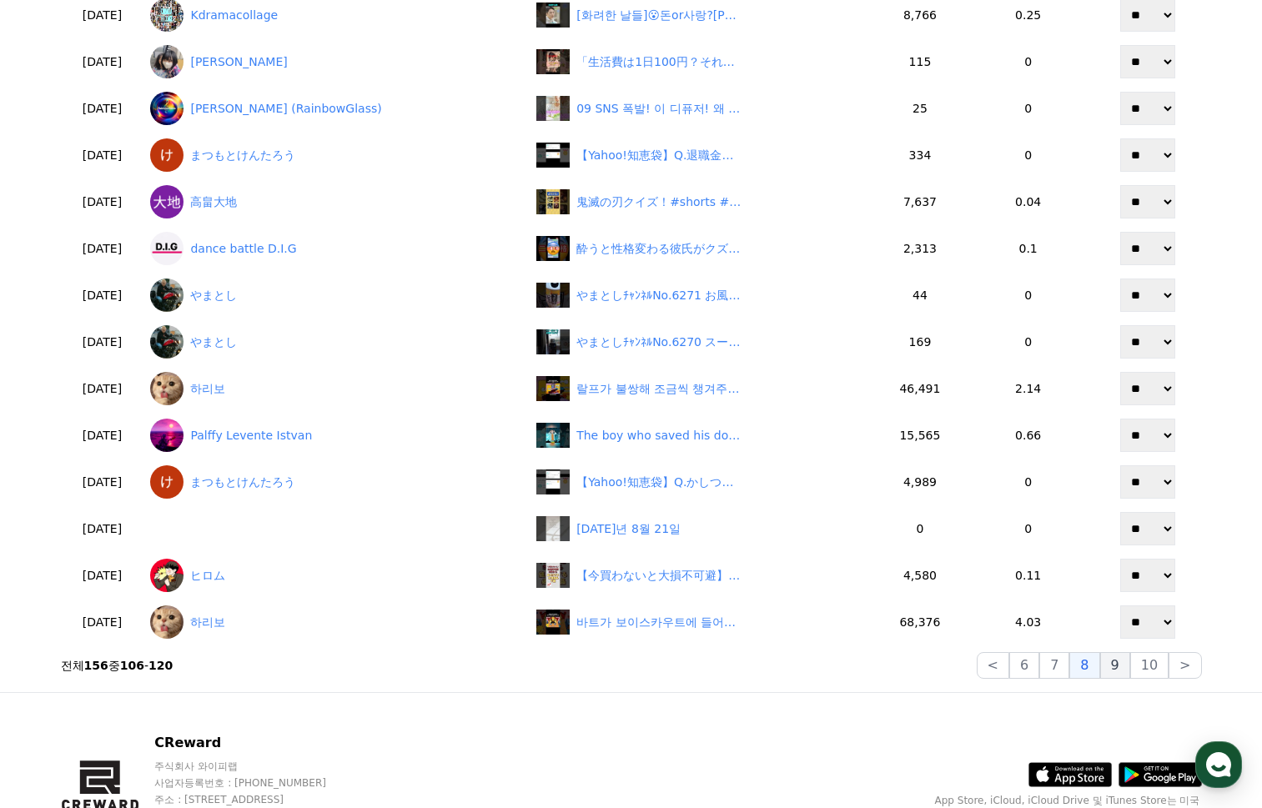
click at [1112, 666] on button "9" at bounding box center [1115, 665] width 30 height 27
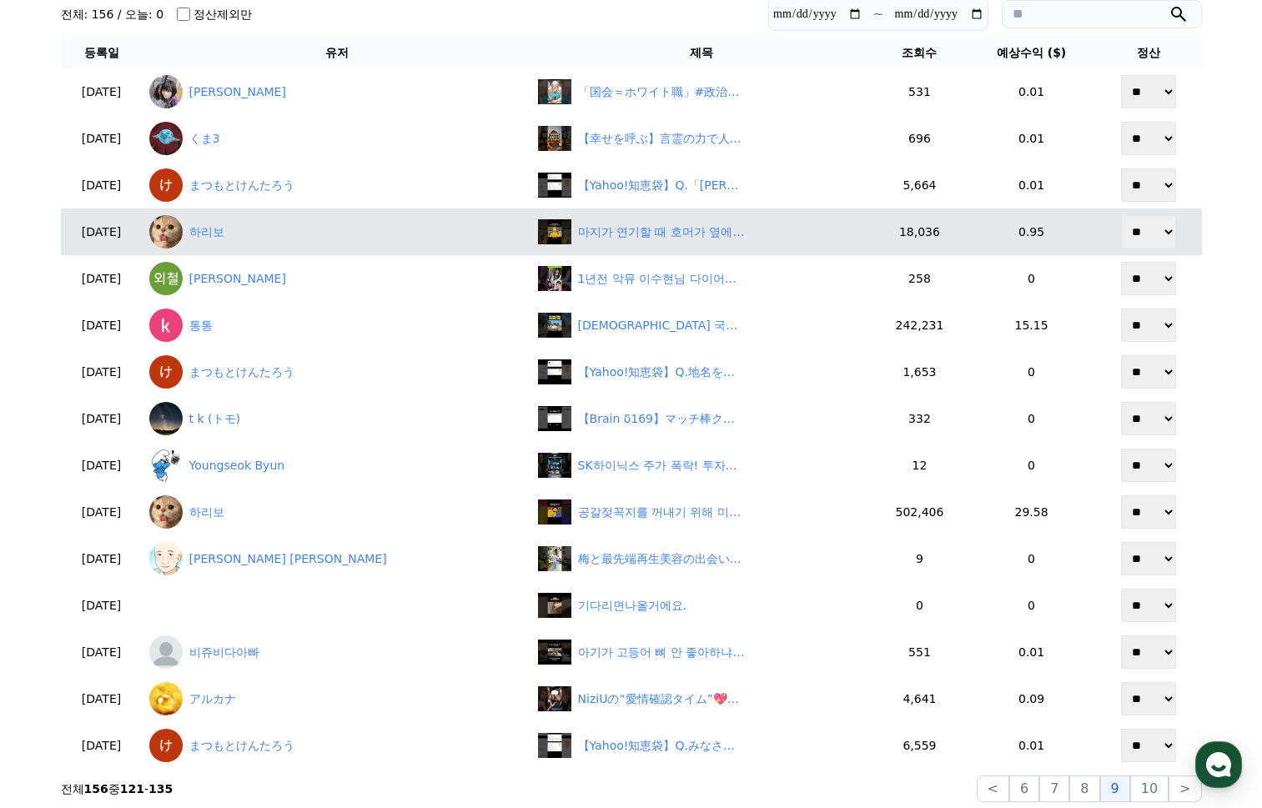
scroll to position [167, 0]
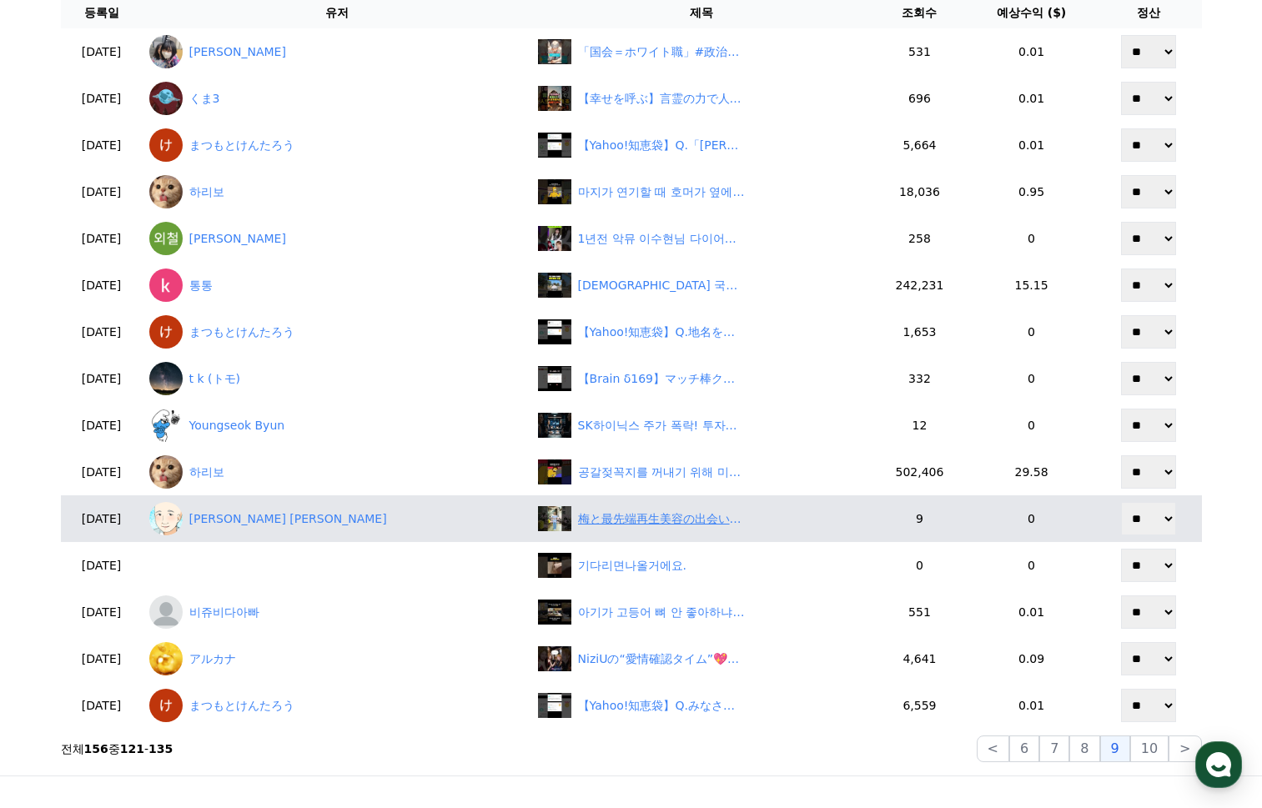
click at [584, 530] on div "梅と最先端再生美容の出会い？和の美容液！ #美容 #乾燥ケア #スキンケア" at bounding box center [702, 518] width 328 height 25
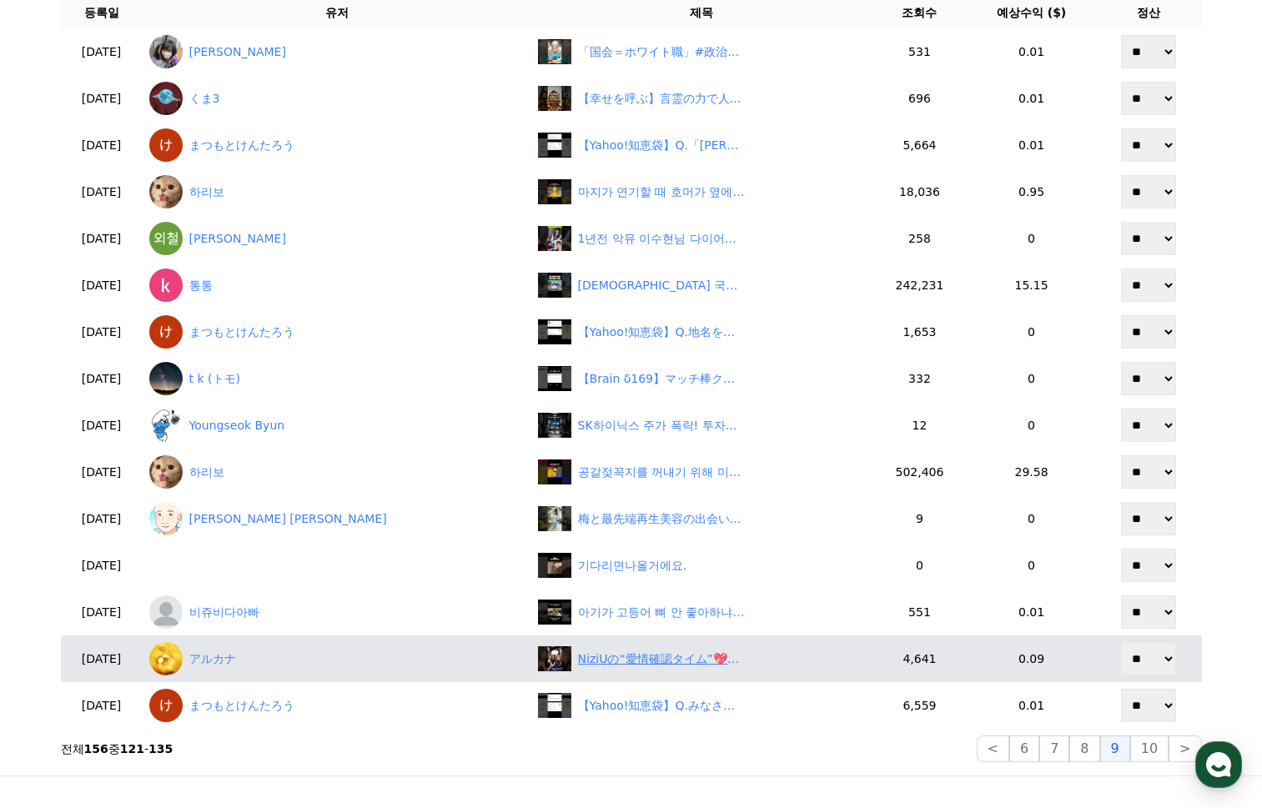
click at [578, 654] on div "NiziUの“愛情確認タイム”💖アイコンタクトの真相は…❓#リク #アヤカ #マユカ #ミイヒ #アイコンタクト #嫉妬 #尊い #shorts" at bounding box center [661, 660] width 167 height 18
click at [264, 662] on link "アルカナ" at bounding box center [336, 658] width 375 height 33
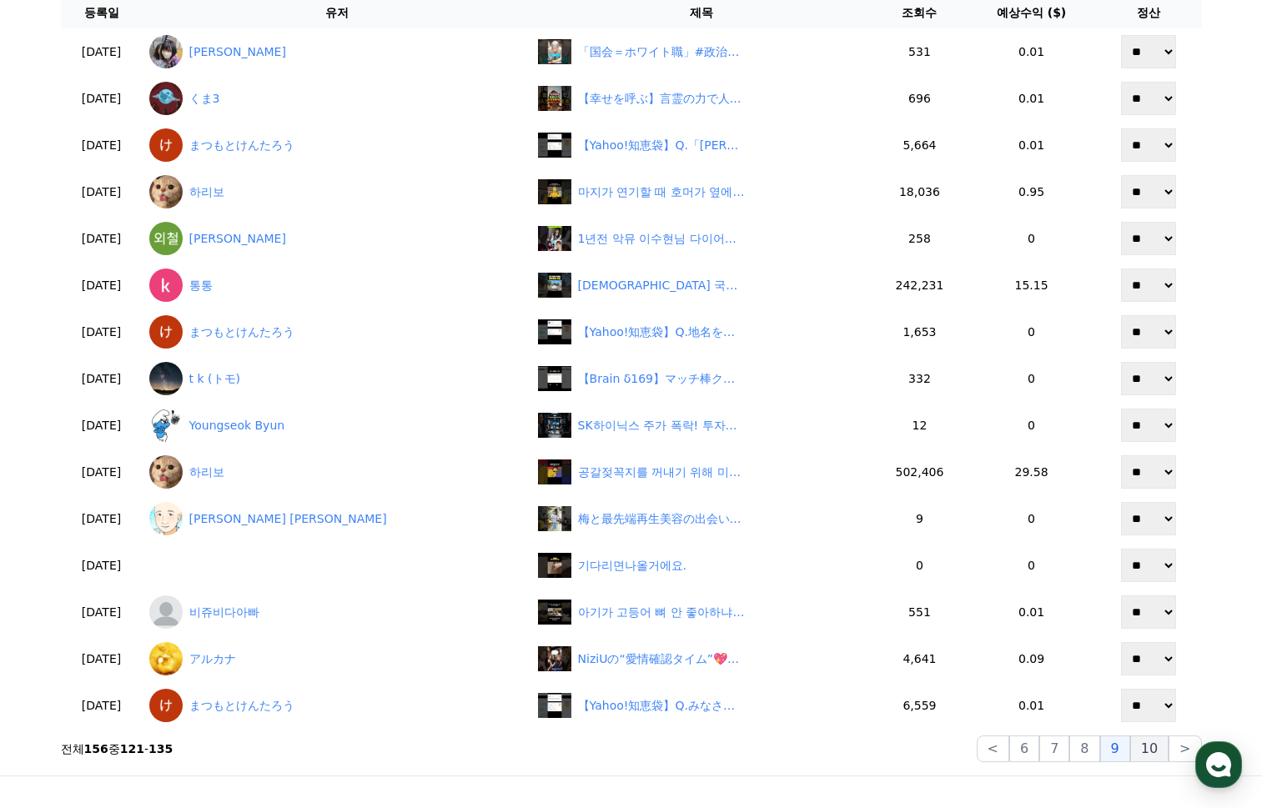
click at [1152, 747] on button "10" at bounding box center [1149, 749] width 38 height 27
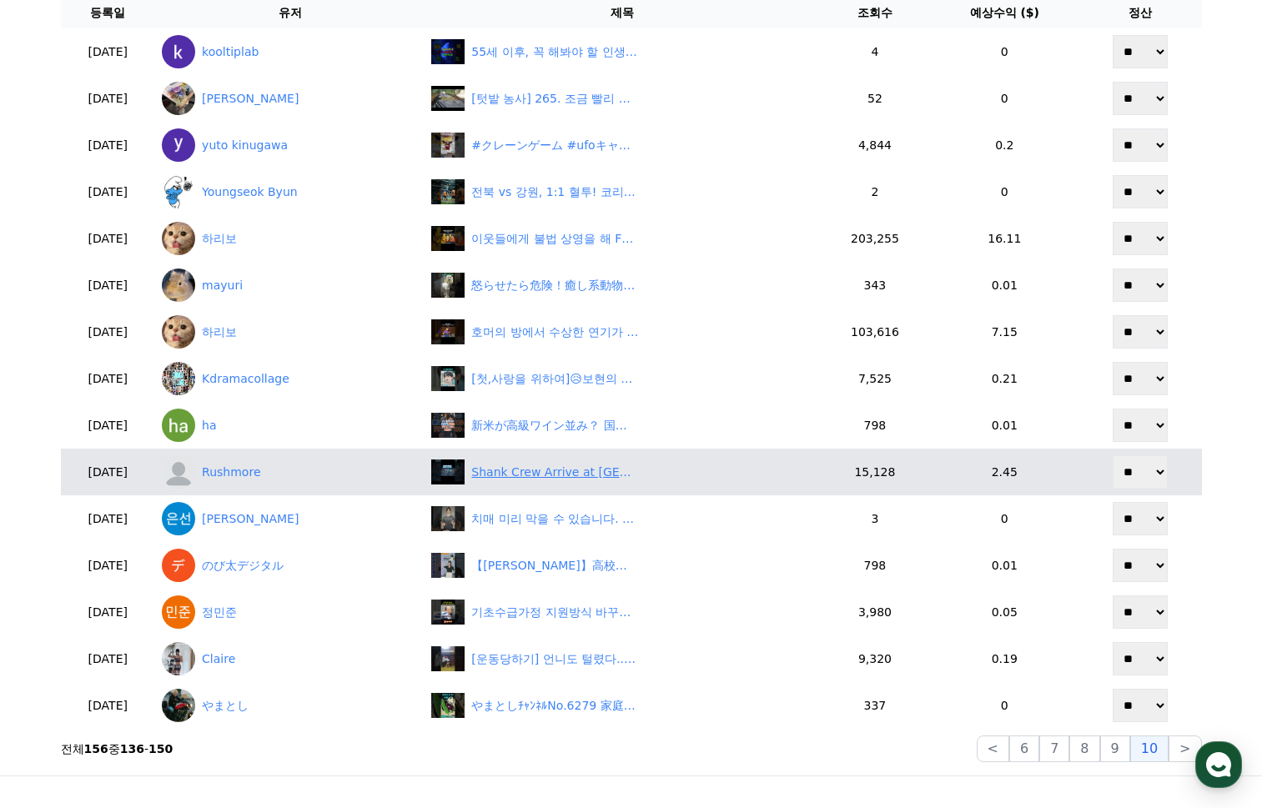
click at [530, 472] on div "Shank Crew Arrive at Egghead Island #onepiece #trending #animeedit" at bounding box center [554, 473] width 167 height 18
click at [289, 474] on link "Rushmore" at bounding box center [290, 471] width 256 height 33
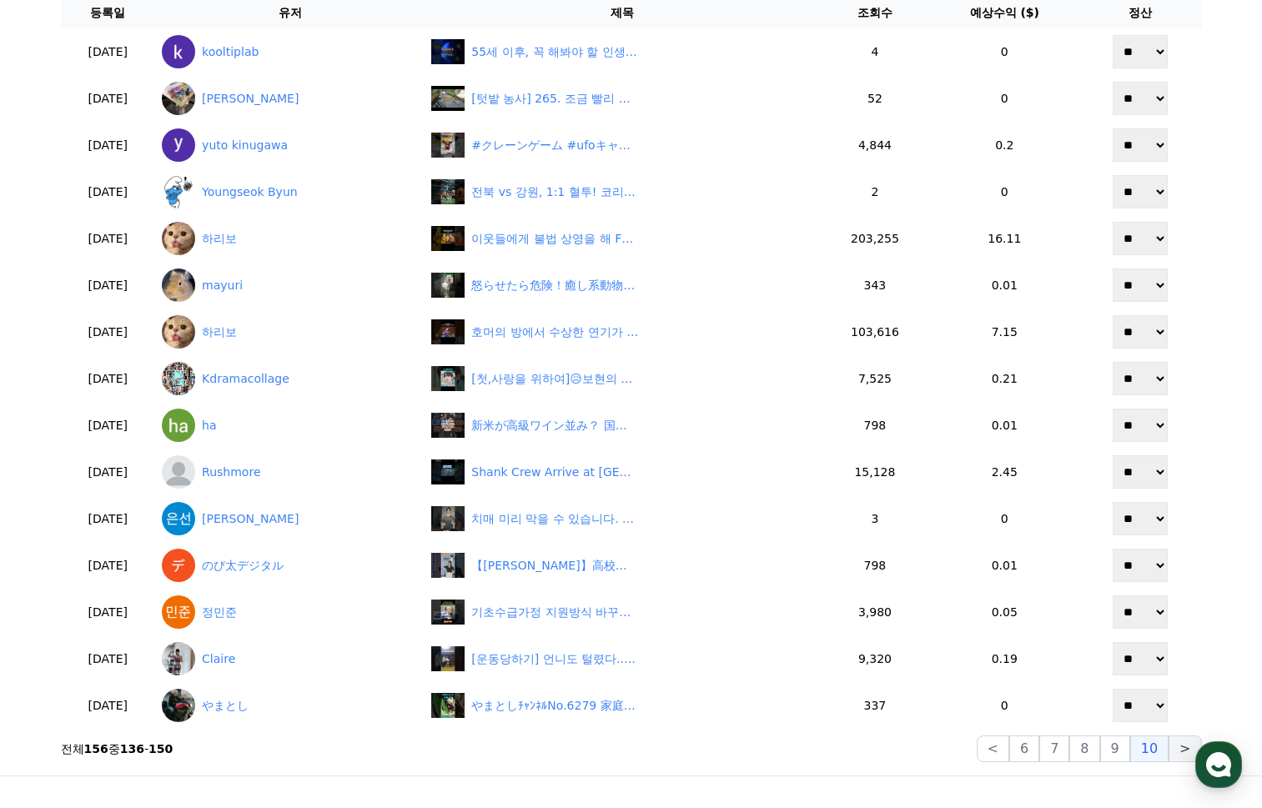
click at [1174, 751] on button ">" at bounding box center [1184, 749] width 33 height 27
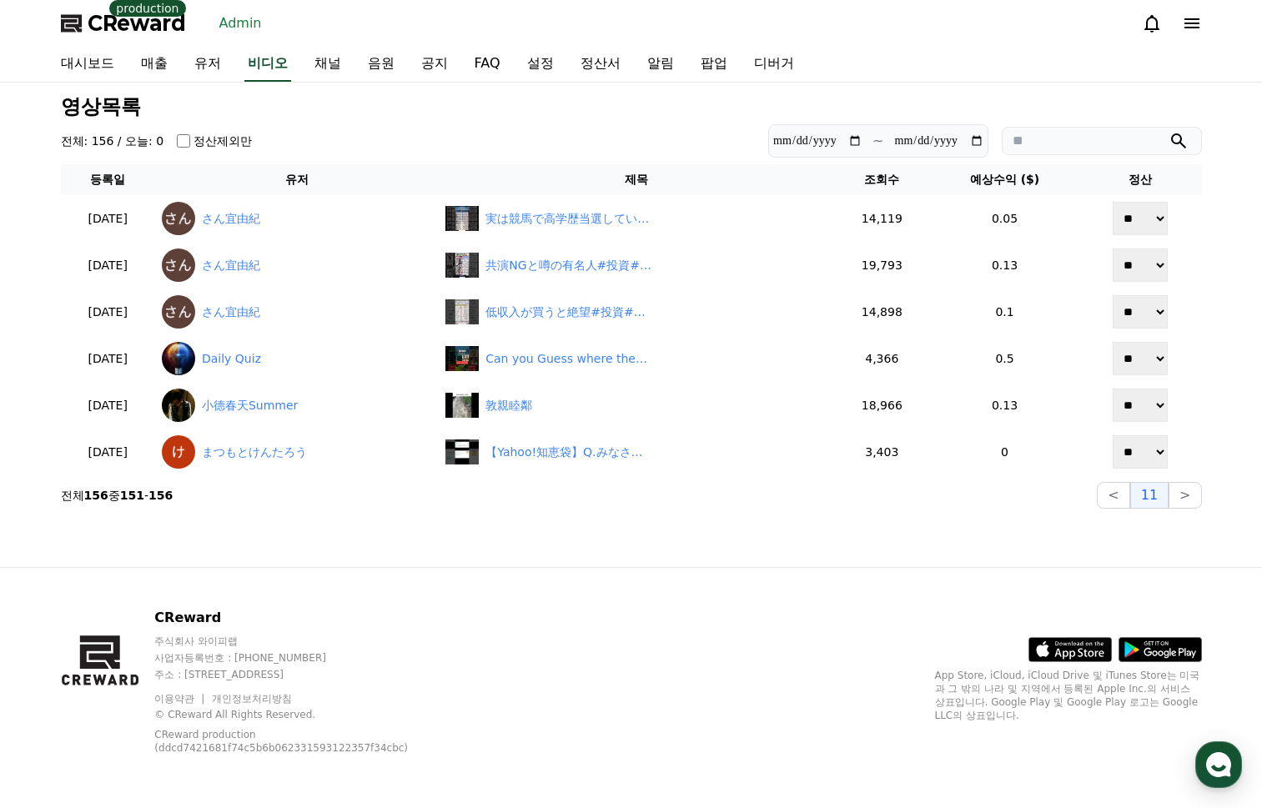
scroll to position [0, 0]
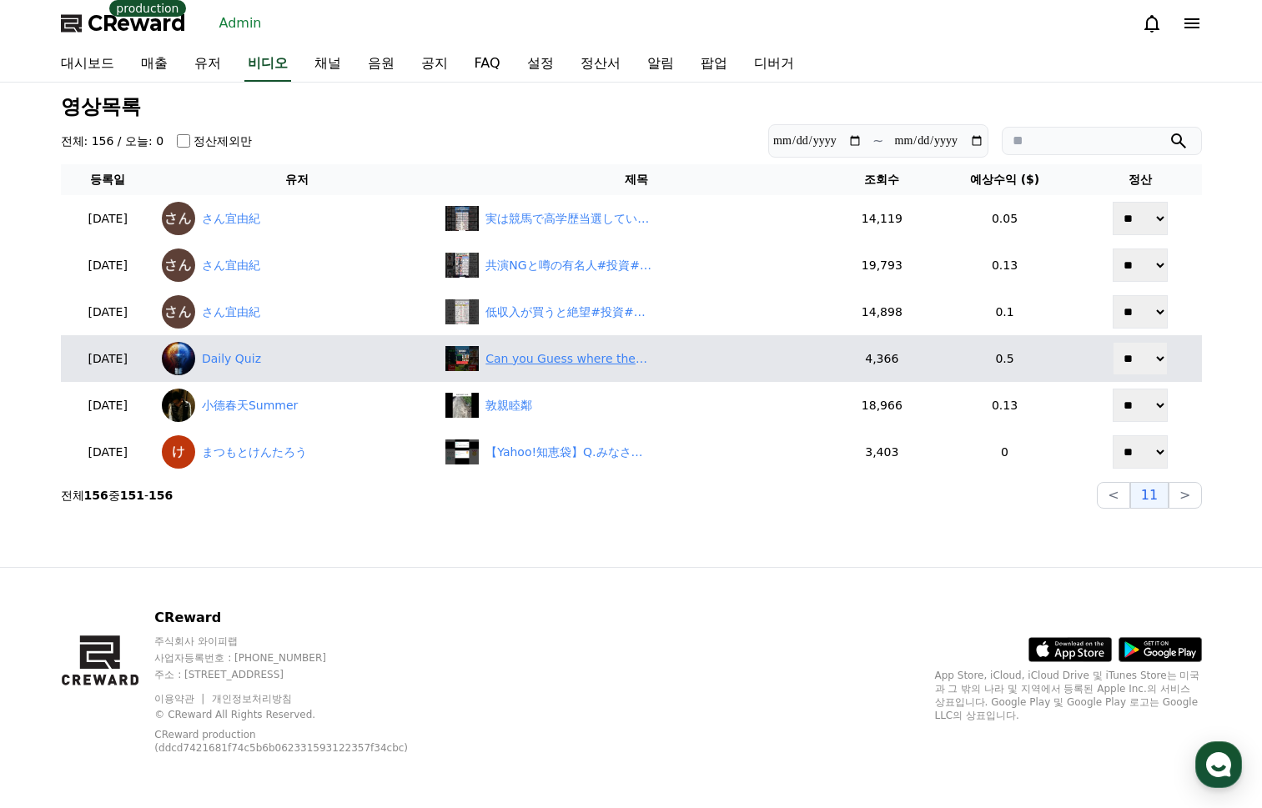
click at [570, 359] on div "Can you Guess where these people from? 🤔" at bounding box center [568, 359] width 167 height 18
click at [268, 364] on link "Daily Quiz" at bounding box center [297, 358] width 270 height 33
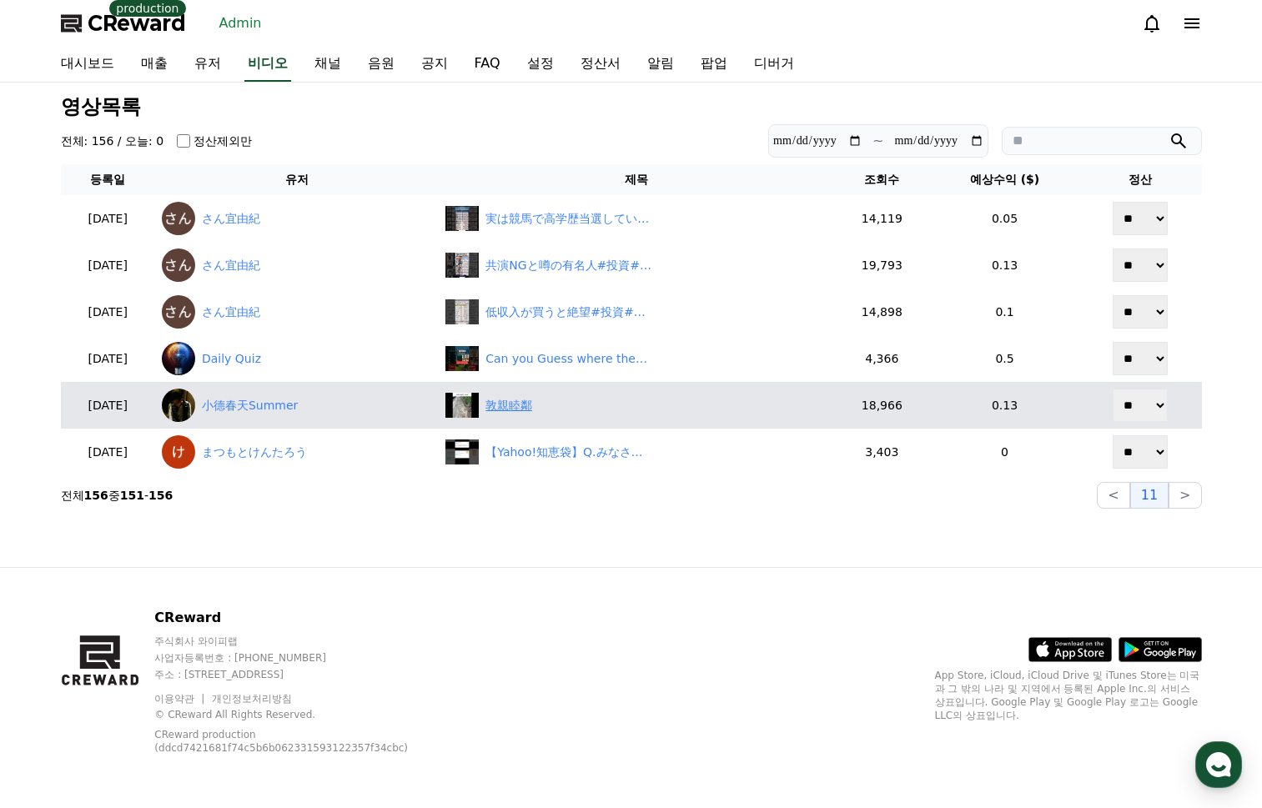
click at [532, 409] on div "敦親睦鄰" at bounding box center [508, 406] width 47 height 18
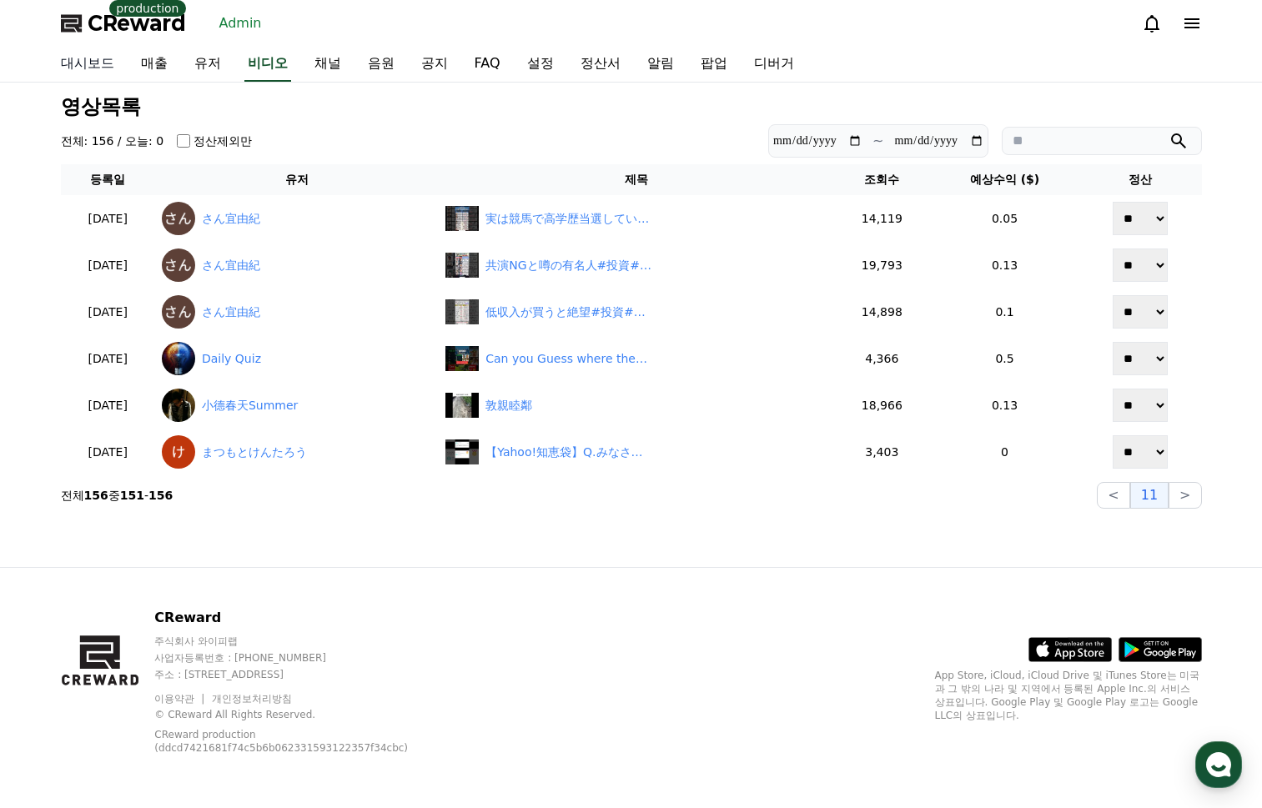
click at [95, 64] on link "대시보드" at bounding box center [88, 64] width 80 height 35
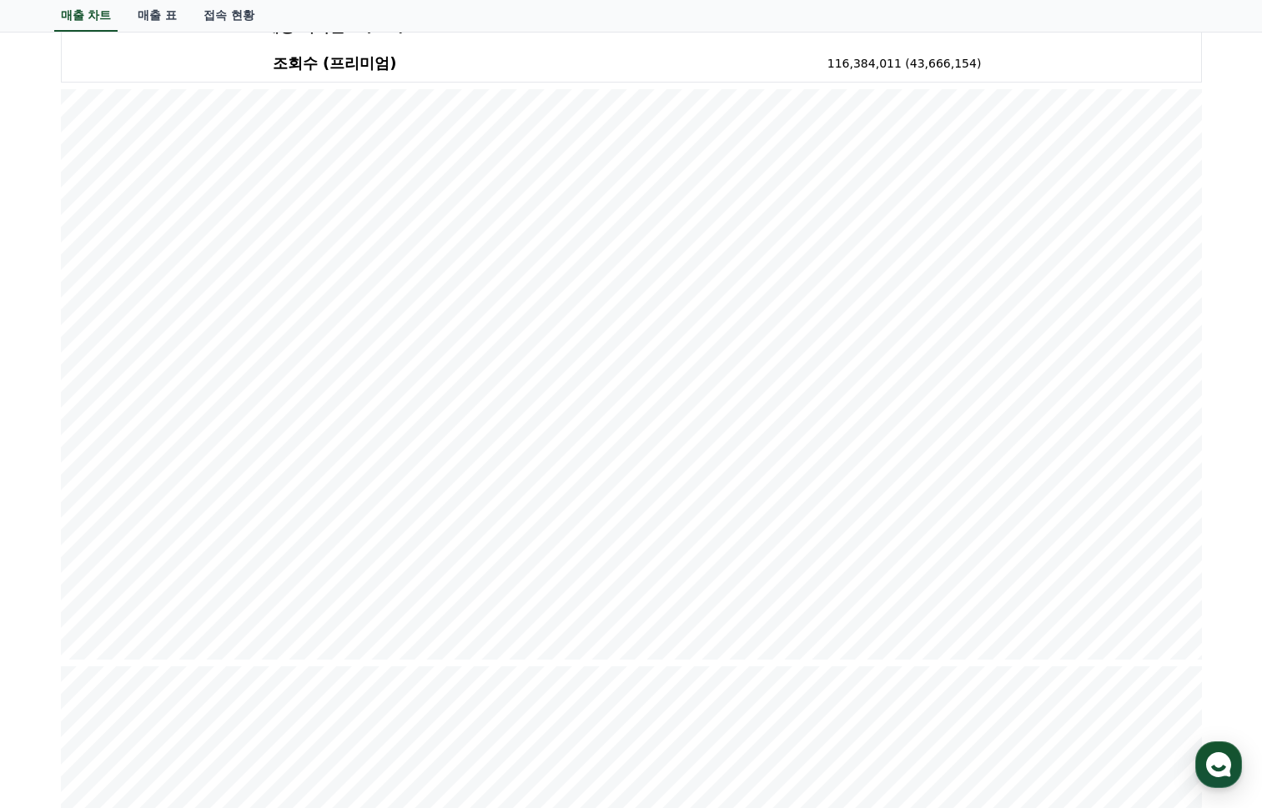
scroll to position [250, 0]
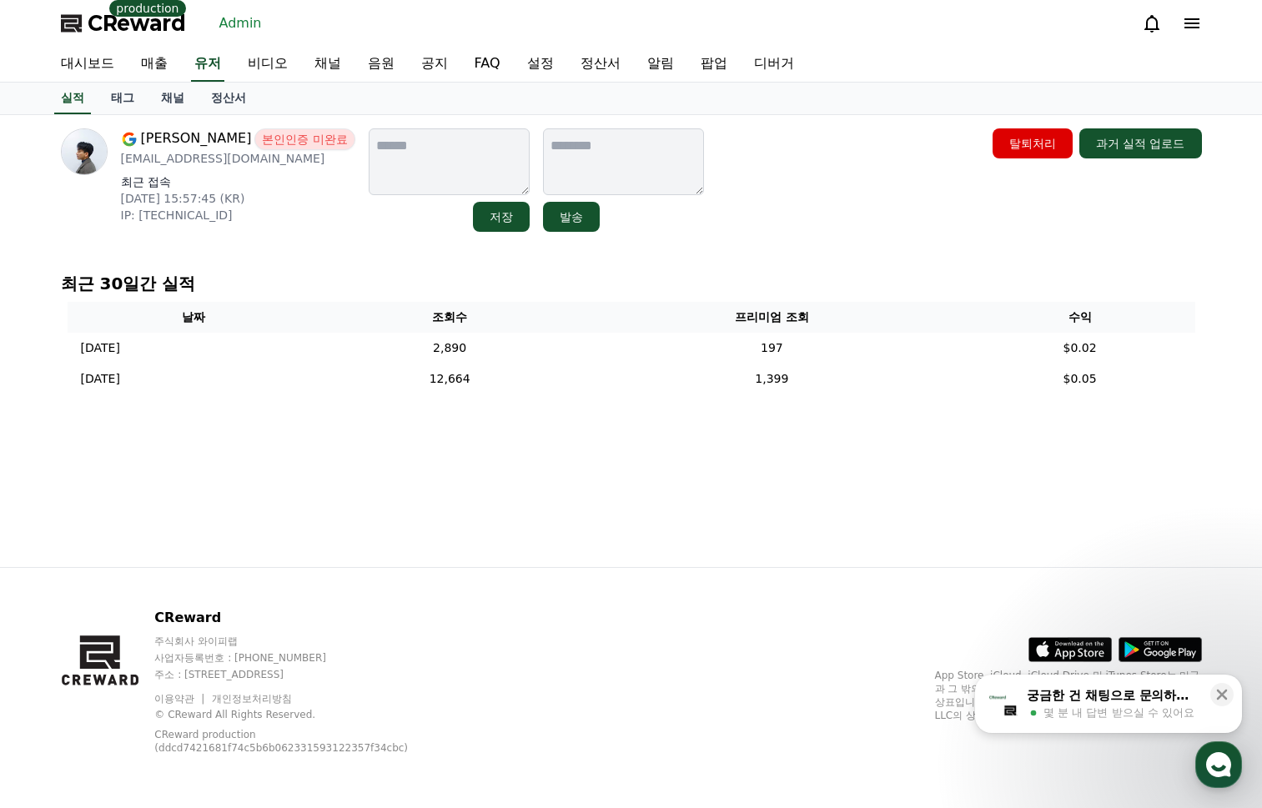
click at [962, 213] on div "GwangMin Lee 본인인증 미완료 gwangmini996@gmail.com 최근 접속 2025-08-15 15:57:45 (KR) IP:…" at bounding box center [631, 179] width 1141 height 103
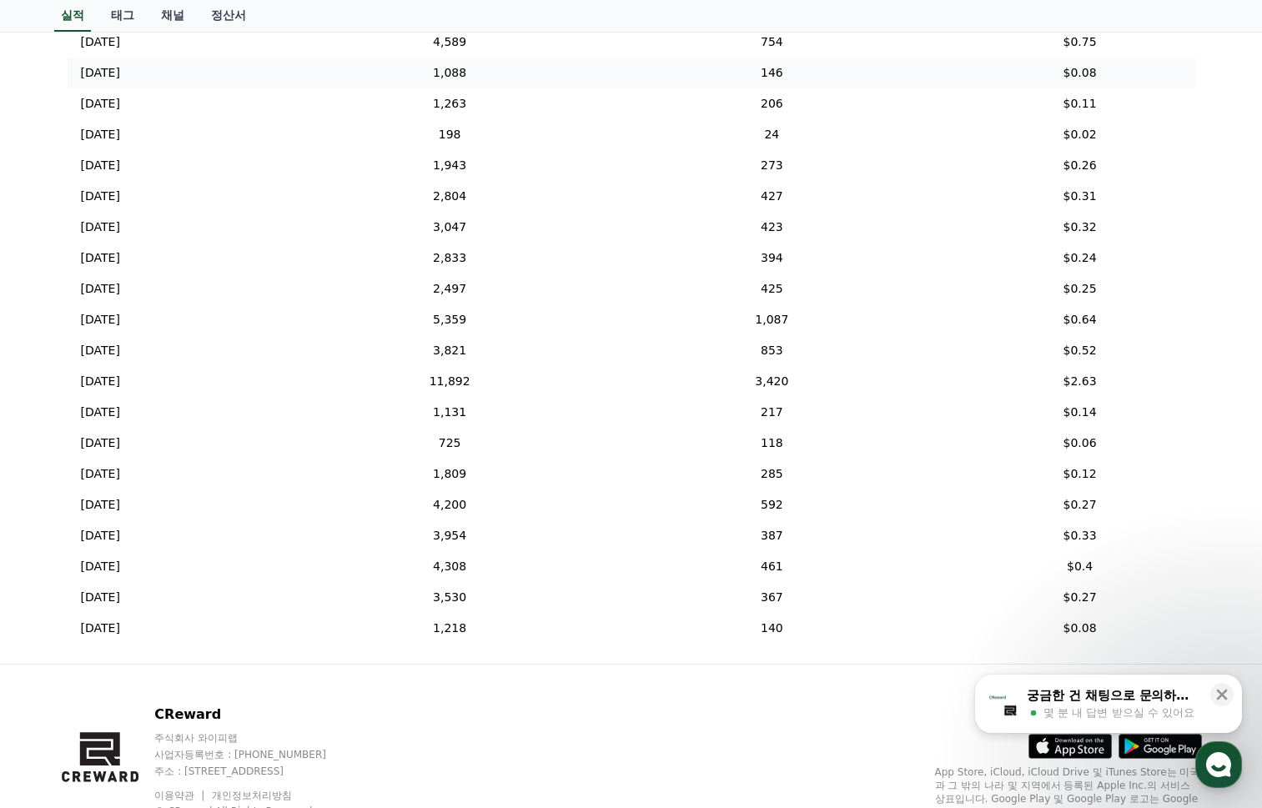
scroll to position [48, 0]
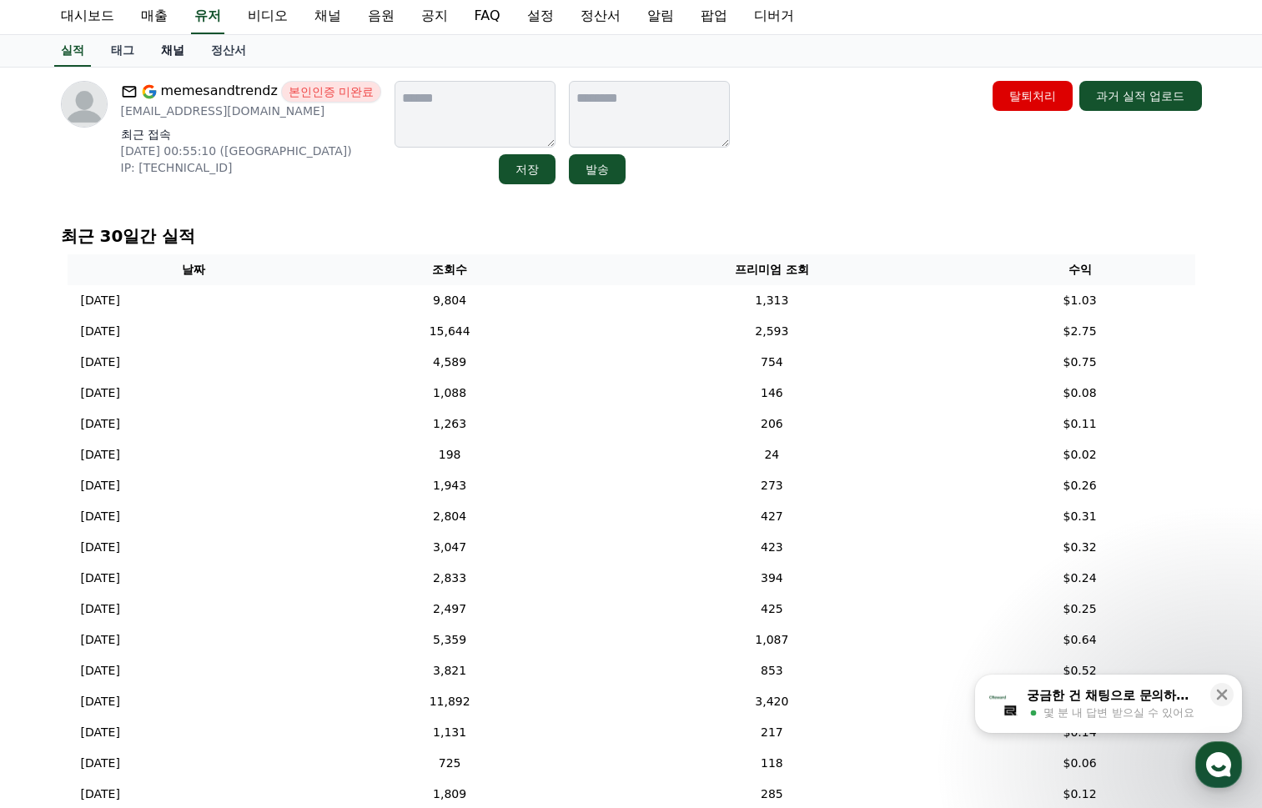
click at [174, 53] on link "채널" at bounding box center [173, 51] width 50 height 32
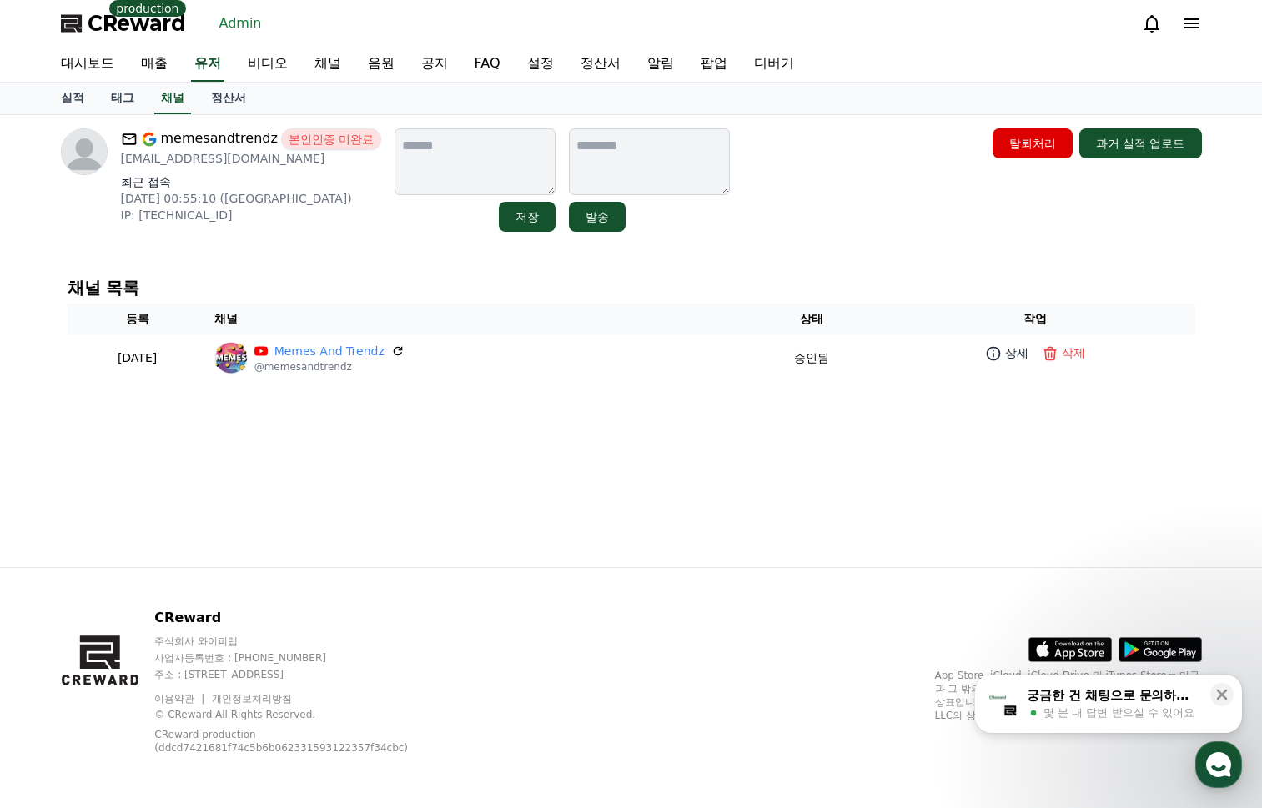
click at [450, 254] on div "memesandtrendz 본인인증 미완료 [EMAIL_ADDRESS][DOMAIN_NAME] 최근 접속 [DATE] 00:55:10 (US)…" at bounding box center [632, 341] width 1168 height 452
click at [400, 270] on div "채널 목록 등록 채널 상태 작업 [DATE] 08-01 Memes And Trendz @memesandtrendz 승인됨 상세 삭제" at bounding box center [631, 329] width 1154 height 129
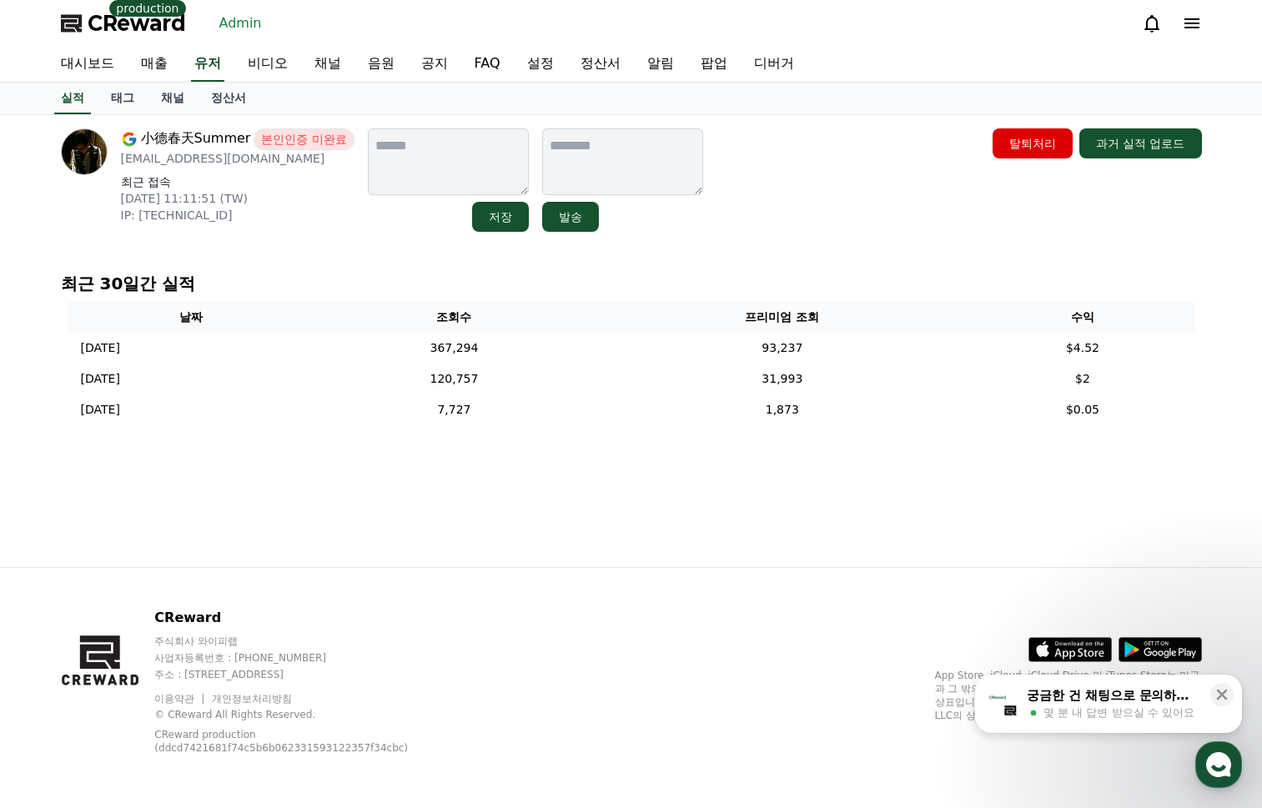
click at [690, 460] on div "小德春天Summer 본인인증 미완료 auq779@gmail.com 최근 접속 2025-08-20 11:11:51 (TW) IP: 2402:75…" at bounding box center [632, 341] width 1168 height 452
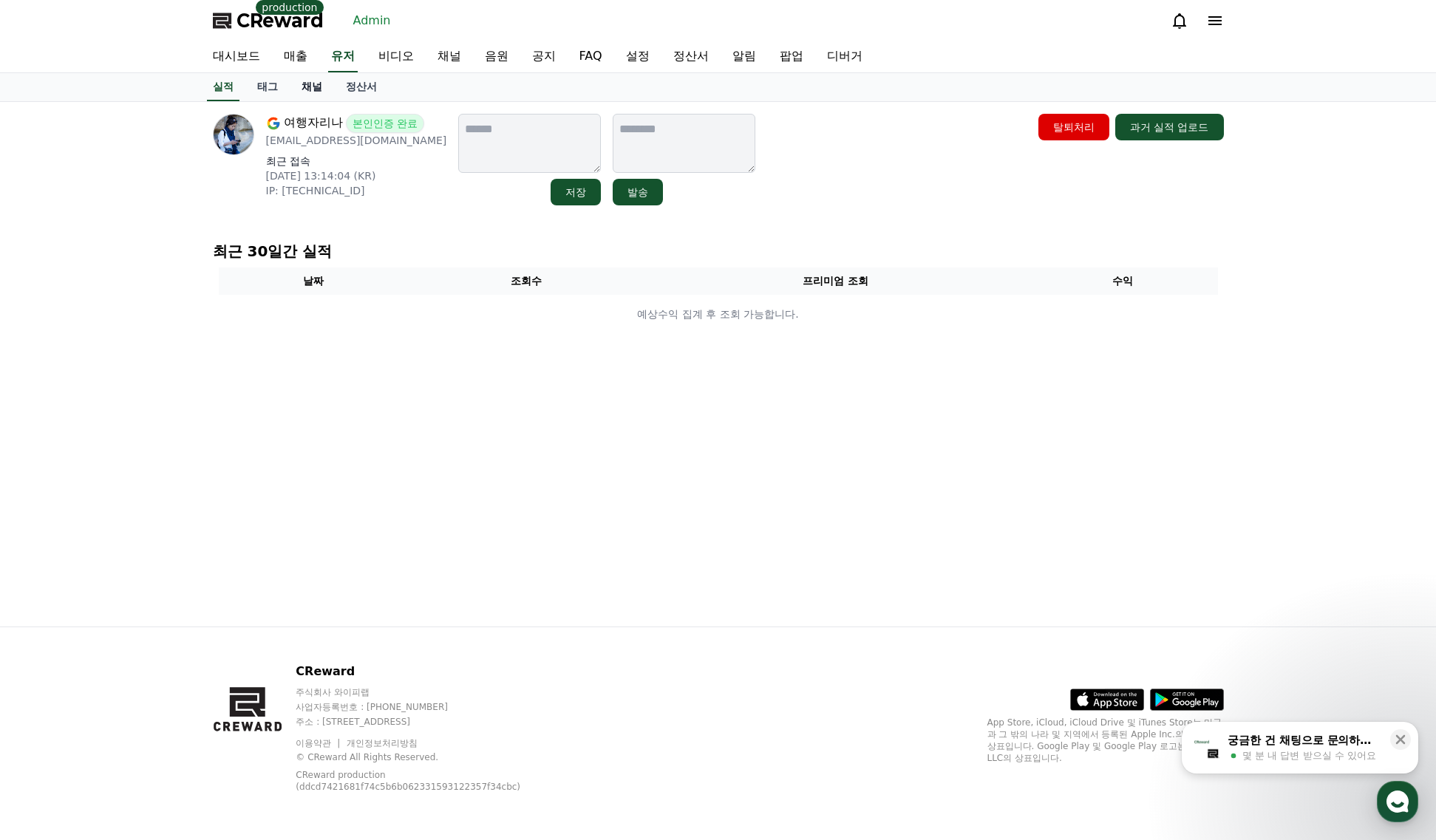
click at [318, 84] on link "채널" at bounding box center [312, 88] width 44 height 28
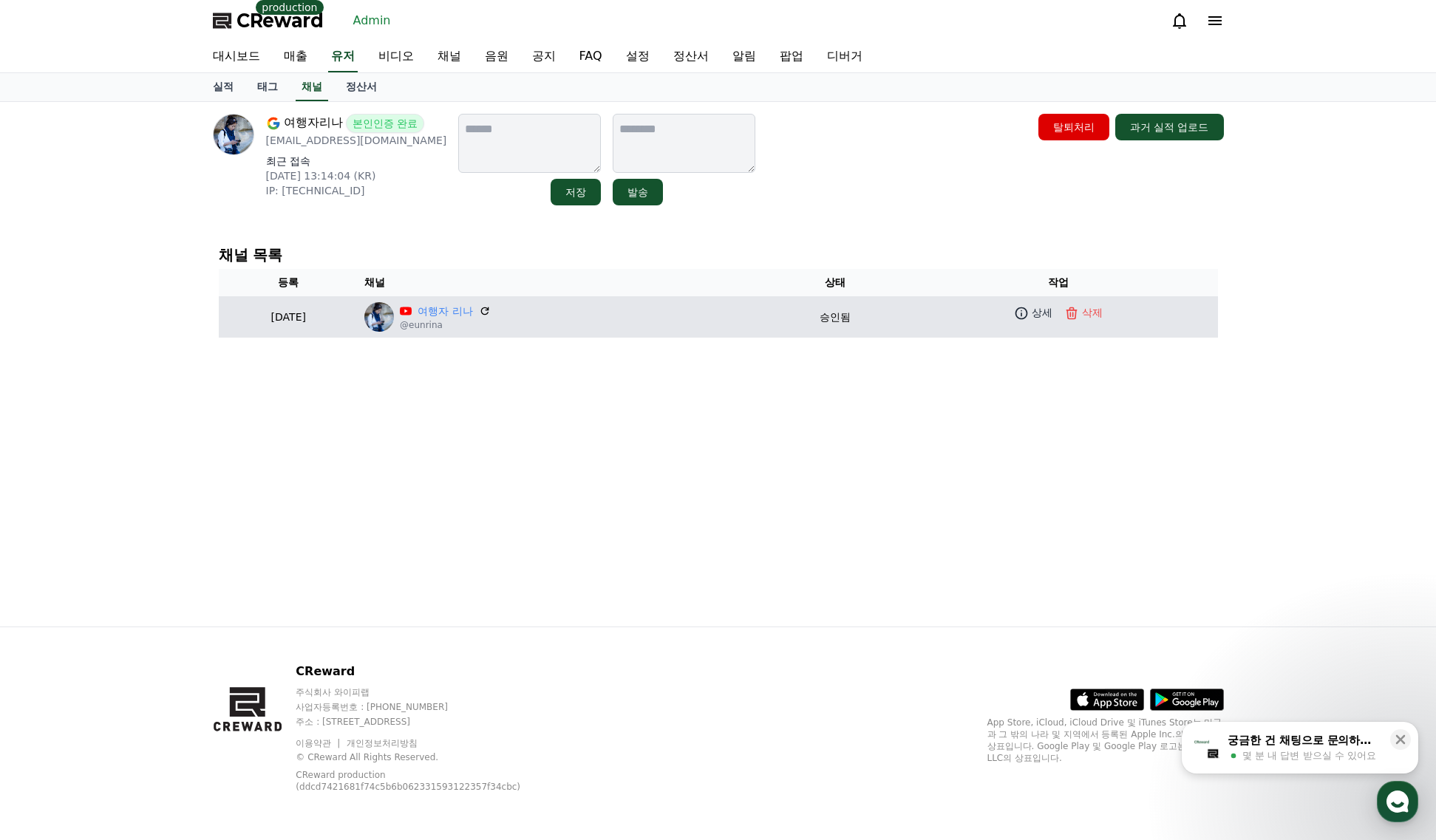
click at [501, 300] on td "여행자 리나 @eunrina" at bounding box center [564, 316] width 412 height 42
click at [472, 307] on link "여행자 리나" at bounding box center [445, 312] width 55 height 16
click at [472, 314] on link "여행자 리나" at bounding box center [445, 312] width 55 height 16
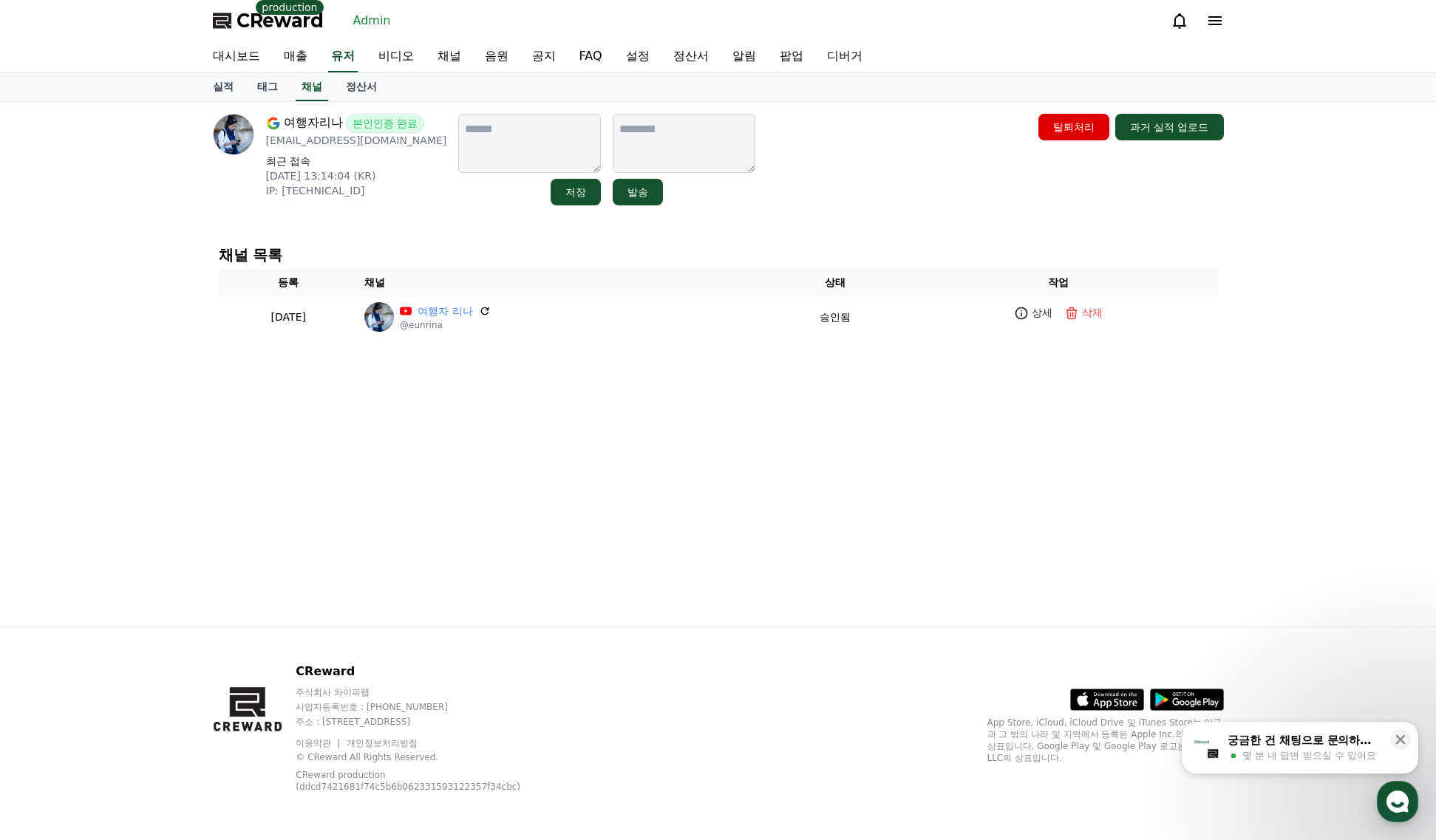
click at [856, 217] on div "여행자리나 본인인증 완료 eunmyungju@gmail.com 최근 접속 2025-08-21 13:14:04 (KR) IP: 59.19.2.8…" at bounding box center [719, 364] width 1035 height 525
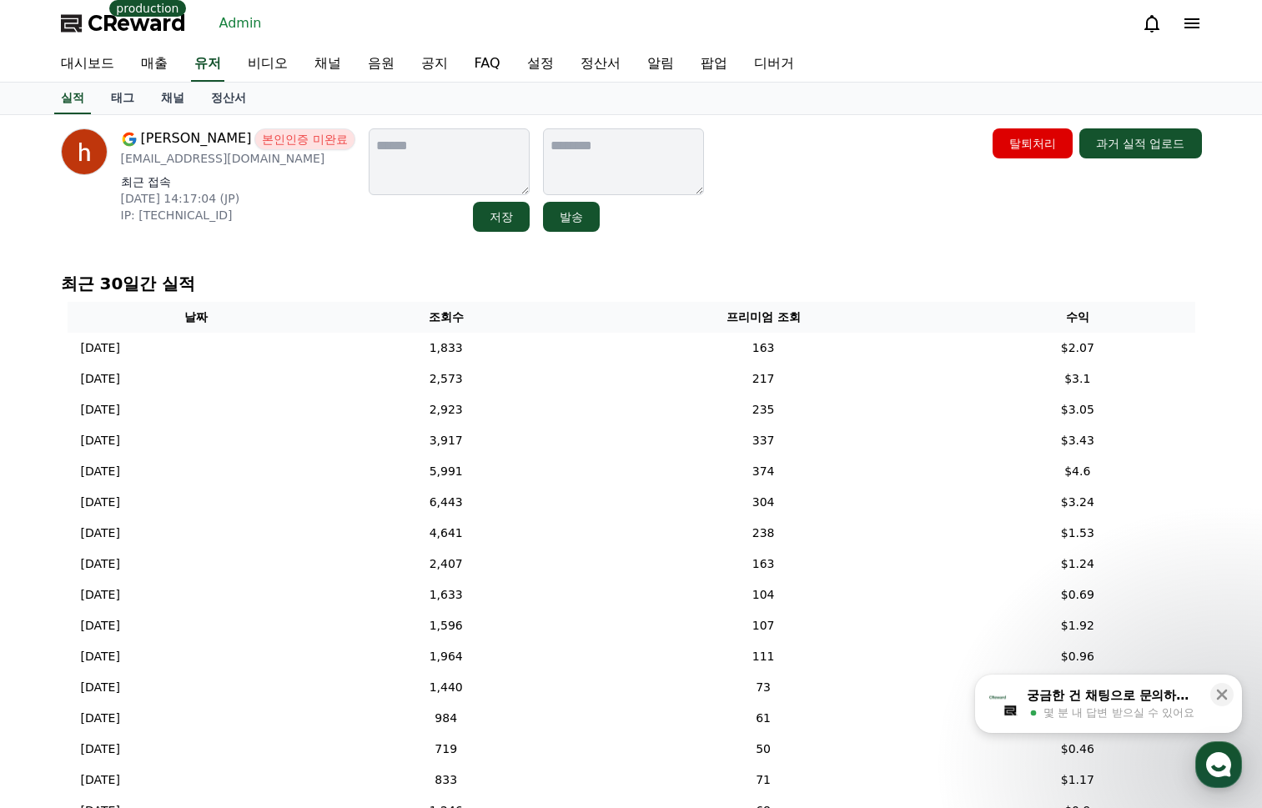
drag, startPoint x: 1102, startPoint y: 241, endPoint x: 1088, endPoint y: 239, distance: 13.4
click at [1102, 241] on div "hiroshi gon 본인인증 미완료 gon.susan1@gmail.com 최근 접속 2025-07-20 14:17:04 (JP) IP: 24…" at bounding box center [632, 593] width 1168 height 957
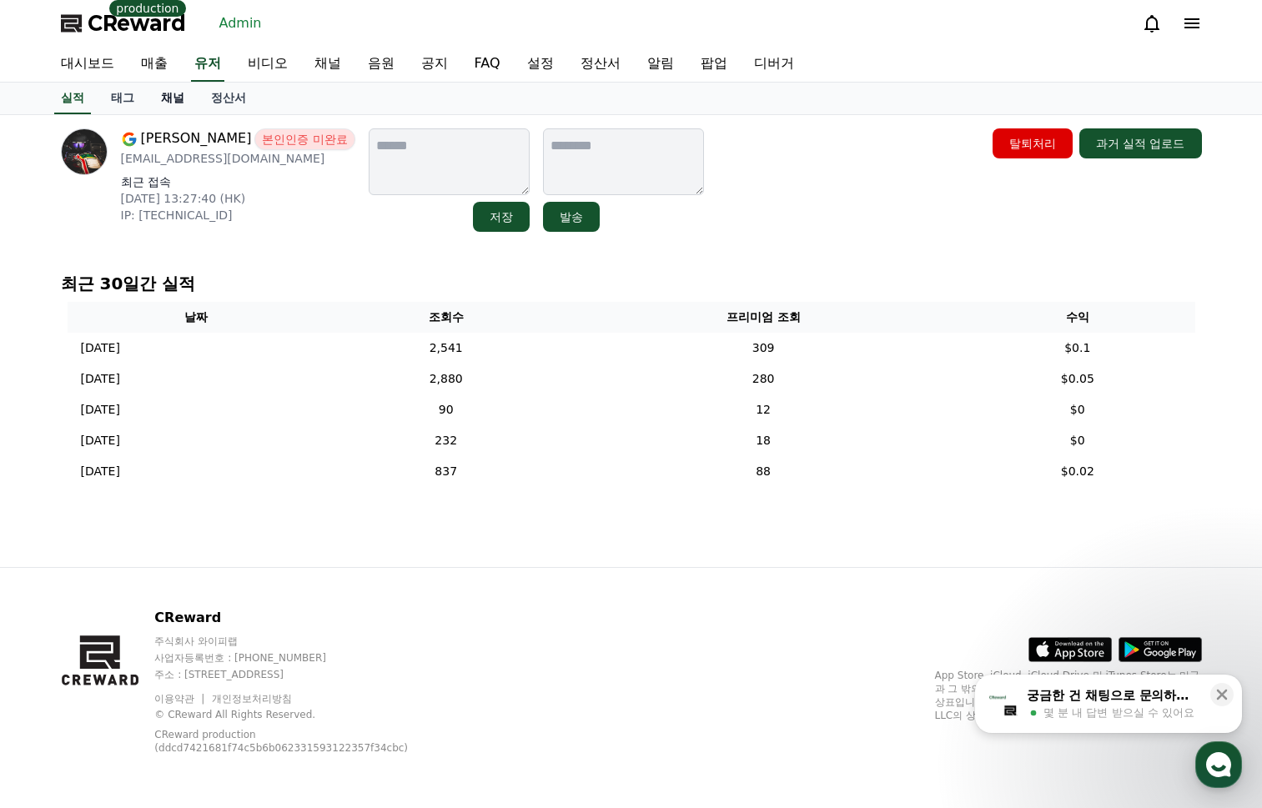
click at [178, 98] on link "채널" at bounding box center [173, 99] width 50 height 32
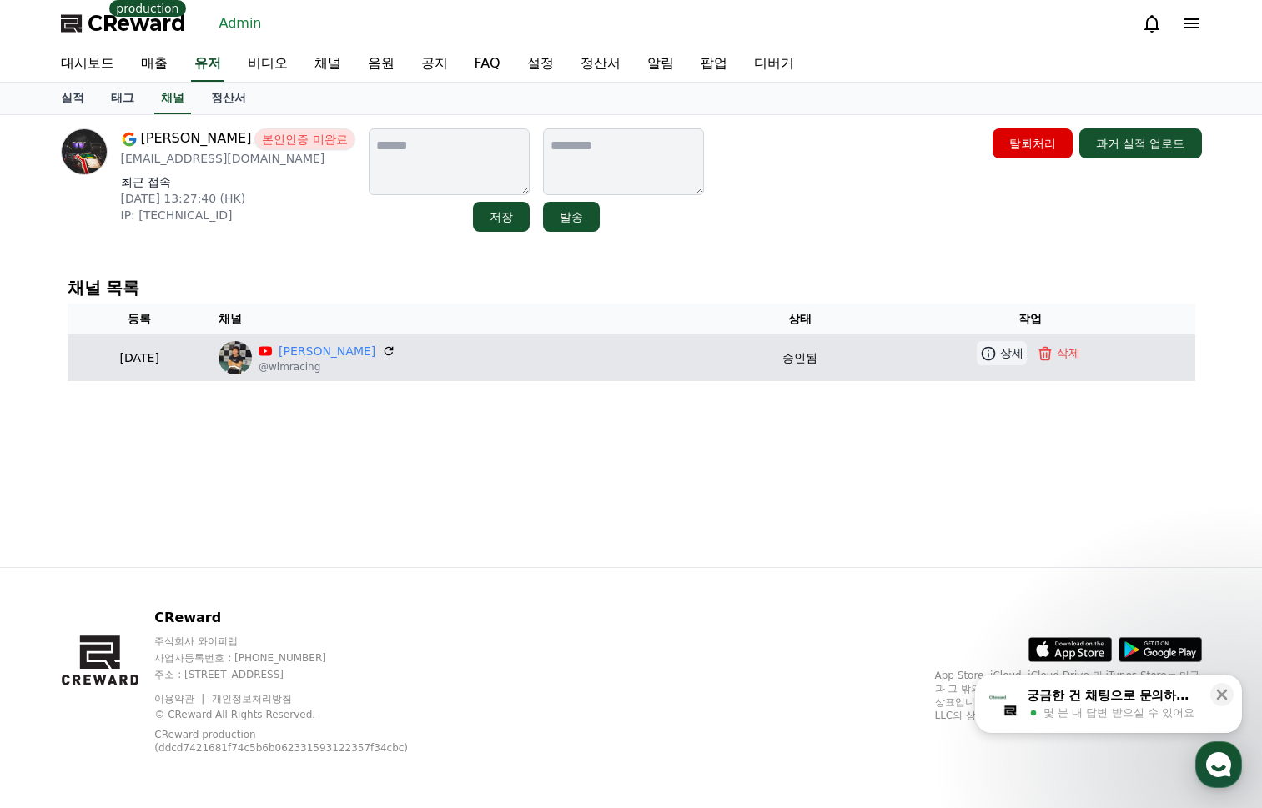
click at [987, 356] on icon at bounding box center [989, 353] width 14 height 14
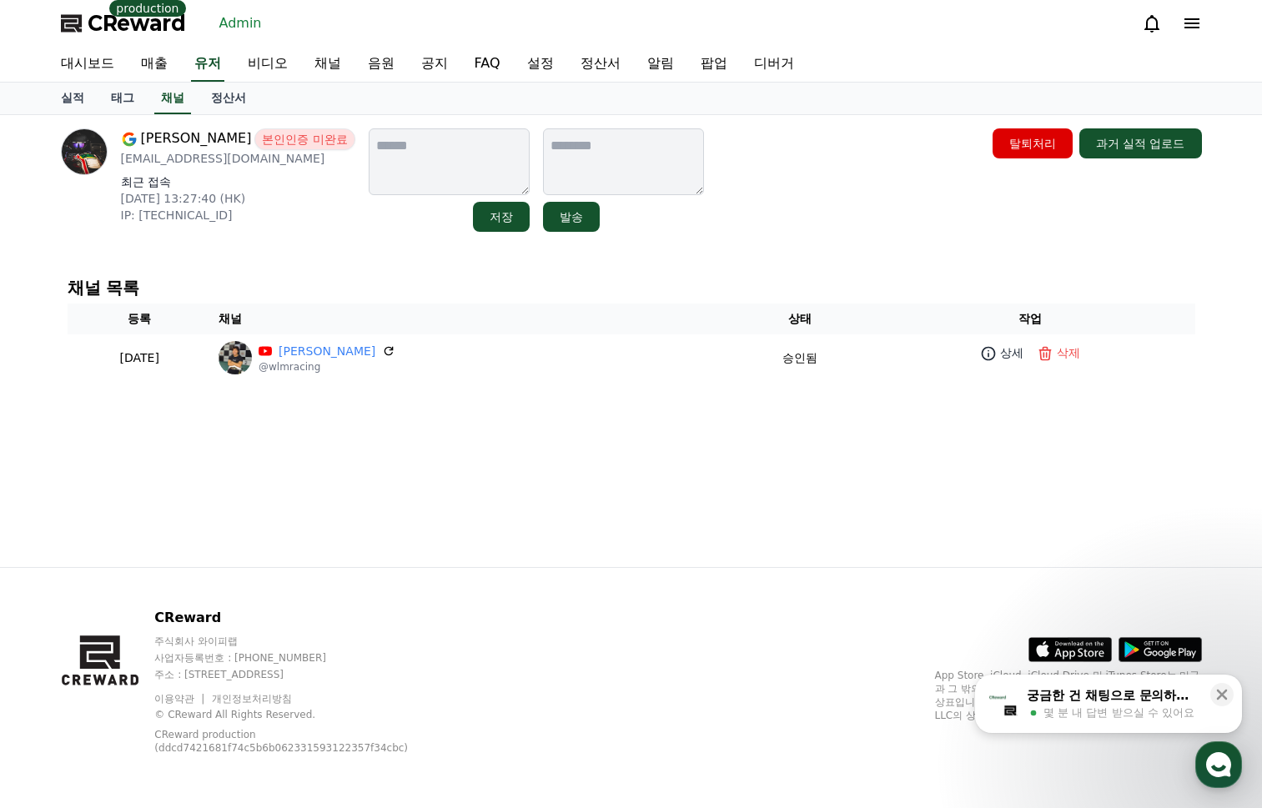
click at [490, 505] on div "William Lee 본인인증 미완료 willyboygym@gmail.com 최근 접속 2025-08-18 13:27:40 (HK) IP: 1…" at bounding box center [632, 341] width 1168 height 452
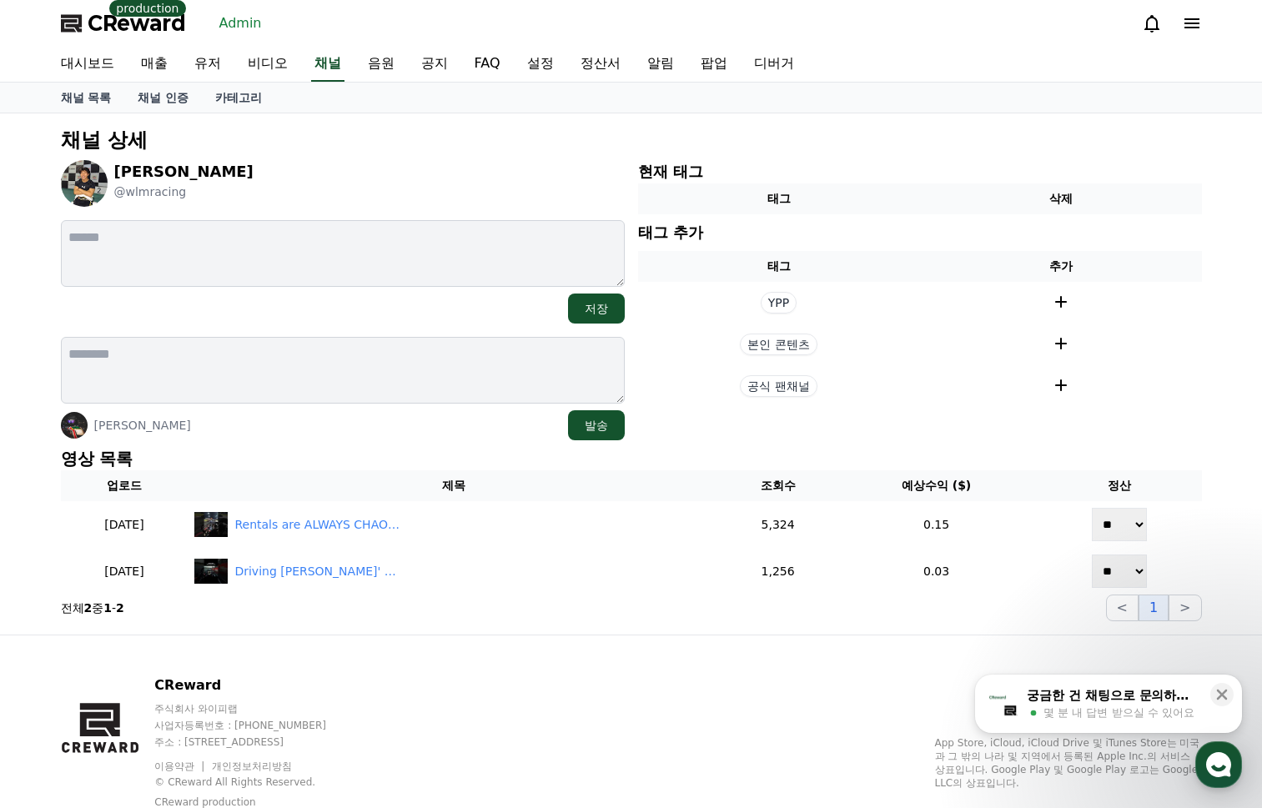
click at [419, 447] on p "영상 목록" at bounding box center [631, 458] width 1141 height 23
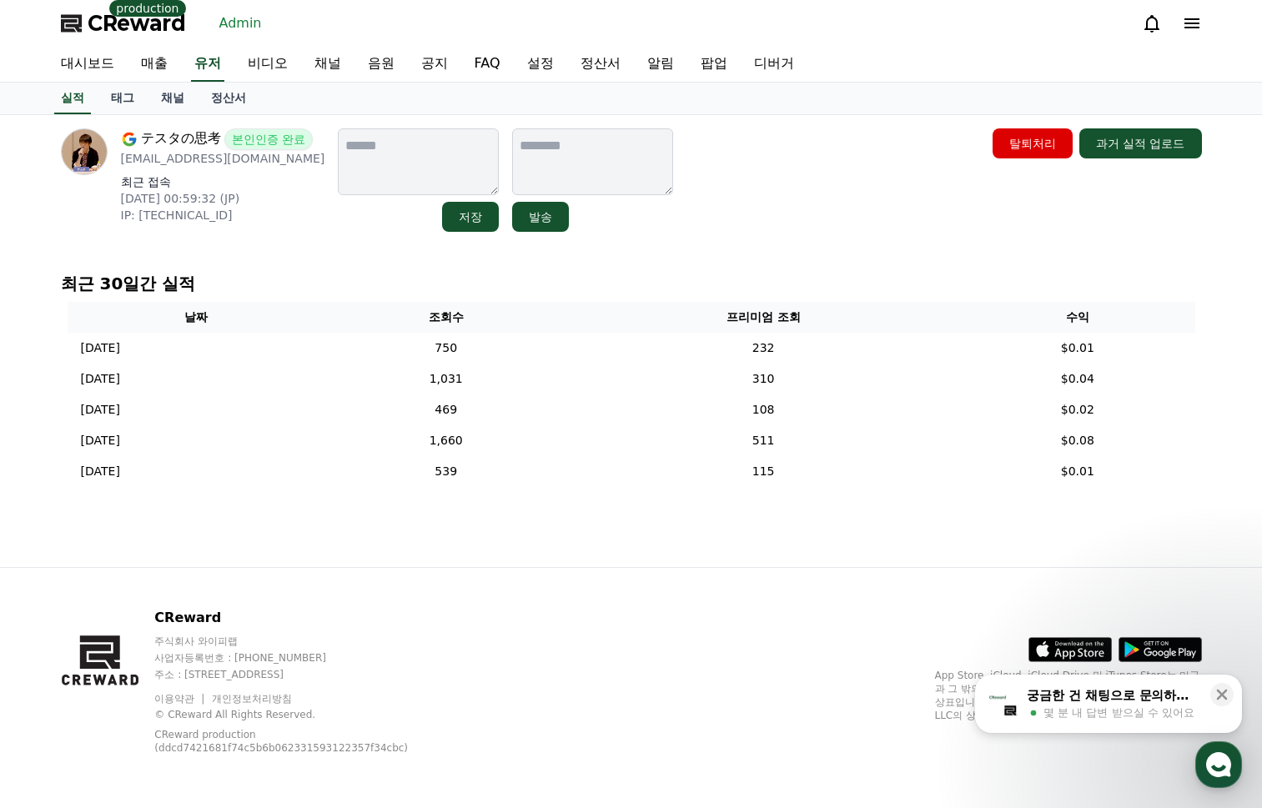
click at [498, 535] on div "テスタの思考 본인인증 완료 [EMAIL_ADDRESS][DOMAIN_NAME] 최근 접속 [DATE] 00:59:32 (JP) IP: [TEC…" at bounding box center [632, 341] width 1168 height 452
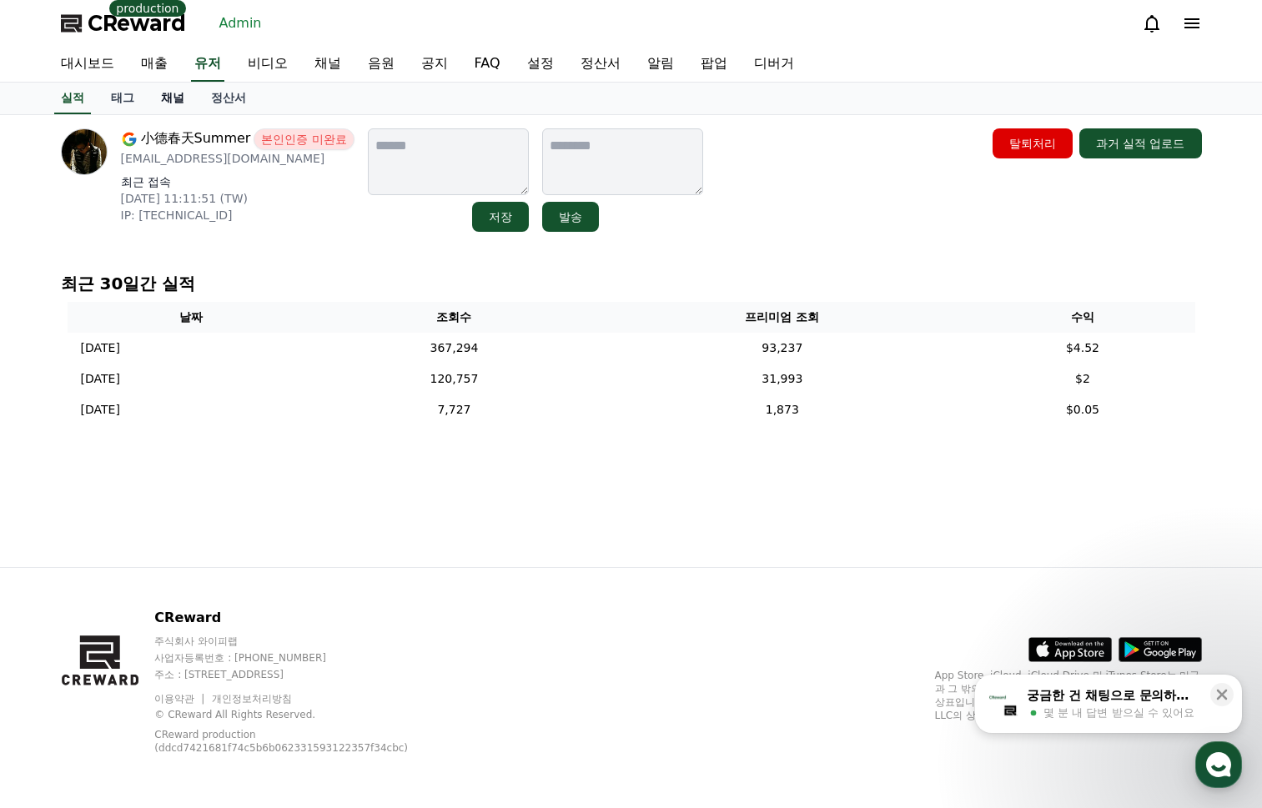
click at [178, 103] on link "채널" at bounding box center [173, 99] width 50 height 32
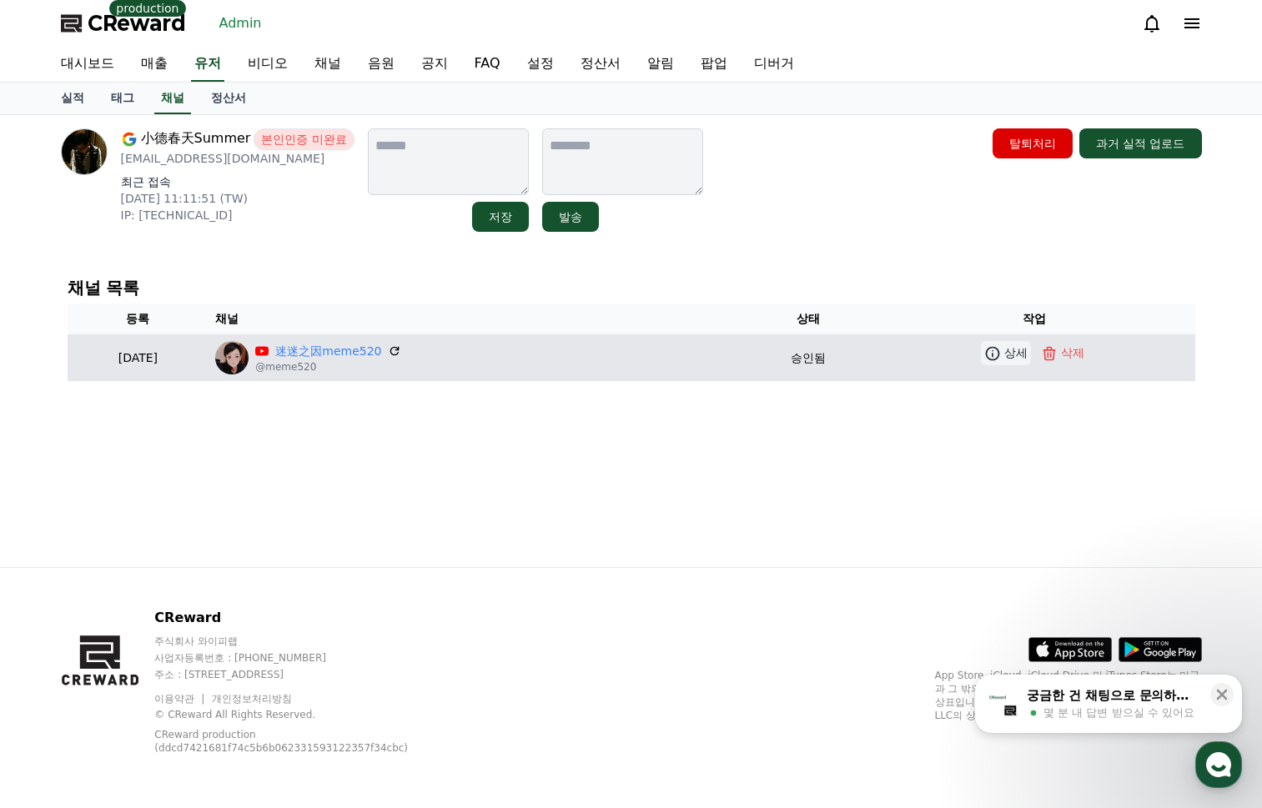
click at [1001, 349] on icon at bounding box center [992, 353] width 17 height 17
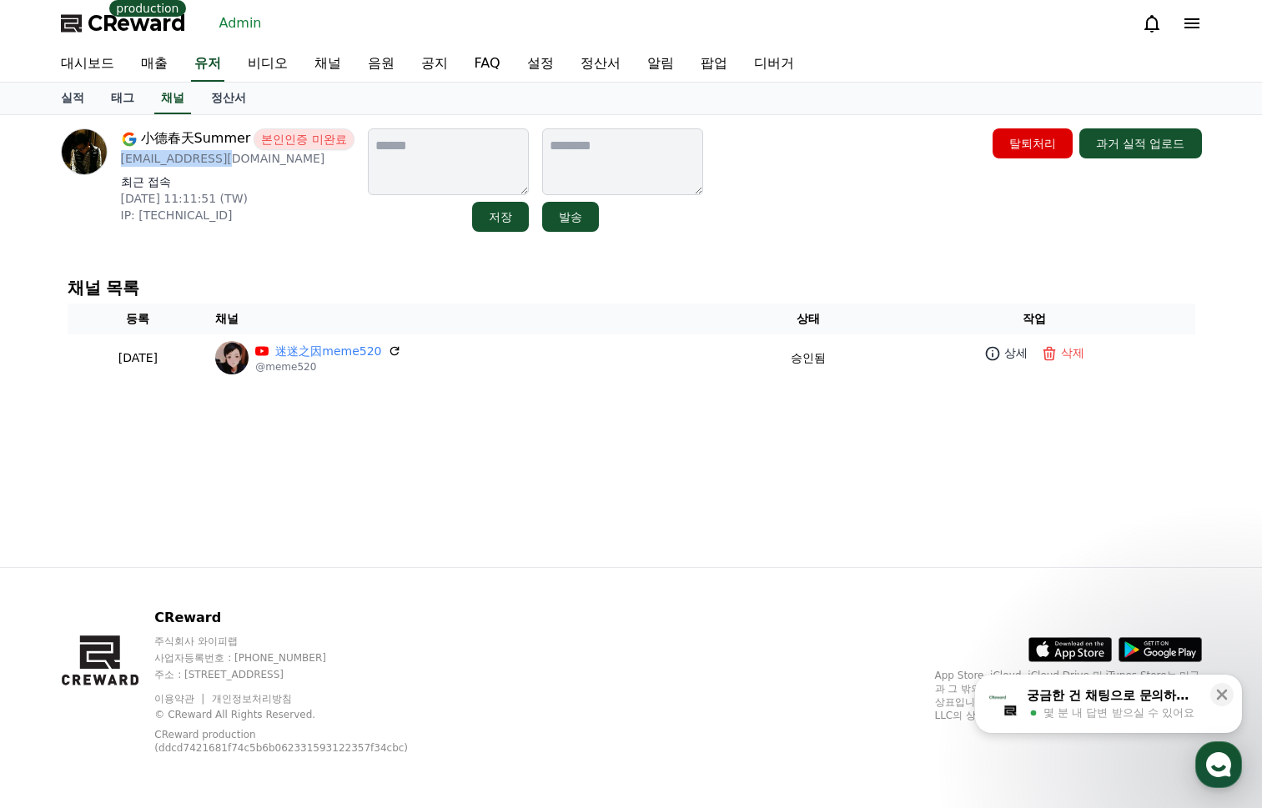
drag, startPoint x: 217, startPoint y: 161, endPoint x: 123, endPoint y: 162, distance: 94.2
click at [123, 162] on p "[EMAIL_ADDRESS][DOMAIN_NAME]" at bounding box center [238, 158] width 234 height 17
copy p "[EMAIL_ADDRESS][DOMAIN_NAME]"
click at [163, 95] on link "채널" at bounding box center [172, 99] width 37 height 32
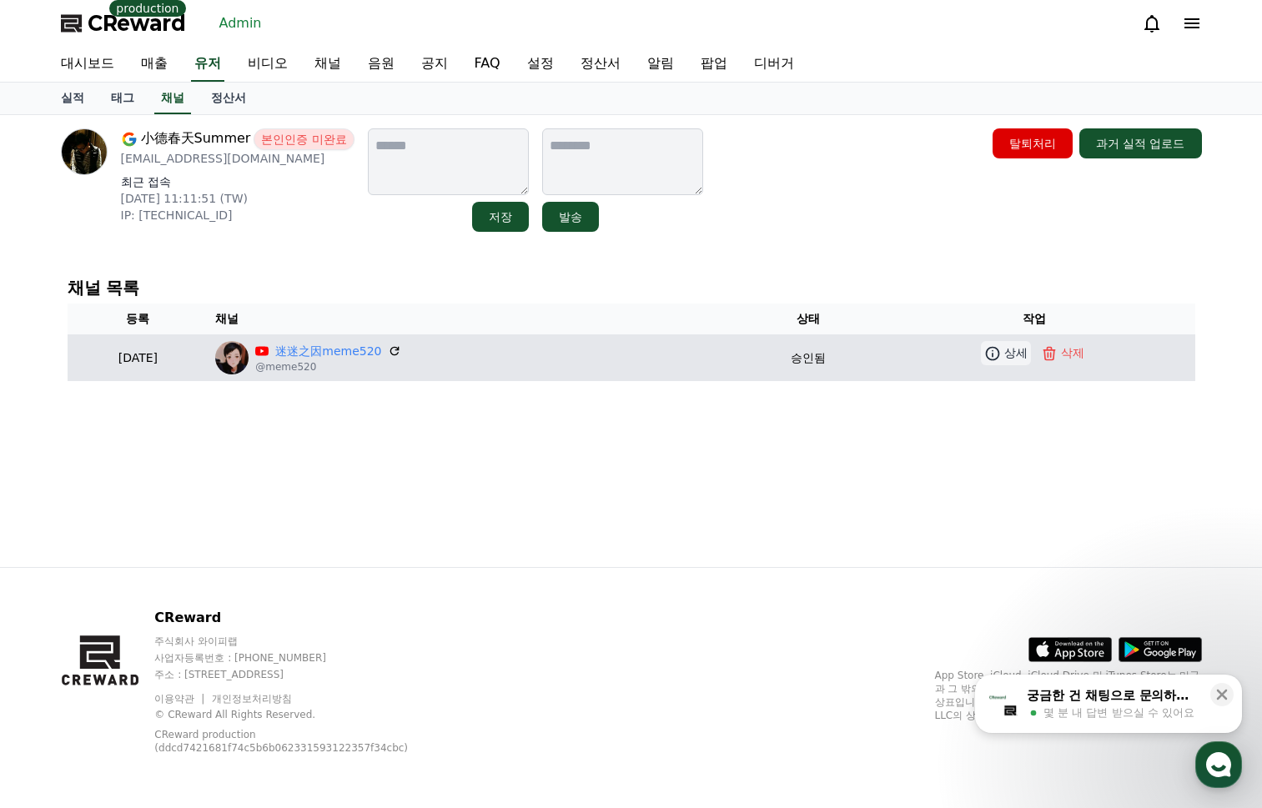
click at [1012, 354] on p "상세" at bounding box center [1015, 353] width 23 height 18
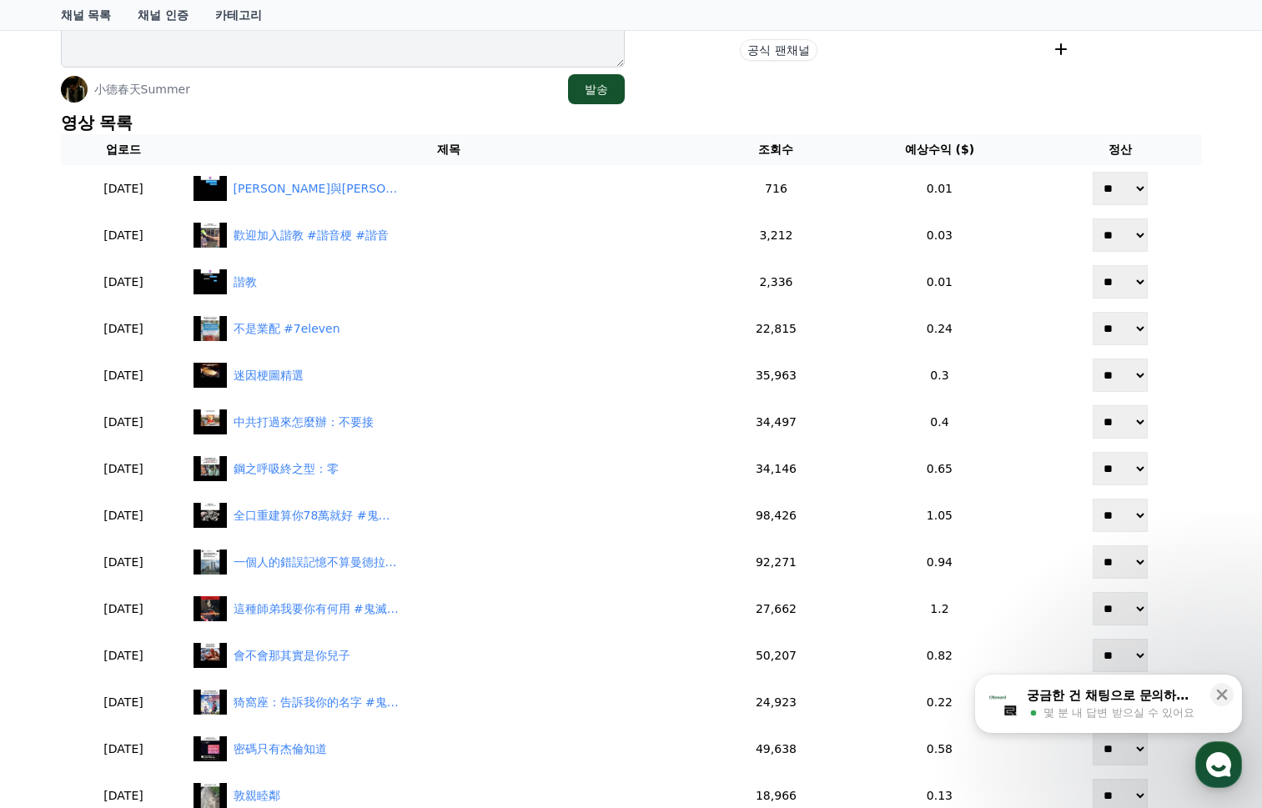
scroll to position [334, 0]
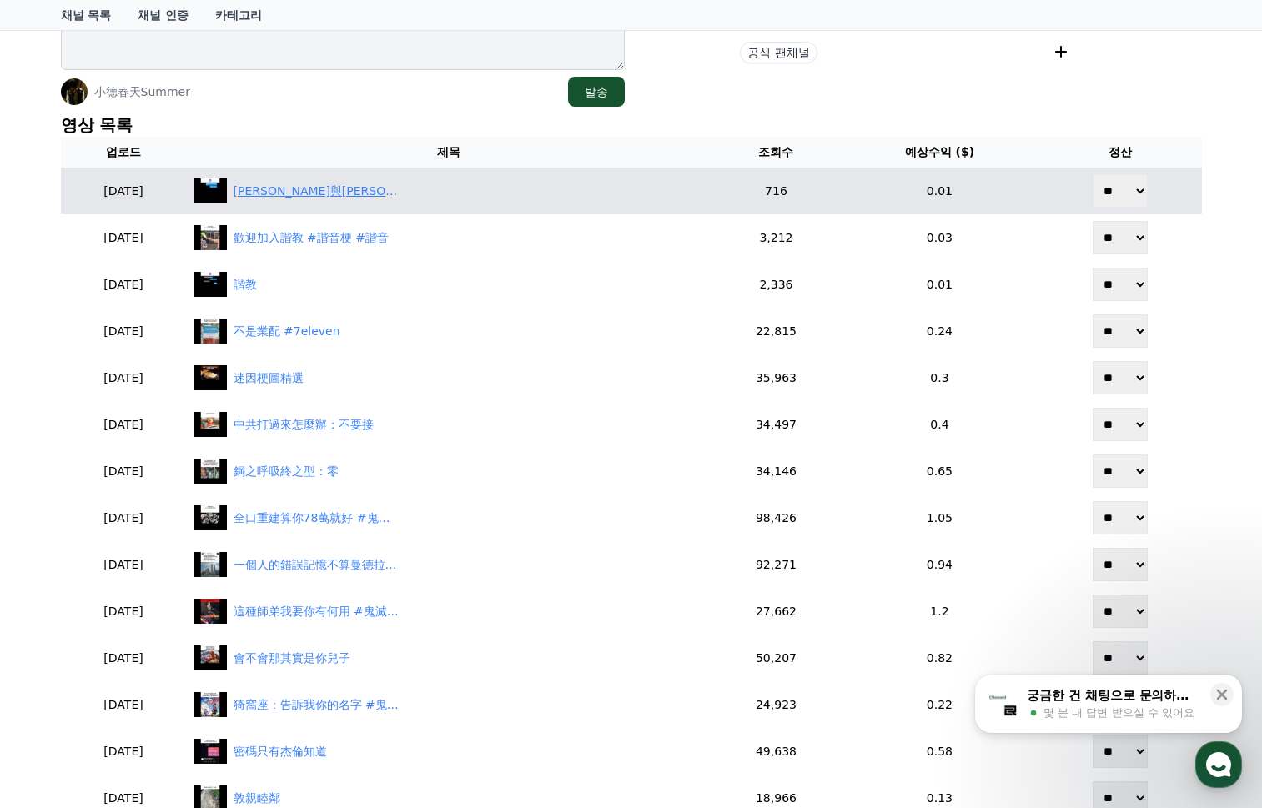
click at [317, 195] on div "櫻花妹與壽司郎" at bounding box center [317, 192] width 167 height 18
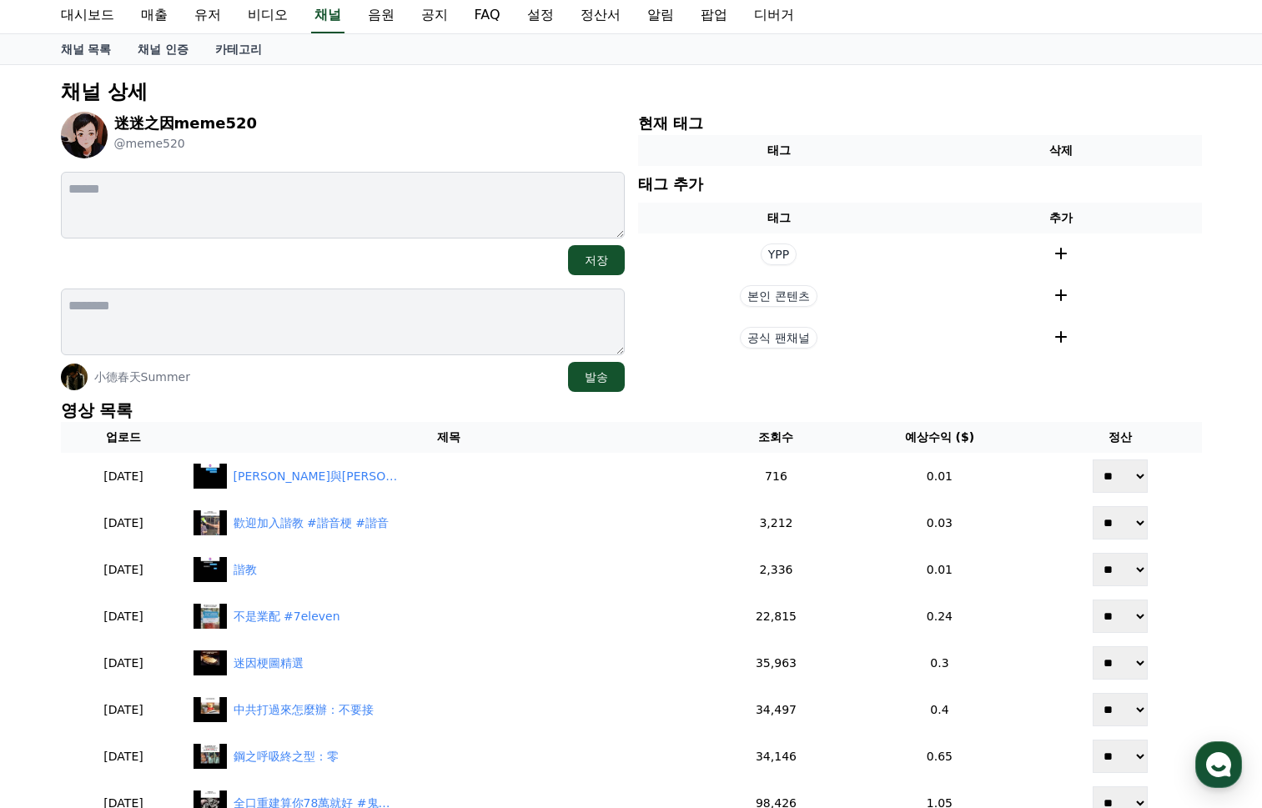
scroll to position [0, 0]
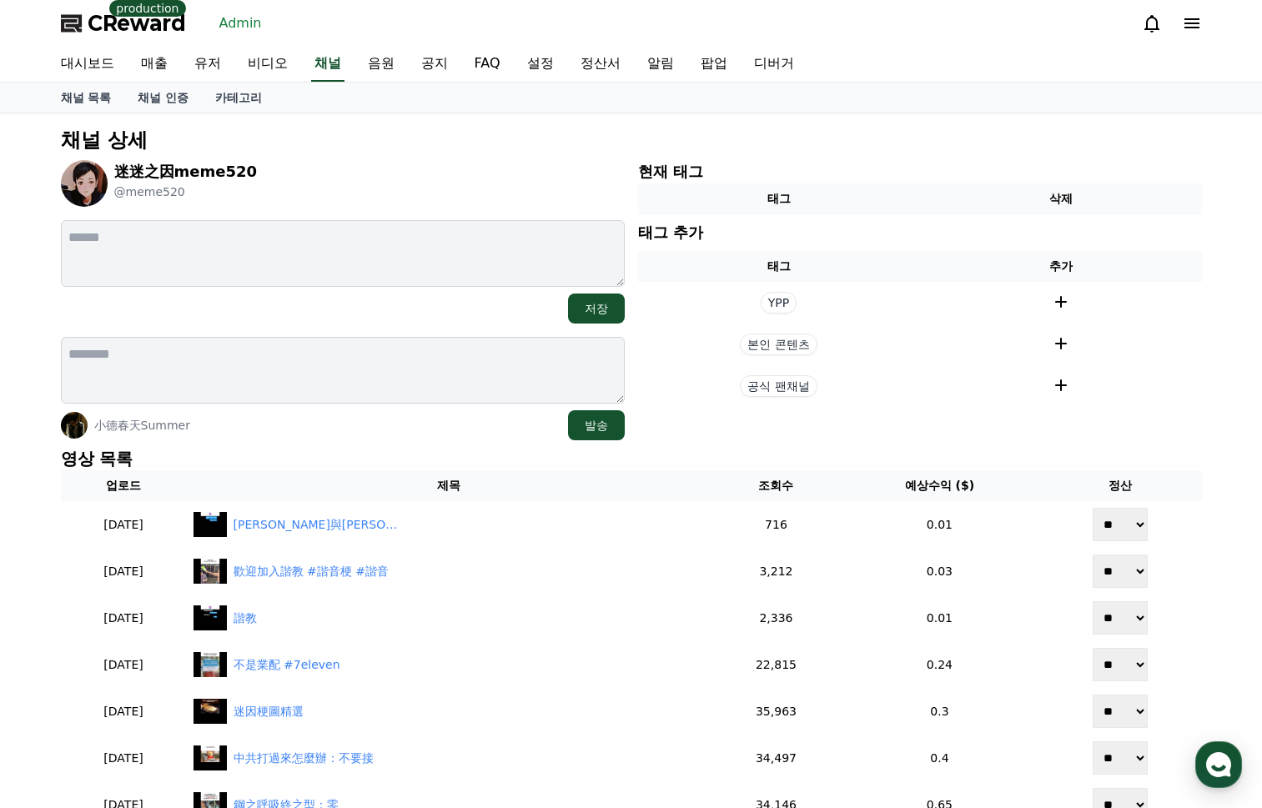
click at [412, 153] on p "채널 상세" at bounding box center [631, 140] width 1141 height 27
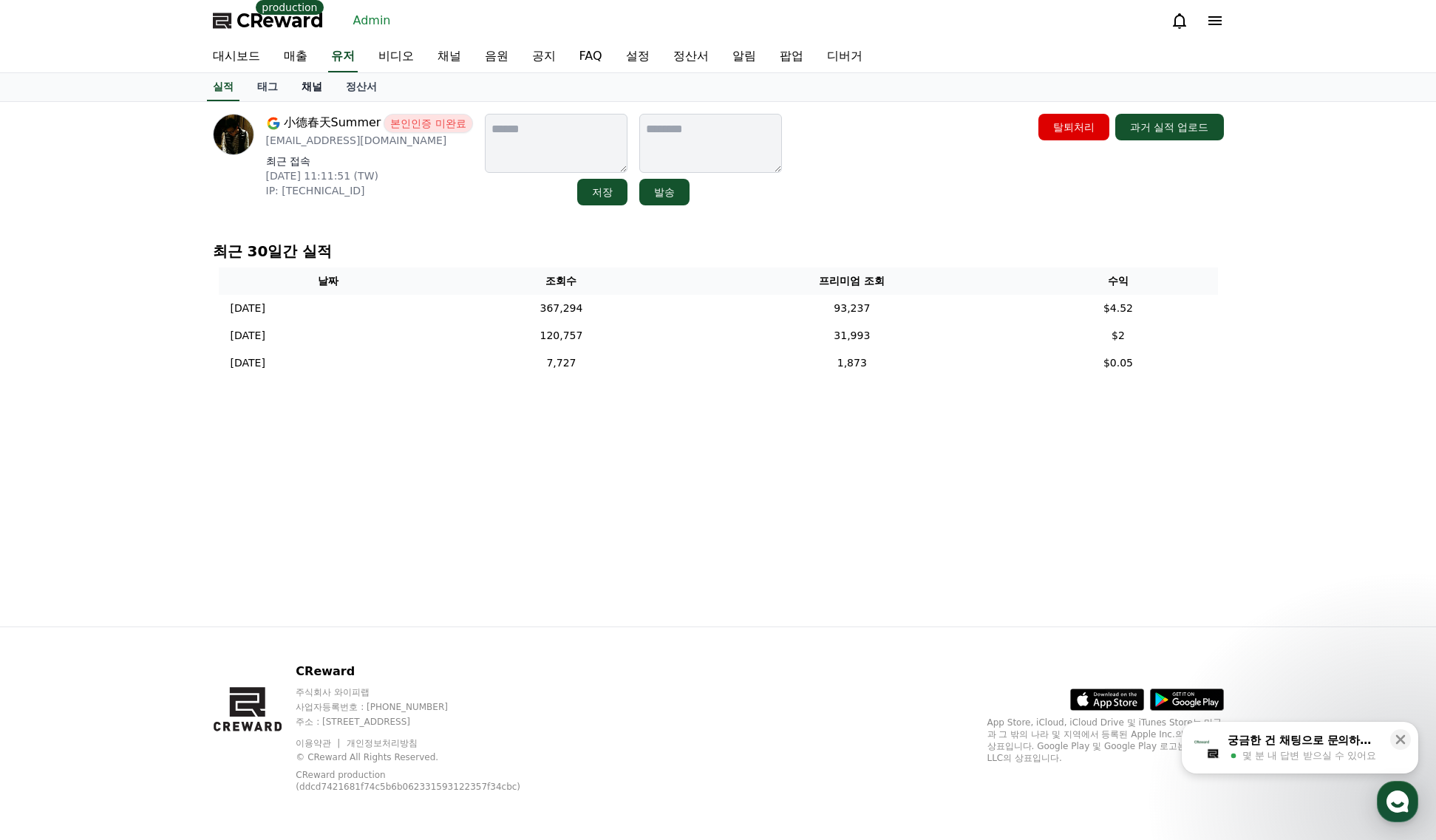
click at [309, 90] on link "채널" at bounding box center [312, 88] width 44 height 28
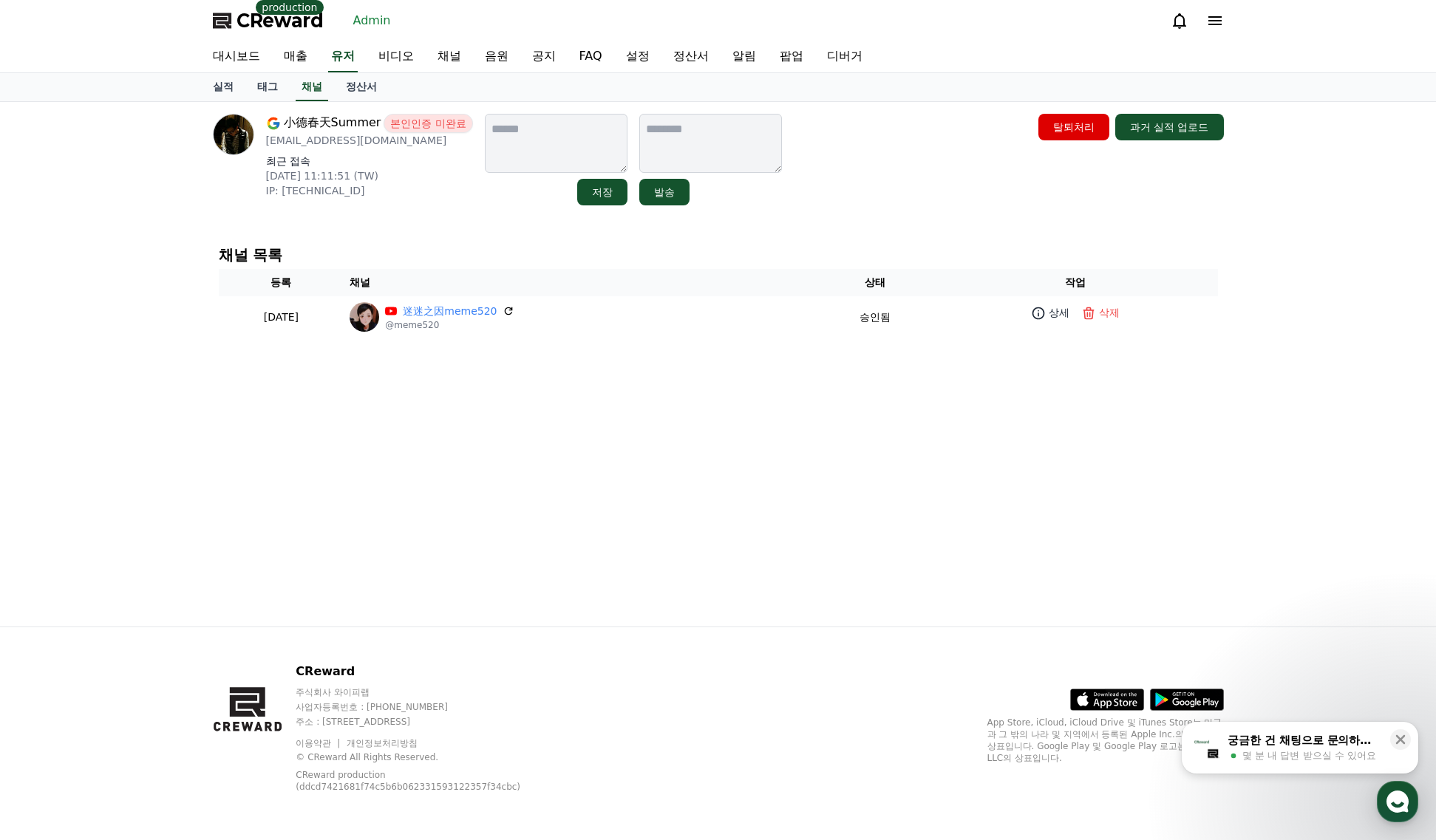
click at [851, 104] on div "小德春天Summer 본인인증 미완료 [EMAIL_ADDRESS][DOMAIN_NAME] 최근 접속 [DATE] 11:11:51 (TW) IP:…" at bounding box center [719, 364] width 1035 height 525
